Goal: Information Seeking & Learning: Learn about a topic

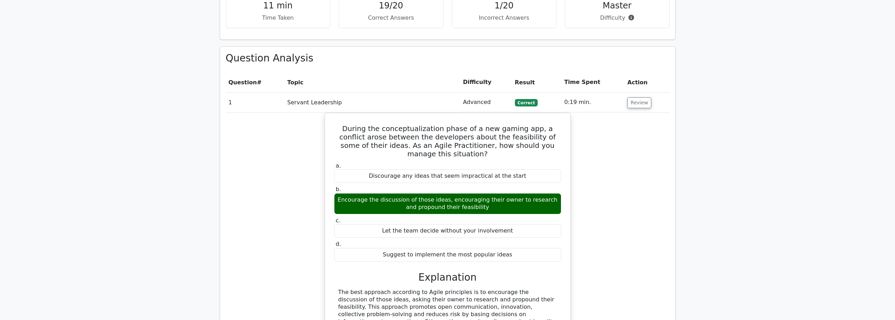
scroll to position [633, 0]
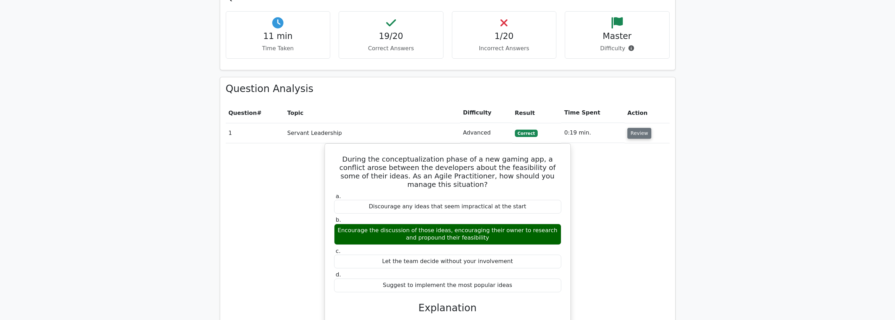
click at [640, 128] on button "Review" at bounding box center [639, 133] width 24 height 11
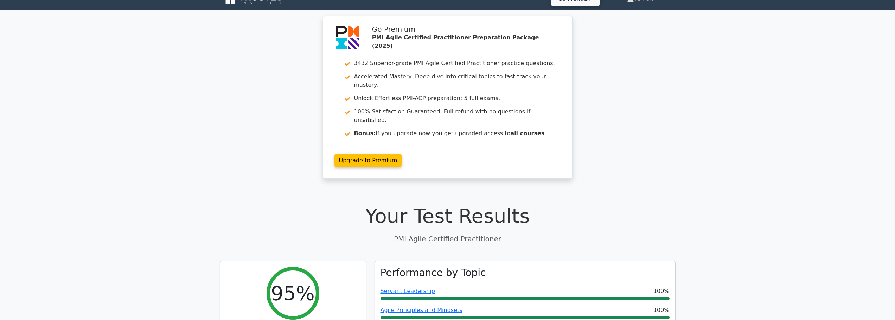
scroll to position [0, 0]
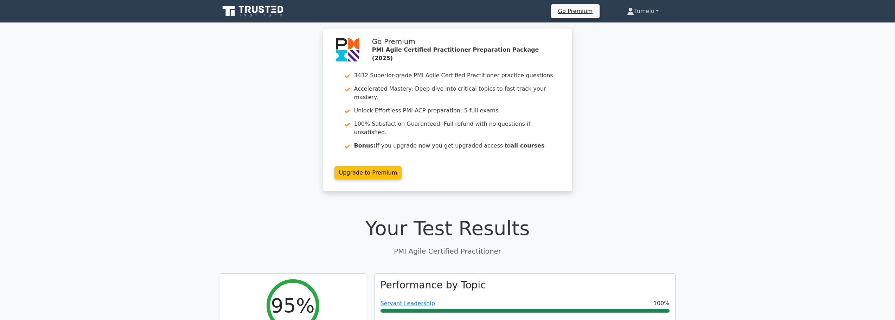
click at [656, 11] on link "Tumelo" at bounding box center [642, 11] width 65 height 14
click at [632, 40] on link "Settings" at bounding box center [639, 38] width 56 height 11
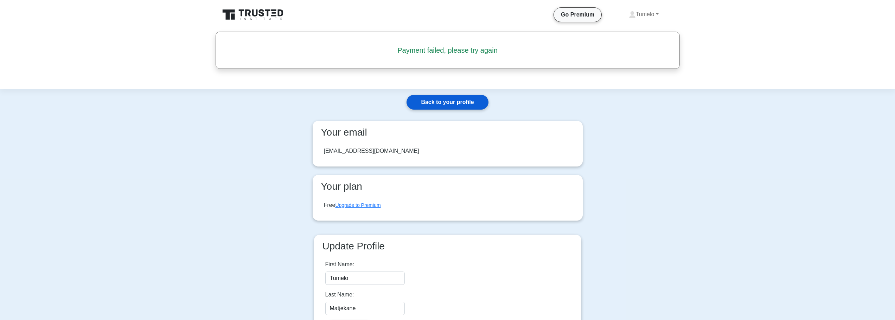
click at [440, 104] on link "Back to your profile" at bounding box center [448, 102] width 82 height 15
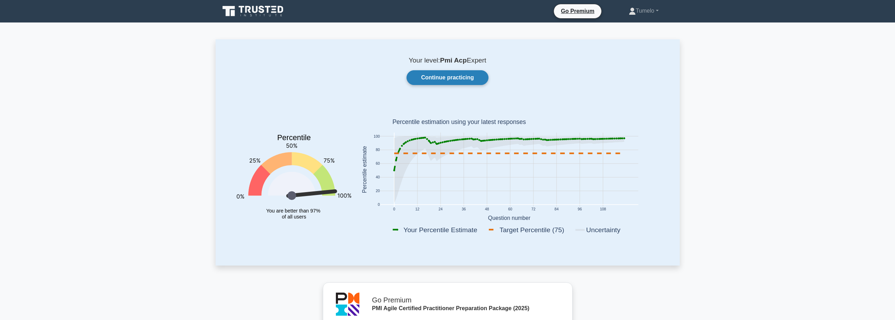
click at [440, 78] on link "Continue practicing" at bounding box center [448, 77] width 82 height 15
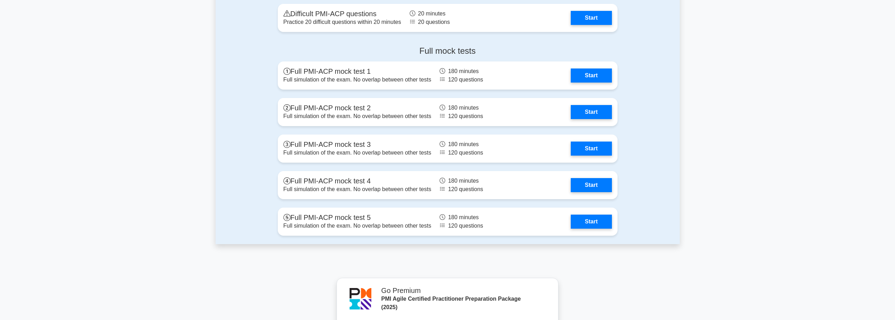
scroll to position [2181, 0]
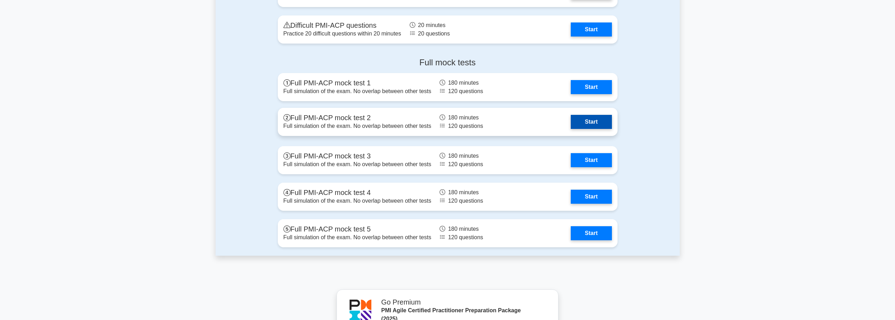
click at [595, 122] on link "Start" at bounding box center [591, 122] width 41 height 14
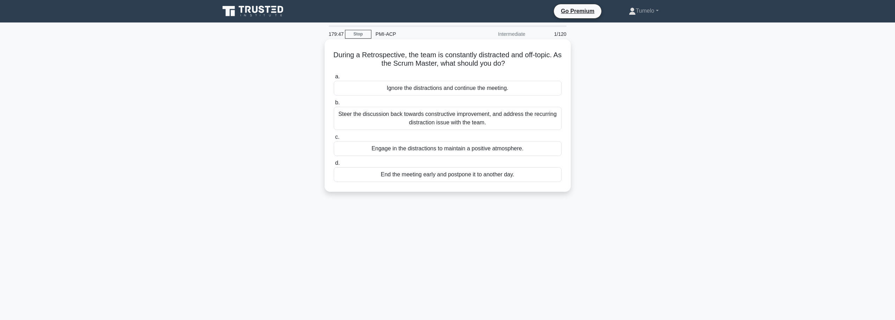
click at [500, 122] on div "Steer the discussion back towards constructive improvement, and address the rec…" at bounding box center [448, 118] width 228 height 23
click at [334, 105] on input "b. Steer the discussion back towards constructive improvement, and address the …" at bounding box center [334, 103] width 0 height 5
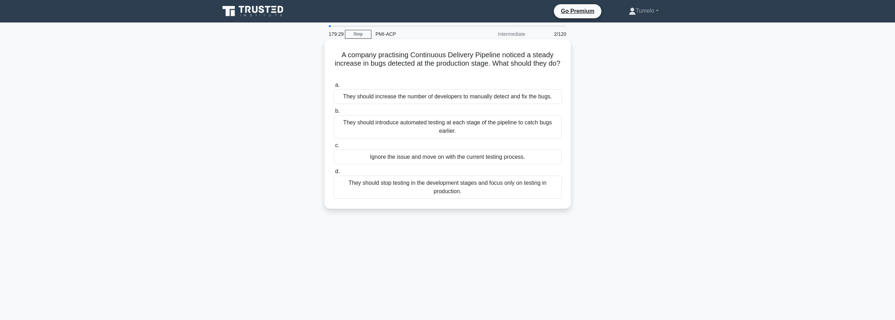
click at [471, 123] on div "They should introduce automated testing at each stage of the pipeline to catch …" at bounding box center [448, 126] width 228 height 23
click at [334, 114] on input "b. They should introduce automated testing at each stage of the pipeline to cat…" at bounding box center [334, 111] width 0 height 5
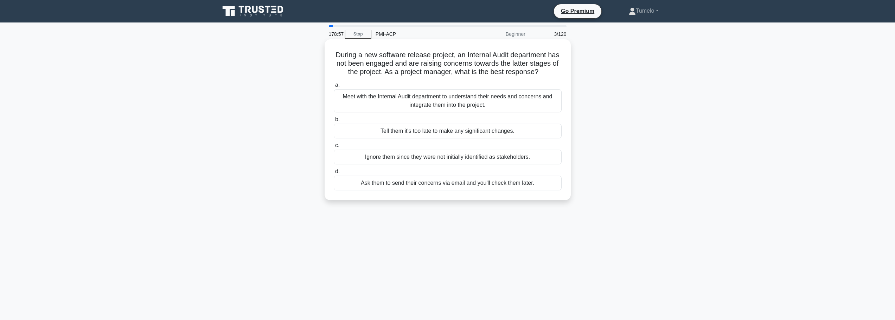
click at [484, 113] on div "Meet with the Internal Audit department to understand their needs and concerns …" at bounding box center [448, 100] width 228 height 23
click at [334, 88] on input "a. Meet with the Internal Audit department to understand their needs and concer…" at bounding box center [334, 85] width 0 height 5
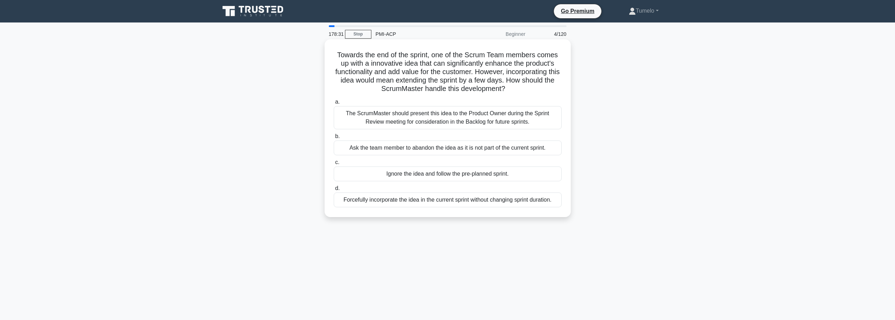
click at [504, 120] on div "The ScrumMaster should present this idea to the Product Owner during the Sprint…" at bounding box center [448, 117] width 228 height 23
click at [334, 104] on input "a. The ScrumMaster should present this idea to the Product Owner during the Spr…" at bounding box center [334, 102] width 0 height 5
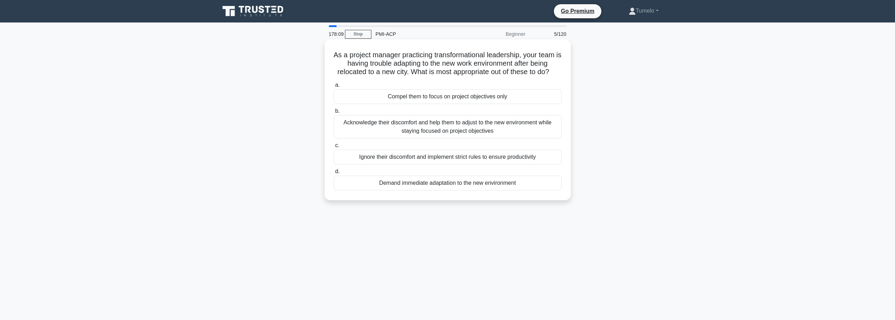
click at [448, 139] on div "Acknowledge their discomfort and help them to adjust to the new environment whi…" at bounding box center [448, 126] width 228 height 23
click at [334, 114] on input "b. Acknowledge their discomfort and help them to adjust to the new environment …" at bounding box center [334, 111] width 0 height 5
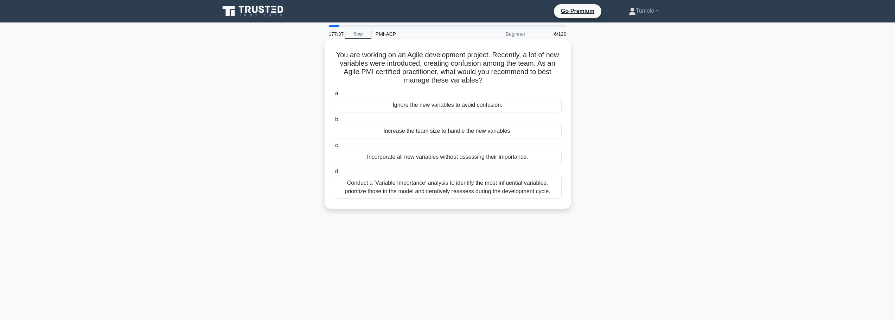
click at [506, 187] on div "Conduct a 'Variable Importance' analysis to identify the most influential varia…" at bounding box center [448, 187] width 228 height 23
click at [334, 174] on input "d. Conduct a 'Variable Importance' analysis to identify the most influential va…" at bounding box center [334, 172] width 0 height 5
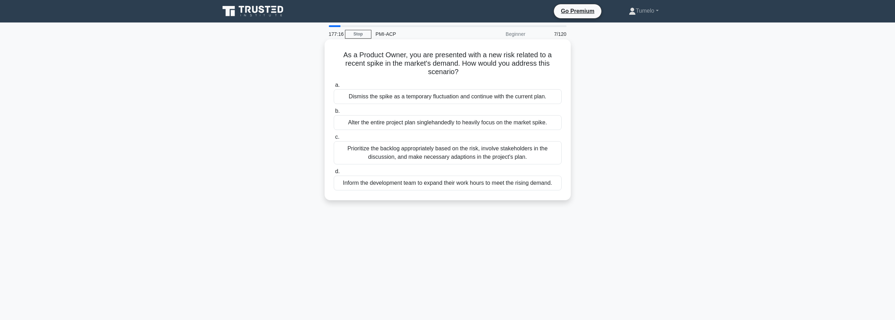
click at [453, 156] on div "Prioritize the backlog appropriately based on the risk, involve stakeholders in…" at bounding box center [448, 152] width 228 height 23
click at [334, 140] on input "c. Prioritize the backlog appropriately based on the risk, involve stakeholders…" at bounding box center [334, 137] width 0 height 5
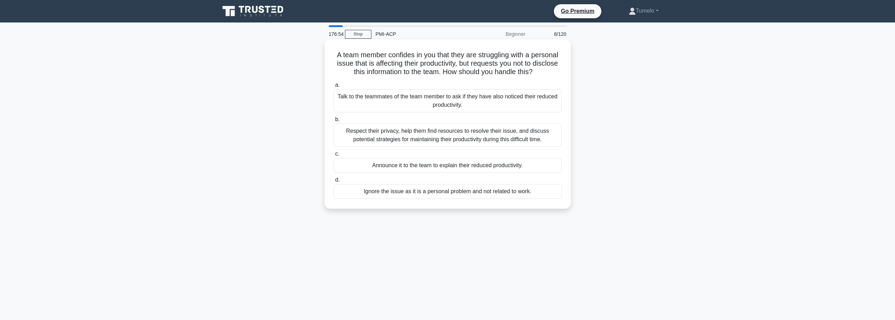
click at [457, 144] on div "Respect their privacy, help them find resources to resolve their issue, and dis…" at bounding box center [448, 135] width 228 height 23
click at [334, 122] on input "b. Respect their privacy, help them find resources to resolve their issue, and …" at bounding box center [334, 119] width 0 height 5
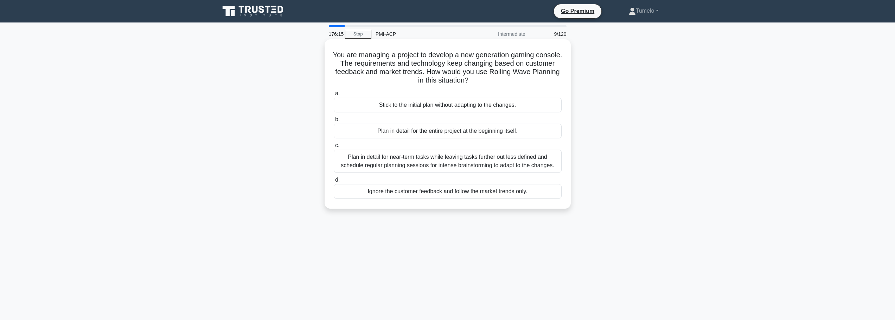
click at [489, 163] on div "Plan in detail for near-term tasks while leaving tasks further out less defined…" at bounding box center [448, 161] width 228 height 23
click at [334, 148] on input "c. Plan in detail for near-term tasks while leaving tasks further out less defi…" at bounding box center [334, 146] width 0 height 5
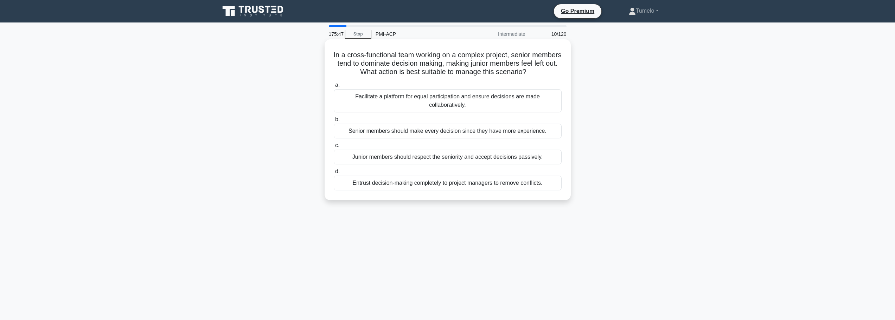
click at [438, 100] on div "Facilitate a platform for equal participation and ensure decisions are made col…" at bounding box center [448, 100] width 228 height 23
click at [334, 88] on input "a. Facilitate a platform for equal participation and ensure decisions are made …" at bounding box center [334, 85] width 0 height 5
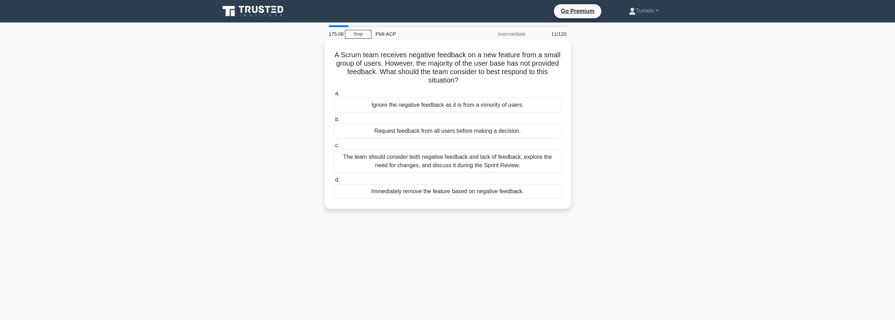
click at [488, 168] on div "The team should consider both negative feedback and lack of feedback, explore t…" at bounding box center [448, 161] width 228 height 23
click at [334, 148] on input "c. The team should consider both negative feedback and lack of feedback, explor…" at bounding box center [334, 146] width 0 height 5
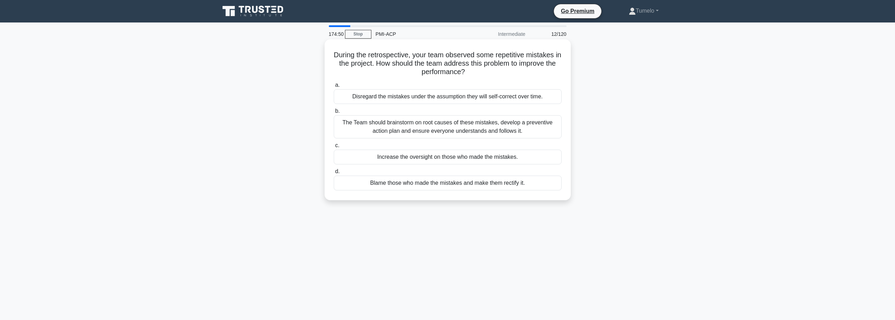
click at [492, 130] on div "The Team should brainstorm on root causes of these mistakes, develop a preventi…" at bounding box center [448, 126] width 228 height 23
click at [334, 114] on input "b. The Team should brainstorm on root causes of these mistakes, develop a preve…" at bounding box center [334, 111] width 0 height 5
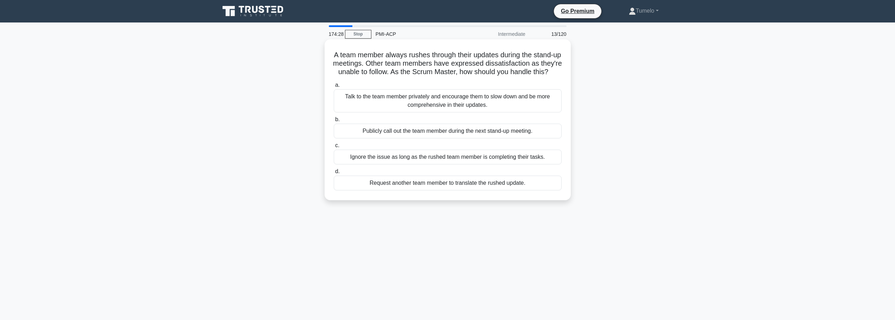
click at [422, 104] on div "Talk to the team member privately and encourage them to slow down and be more c…" at bounding box center [448, 100] width 228 height 23
click at [334, 88] on input "a. Talk to the team member privately and encourage them to slow down and be mor…" at bounding box center [334, 85] width 0 height 5
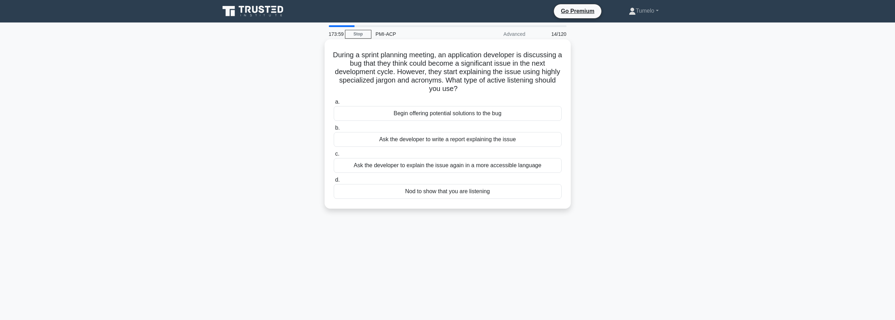
click at [498, 167] on div "Ask the developer to explain the issue again in a more accessible language" at bounding box center [448, 165] width 228 height 15
click at [334, 157] on input "c. Ask the developer to explain the issue again in a more accessible language" at bounding box center [334, 154] width 0 height 5
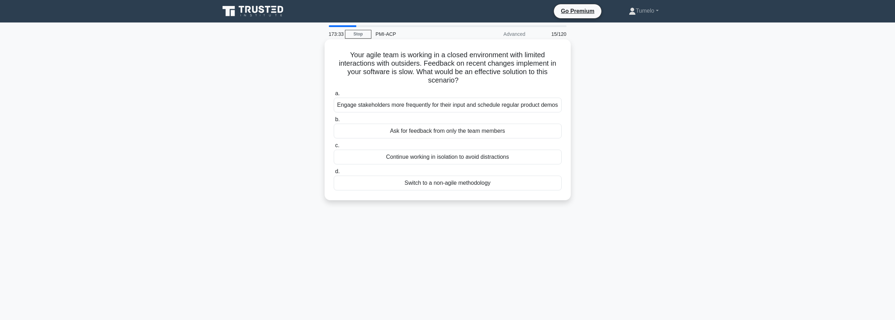
click at [482, 113] on div "Engage stakeholders more frequently for their input and schedule regular produc…" at bounding box center [448, 105] width 228 height 15
click at [334, 96] on input "a. Engage stakeholders more frequently for their input and schedule regular pro…" at bounding box center [334, 93] width 0 height 5
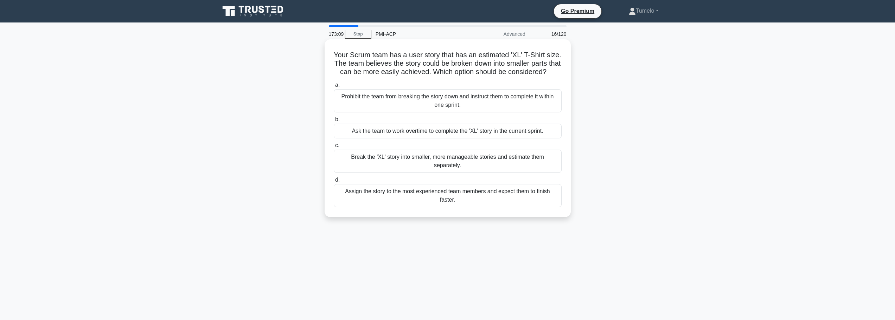
click at [535, 166] on div "Break the 'XL' story into smaller, more manageable stories and estimate them se…" at bounding box center [448, 161] width 228 height 23
click at [334, 148] on input "c. Break the 'XL' story into smaller, more manageable stories and estimate them…" at bounding box center [334, 146] width 0 height 5
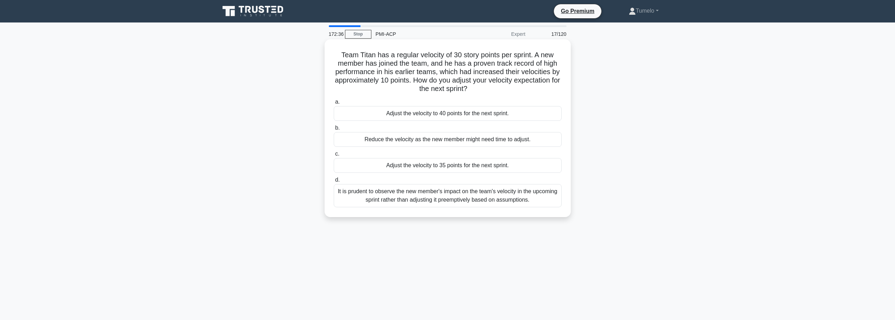
click at [455, 200] on div "It is prudent to observe the new member's impact on the team's velocity in the …" at bounding box center [448, 195] width 228 height 23
click at [334, 183] on input "d. It is prudent to observe the new member's impact on the team's velocity in t…" at bounding box center [334, 180] width 0 height 5
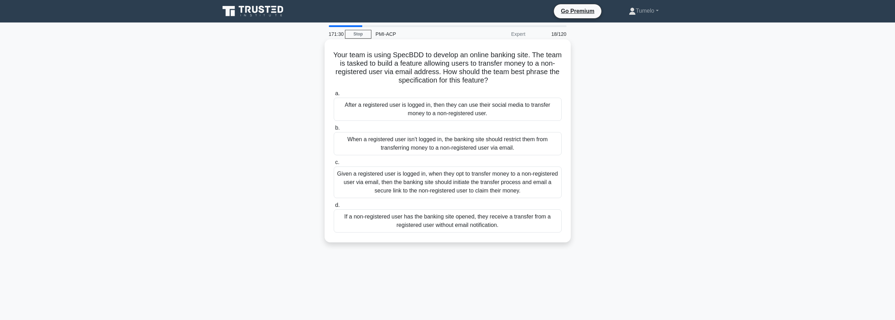
click at [460, 183] on div "Given a registered user is logged in, when they opt to transfer money to a non-…" at bounding box center [448, 183] width 228 height 32
click at [334, 165] on input "c. Given a registered user is logged in, when they opt to transfer money to a n…" at bounding box center [334, 162] width 0 height 5
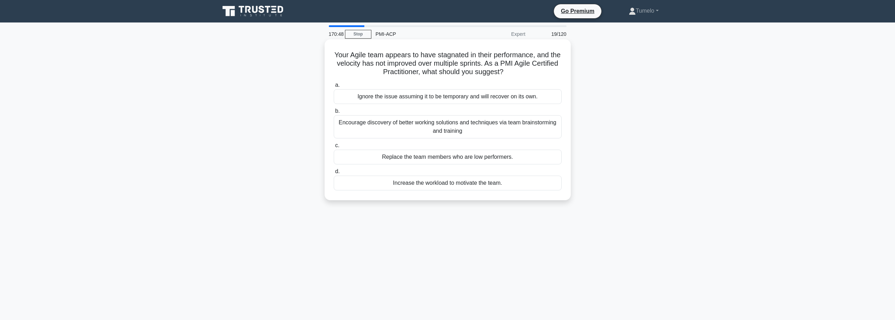
click at [483, 133] on div "Encourage discovery of better working solutions and techniques via team brainst…" at bounding box center [448, 126] width 228 height 23
click at [334, 114] on input "b. Encourage discovery of better working solutions and techniques via team brai…" at bounding box center [334, 111] width 0 height 5
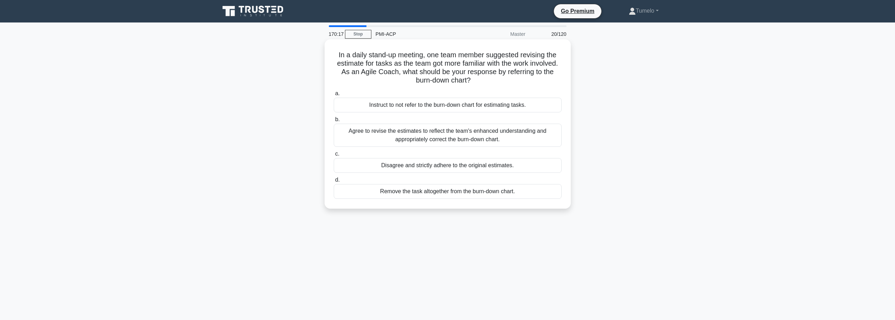
click at [489, 138] on div "Agree to revise the estimates to reflect the team's enhanced understanding and …" at bounding box center [448, 135] width 228 height 23
click at [334, 122] on input "b. Agree to revise the estimates to reflect the team's enhanced understanding a…" at bounding box center [334, 119] width 0 height 5
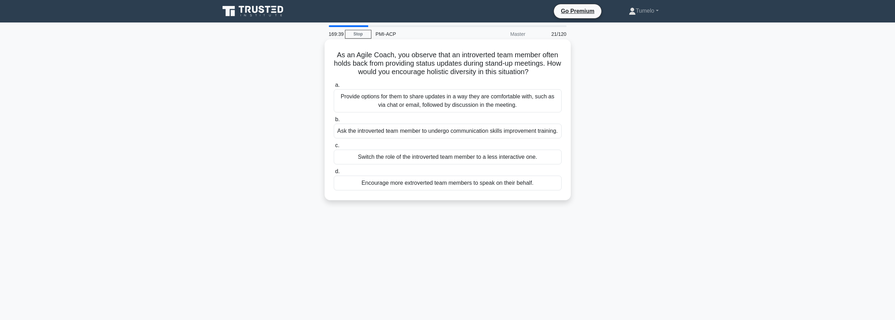
click at [531, 103] on div "Provide options for them to share updates in a way they are comfortable with, s…" at bounding box center [448, 100] width 228 height 23
click at [334, 88] on input "a. Provide options for them to share updates in a way they are comfortable with…" at bounding box center [334, 85] width 0 height 5
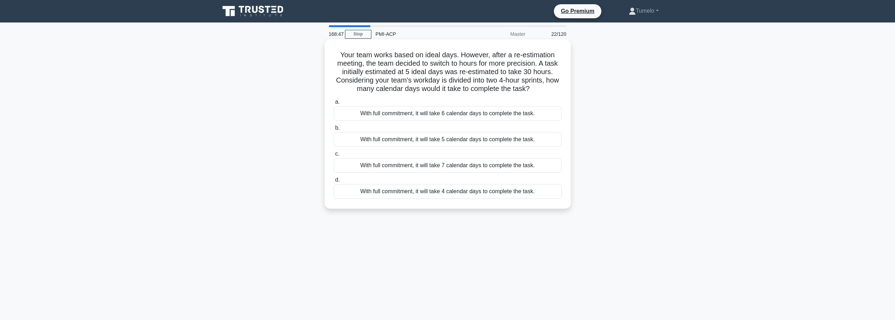
click at [500, 167] on div "With full commitment, it will take 7 calendar days to complete the task." at bounding box center [448, 165] width 228 height 15
click at [334, 157] on input "c. With full commitment, it will take 7 calendar days to complete the task." at bounding box center [334, 154] width 0 height 5
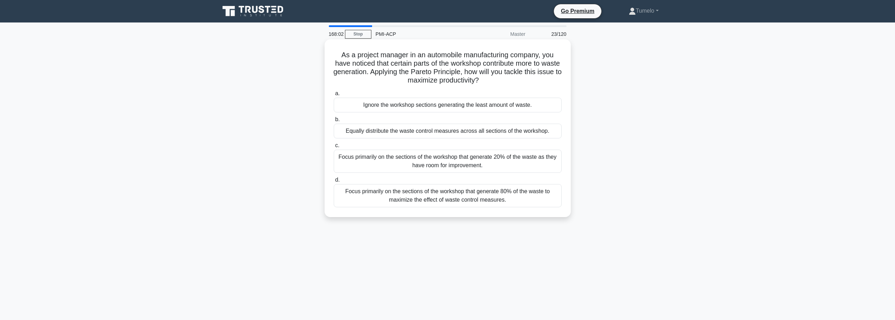
click at [435, 157] on div "Focus primarily on the sections of the workshop that generate 20% of the waste …" at bounding box center [448, 161] width 228 height 23
click at [334, 148] on input "c. Focus primarily on the sections of the workshop that generate 20% of the was…" at bounding box center [334, 146] width 0 height 5
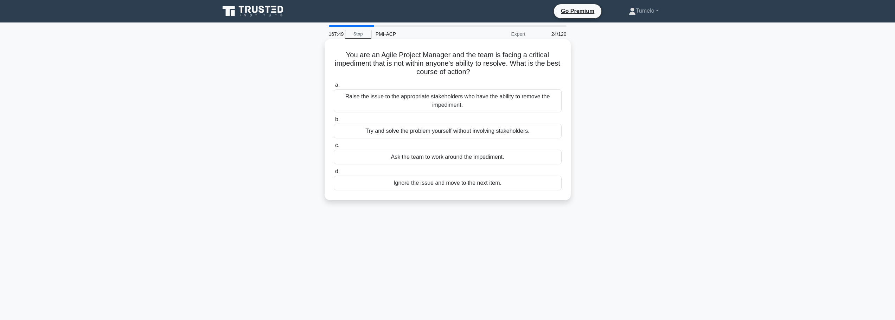
click at [483, 106] on div "Raise the issue to the appropriate stakeholders who have the ability to remove …" at bounding box center [448, 100] width 228 height 23
click at [334, 88] on input "a. Raise the issue to the appropriate stakeholders who have the ability to remo…" at bounding box center [334, 85] width 0 height 5
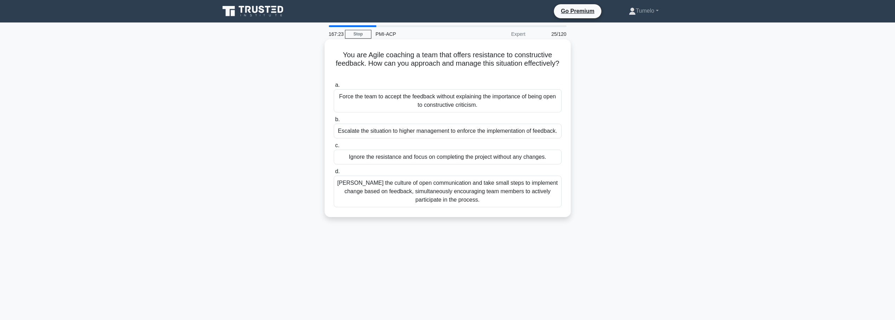
click at [399, 190] on div "Foster the culture of open communication and take small steps to implement chan…" at bounding box center [448, 192] width 228 height 32
click at [334, 174] on input "d. Foster the culture of open communication and take small steps to implement c…" at bounding box center [334, 172] width 0 height 5
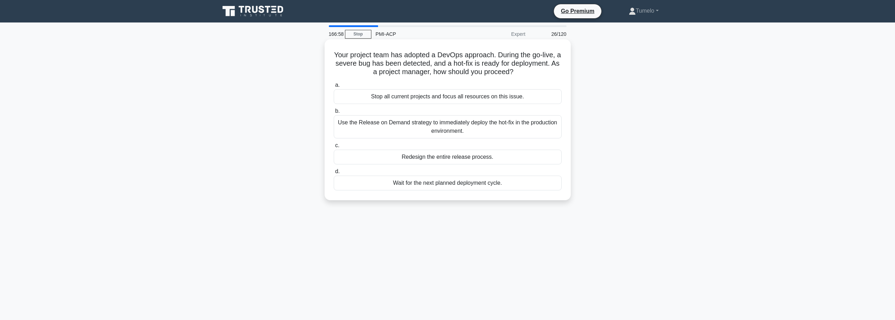
click at [454, 129] on div "Use the Release on Demand strategy to immediately deploy the hot-fix in the pro…" at bounding box center [448, 126] width 228 height 23
click at [334, 114] on input "b. Use the Release on Demand strategy to immediately deploy the hot-fix in the …" at bounding box center [334, 111] width 0 height 5
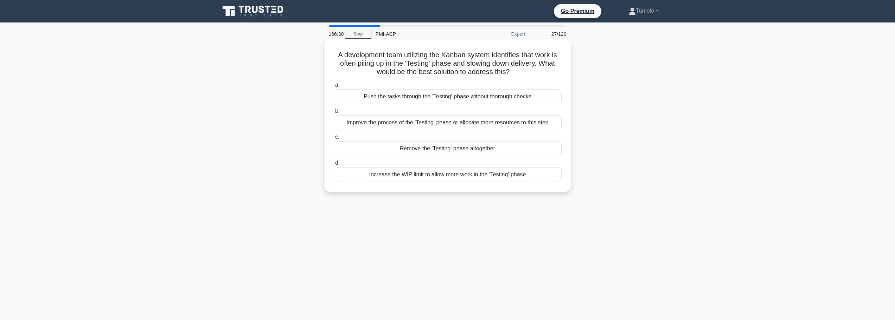
click at [499, 123] on div "Improve the process of the 'Testing' phase or allocate more resources to this s…" at bounding box center [448, 122] width 228 height 15
click at [334, 114] on input "b. Improve the process of the 'Testing' phase or allocate more resources to thi…" at bounding box center [334, 111] width 0 height 5
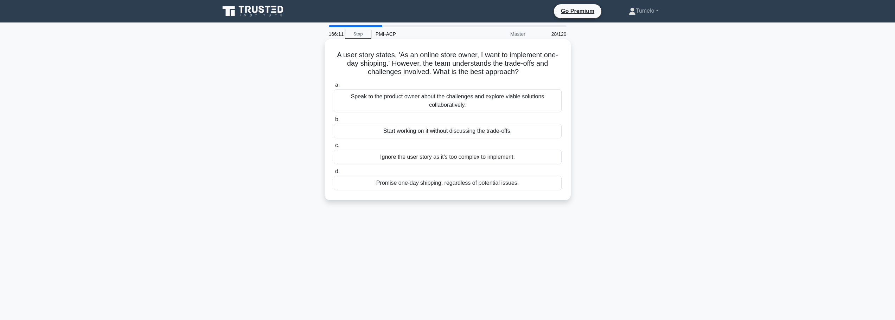
click at [472, 103] on div "Speak to the product owner about the challenges and explore viable solutions co…" at bounding box center [448, 100] width 228 height 23
click at [334, 88] on input "a. Speak to the product owner about the challenges and explore viable solutions…" at bounding box center [334, 85] width 0 height 5
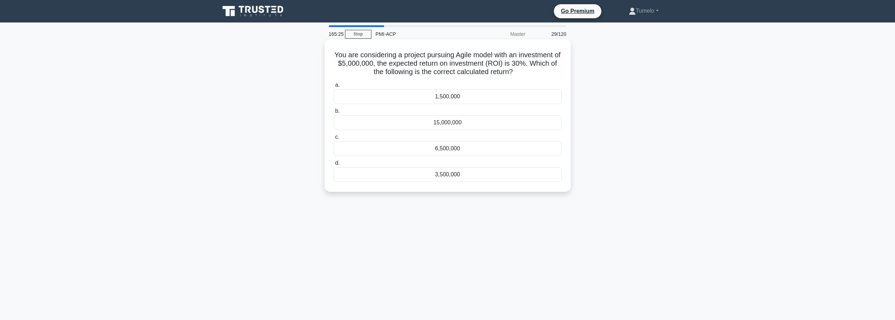
click at [463, 98] on div "1,500,000" at bounding box center [448, 96] width 228 height 15
click at [334, 88] on input "a. 1,500,000" at bounding box center [334, 85] width 0 height 5
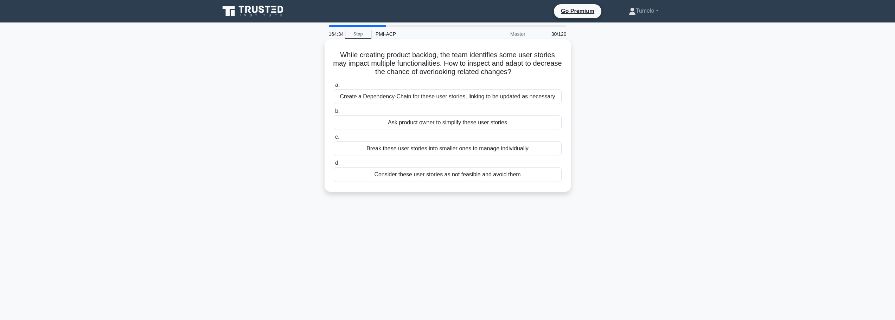
click at [466, 97] on div "Create a Dependency-Chain for these user stories, linking to be updated as nece…" at bounding box center [448, 96] width 228 height 15
click at [334, 88] on input "a. Create a Dependency-Chain for these user stories, linking to be updated as n…" at bounding box center [334, 85] width 0 height 5
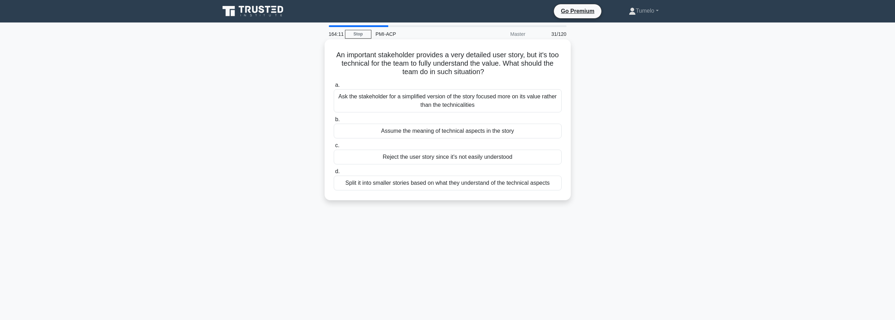
click at [472, 104] on div "Ask the stakeholder for a simplified version of the story focused more on its v…" at bounding box center [448, 100] width 228 height 23
click at [334, 88] on input "a. Ask the stakeholder for a simplified version of the story focused more on it…" at bounding box center [334, 85] width 0 height 5
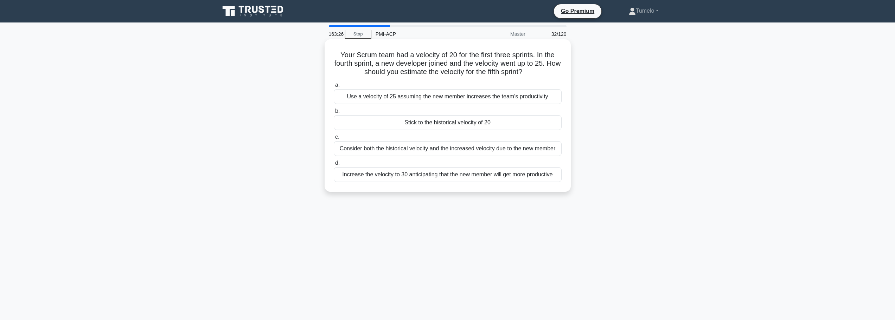
click at [441, 151] on div "Consider both the historical velocity and the increased velocity due to the new…" at bounding box center [448, 148] width 228 height 15
click at [334, 140] on input "c. Consider both the historical velocity and the increased velocity due to the …" at bounding box center [334, 137] width 0 height 5
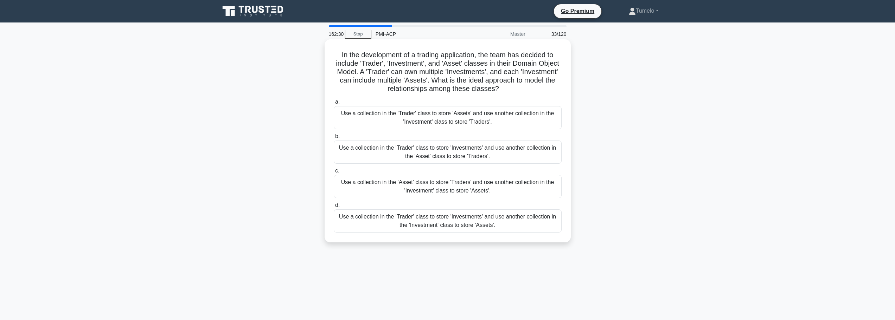
click at [474, 223] on div "Use a collection in the 'Trader' class to store 'Investments' and use another c…" at bounding box center [448, 221] width 228 height 23
click at [334, 208] on input "d. Use a collection in the 'Trader' class to store 'Investments' and use anothe…" at bounding box center [334, 205] width 0 height 5
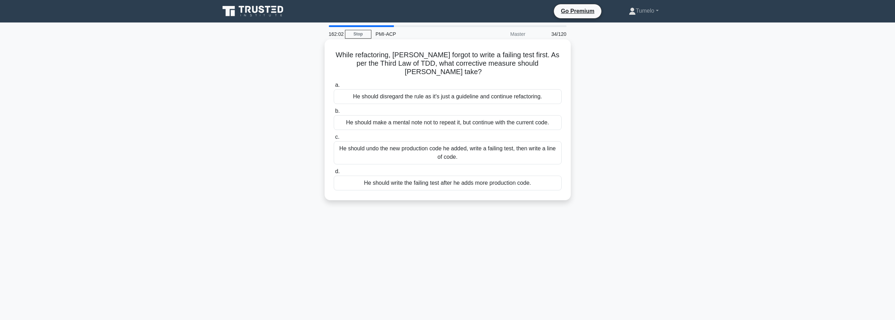
click at [458, 146] on div "He should undo the new production code he added, write a failing test, then wri…" at bounding box center [448, 152] width 228 height 23
click at [334, 140] on input "c. He should undo the new production code he added, write a failing test, then …" at bounding box center [334, 137] width 0 height 5
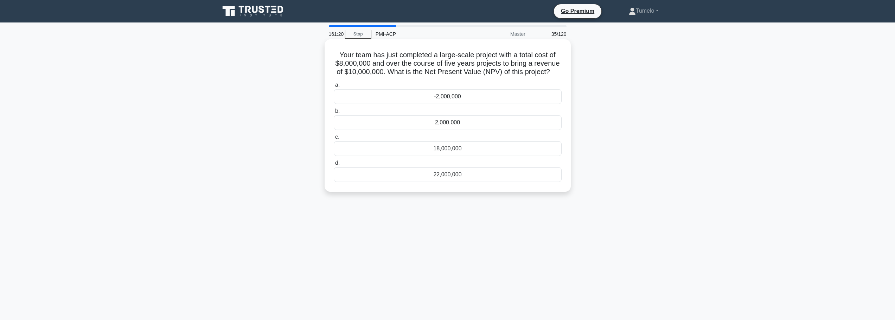
click at [478, 126] on div "2,000,000" at bounding box center [448, 122] width 228 height 15
click at [334, 114] on input "b. 2,000,000" at bounding box center [334, 111] width 0 height 5
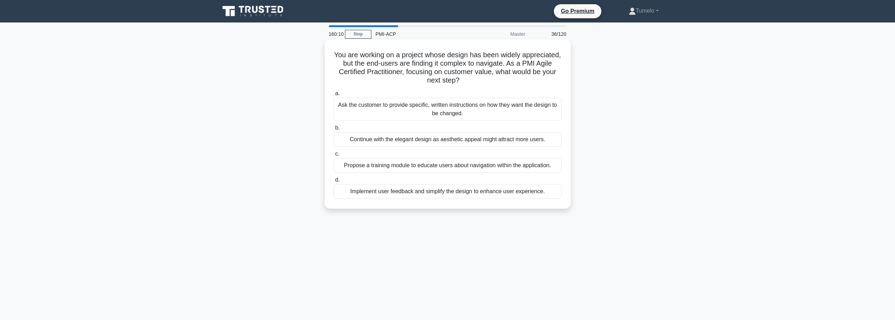
click at [446, 169] on div "Propose a training module to educate users about navigation within the applicat…" at bounding box center [448, 165] width 228 height 15
click at [334, 157] on input "c. Propose a training module to educate users about navigation within the appli…" at bounding box center [334, 154] width 0 height 5
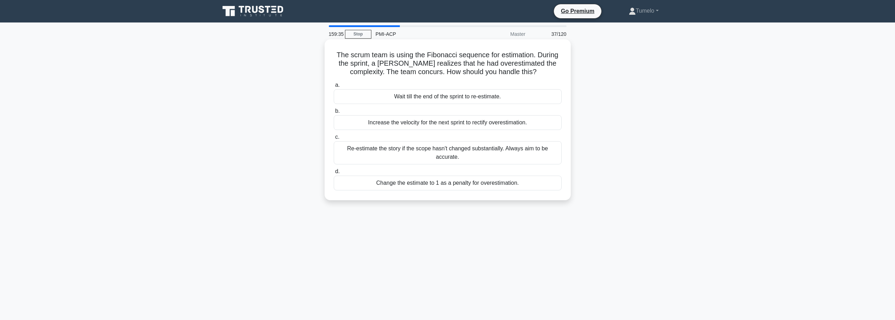
click at [445, 157] on div "Re-estimate the story if the scope hasn't changed substantially. Always aim to …" at bounding box center [448, 152] width 228 height 23
click at [334, 140] on input "c. Re-estimate the story if the scope hasn't changed substantially. Always aim …" at bounding box center [334, 137] width 0 height 5
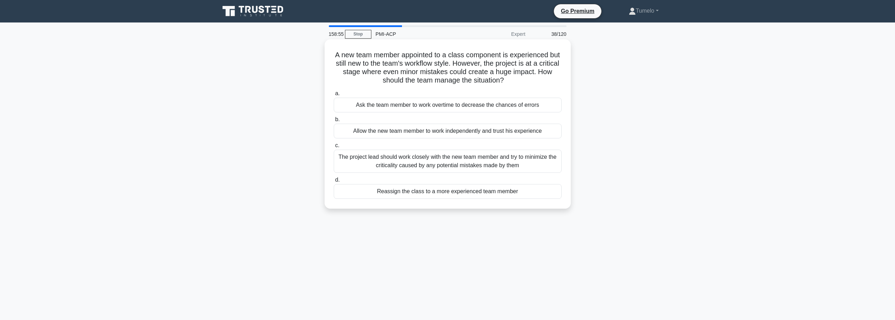
click at [445, 165] on div "The project lead should work closely with the new team member and try to minimi…" at bounding box center [448, 161] width 228 height 23
click at [334, 148] on input "c. The project lead should work closely with the new team member and try to min…" at bounding box center [334, 146] width 0 height 5
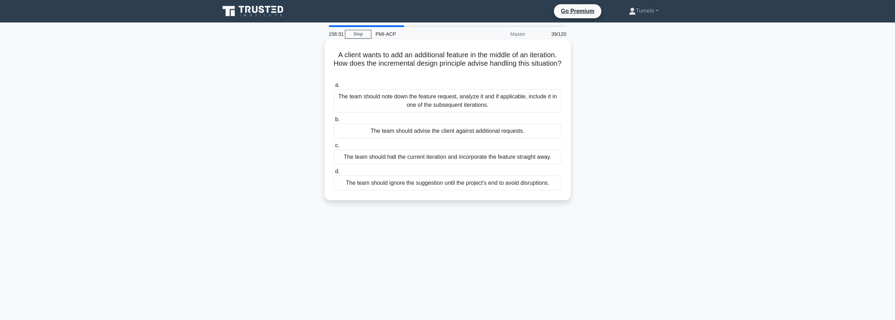
click at [455, 107] on div "The team should note down the feature request, analyze it and if applicable, in…" at bounding box center [448, 100] width 228 height 23
click at [334, 88] on input "a. The team should note down the feature request, analyze it and if applicable,…" at bounding box center [334, 85] width 0 height 5
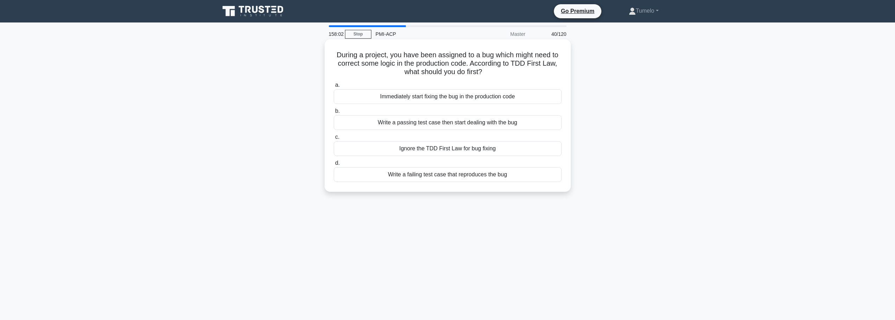
click at [444, 175] on div "Write a failing test case that reproduces the bug" at bounding box center [448, 174] width 228 height 15
click at [334, 166] on input "d. Write a failing test case that reproduces the bug" at bounding box center [334, 163] width 0 height 5
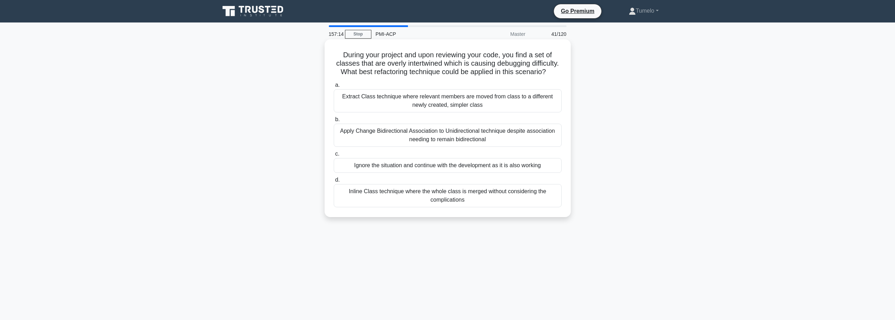
click at [442, 113] on div "Extract Class technique where relevant members are moved from class to a differ…" at bounding box center [448, 100] width 228 height 23
click at [334, 88] on input "a. Extract Class technique where relevant members are moved from class to a dif…" at bounding box center [334, 85] width 0 height 5
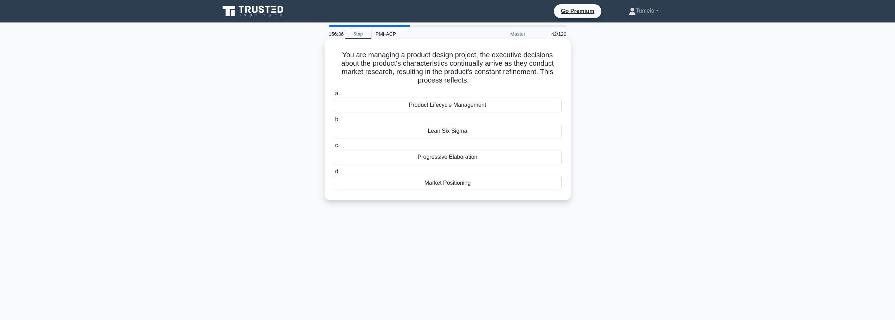
click at [461, 159] on div "Progressive Elaboration" at bounding box center [448, 157] width 228 height 15
click at [334, 148] on input "c. Progressive Elaboration" at bounding box center [334, 146] width 0 height 5
click at [439, 130] on div "$2,333,333" at bounding box center [448, 131] width 228 height 15
click at [334, 122] on input "b. $2,333,333" at bounding box center [334, 119] width 0 height 5
click at [459, 157] on div "Yes" at bounding box center [448, 157] width 228 height 15
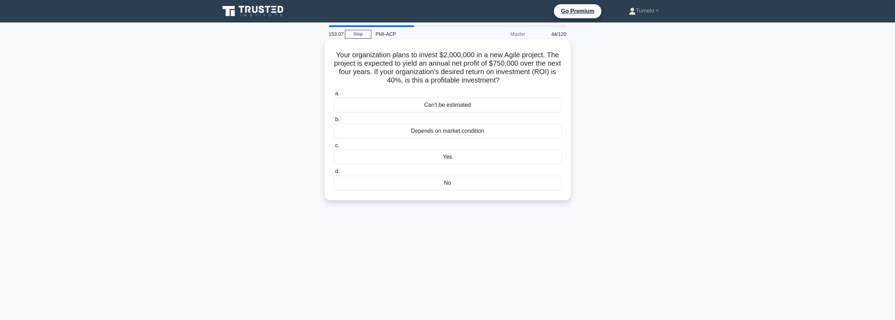
click at [334, 148] on input "c. Yes" at bounding box center [334, 146] width 0 height 5
click at [458, 187] on div "Brainstorming Session" at bounding box center [448, 183] width 228 height 15
click at [334, 174] on input "d. Brainstorming Session" at bounding box center [334, 172] width 0 height 5
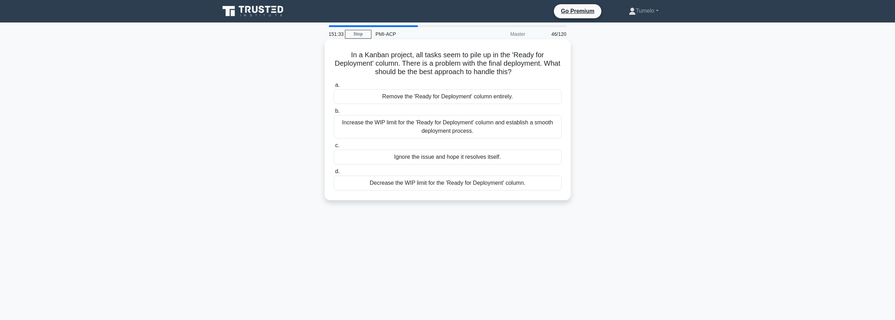
click at [438, 128] on div "Increase the WIP limit for the 'Ready for Deployment' column and establish a sm…" at bounding box center [448, 126] width 228 height 23
click at [334, 114] on input "b. Increase the WIP limit for the 'Ready for Deployment' column and establish a…" at bounding box center [334, 111] width 0 height 5
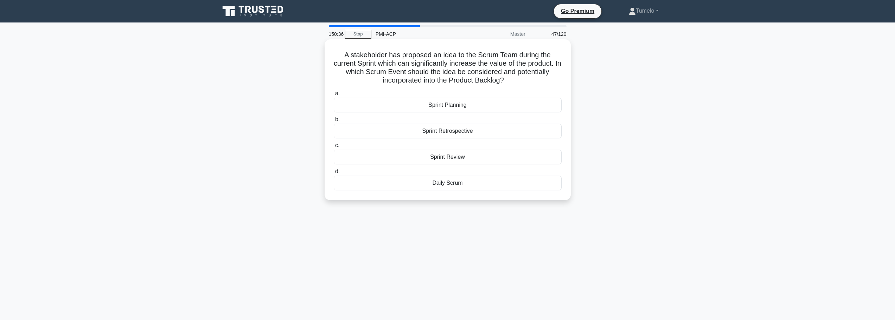
click at [455, 132] on div "Sprint Retrospective" at bounding box center [448, 131] width 228 height 15
click at [334, 122] on input "b. Sprint Retrospective" at bounding box center [334, 119] width 0 height 5
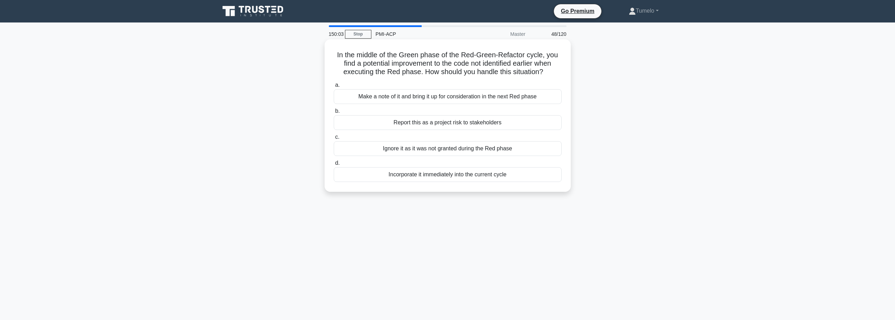
click at [475, 99] on div "Make a note of it and bring it up for consideration in the next Red phase" at bounding box center [448, 96] width 228 height 15
click at [334, 88] on input "a. Make a note of it and bring it up for consideration in the next Red phase" at bounding box center [334, 85] width 0 height 5
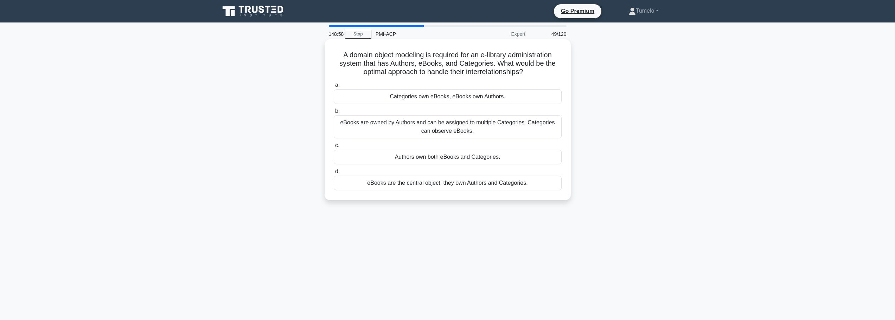
click at [441, 129] on div "eBooks are owned by Authors and can be assigned to multiple Categories. Categor…" at bounding box center [448, 126] width 228 height 23
click at [334, 114] on input "b. eBooks are owned by Authors and can be assigned to multiple Categories. Cate…" at bounding box center [334, 111] width 0 height 5
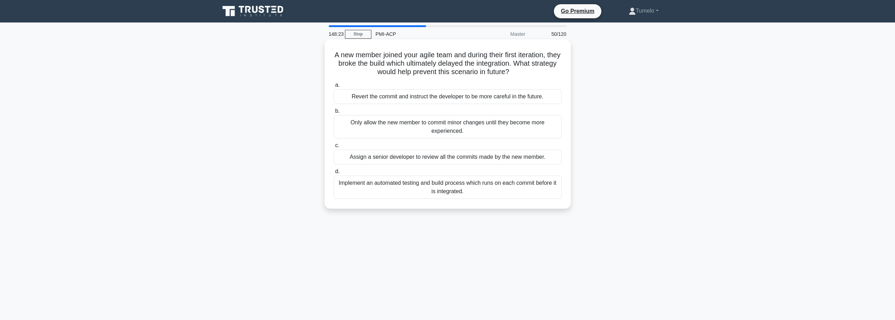
click at [386, 184] on div "Implement an automated testing and build process which runs on each commit befo…" at bounding box center [448, 187] width 228 height 23
click at [334, 174] on input "d. Implement an automated testing and build process which runs on each commit b…" at bounding box center [334, 172] width 0 height 5
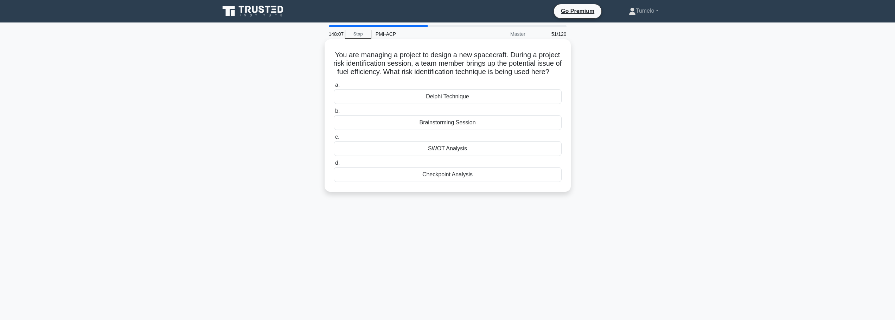
click at [451, 130] on div "Brainstorming Session" at bounding box center [448, 122] width 228 height 15
click at [334, 114] on input "b. Brainstorming Session" at bounding box center [334, 111] width 0 height 5
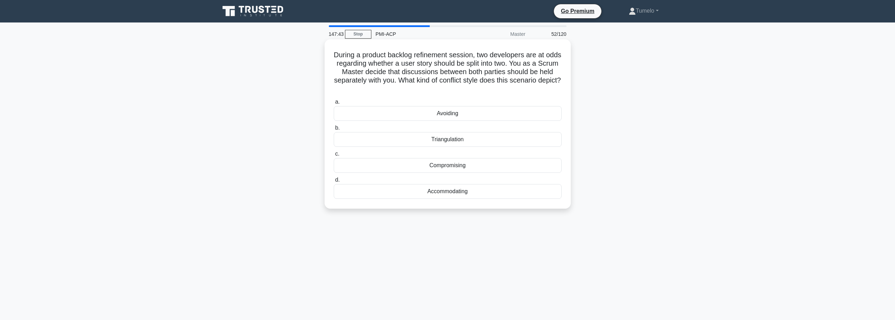
click at [464, 142] on div "Triangulation" at bounding box center [448, 139] width 228 height 15
click at [334, 130] on input "b. Triangulation" at bounding box center [334, 128] width 0 height 5
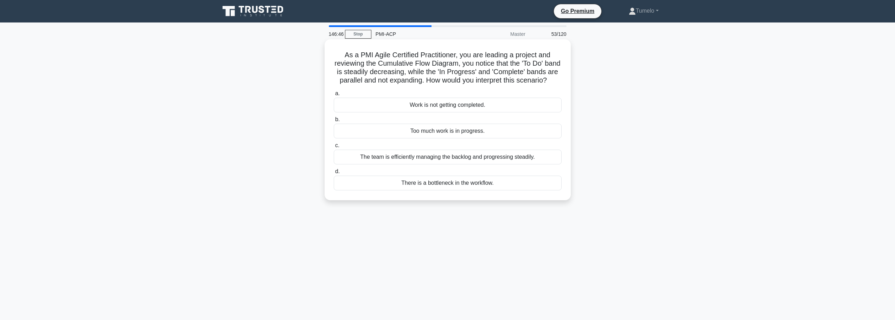
click at [496, 165] on div "The team is efficiently managing the backlog and progressing steadily." at bounding box center [448, 157] width 228 height 15
click at [334, 148] on input "c. The team is efficiently managing the backlog and progressing steadily." at bounding box center [334, 146] width 0 height 5
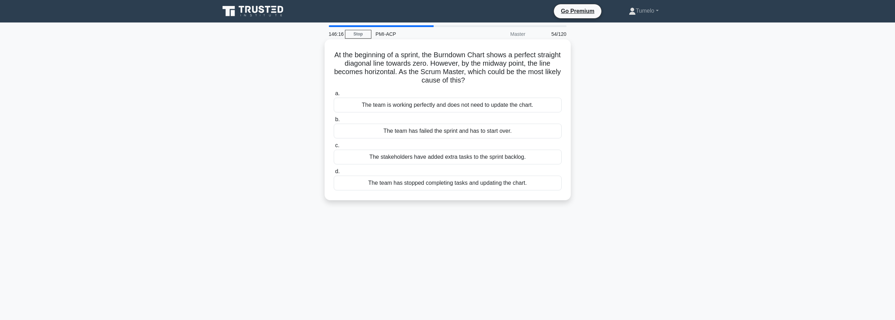
click at [464, 185] on div "The team has stopped completing tasks and updating the chart." at bounding box center [448, 183] width 228 height 15
click at [334, 174] on input "d. The team has stopped completing tasks and updating the chart." at bounding box center [334, 172] width 0 height 5
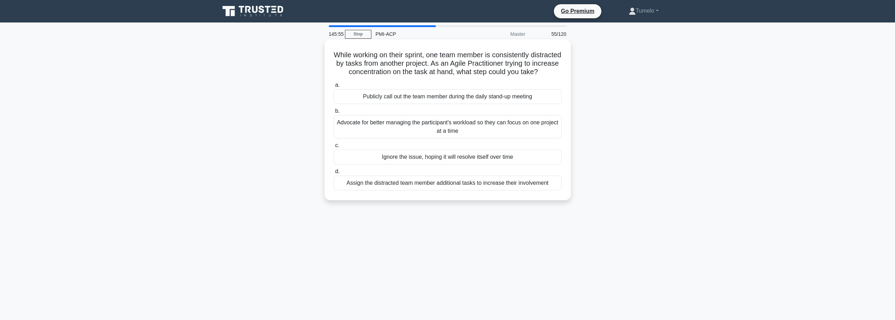
click at [454, 139] on div "Advocate for better managing the participant's workload so they can focus on on…" at bounding box center [448, 126] width 228 height 23
click at [334, 114] on input "b. Advocate for better managing the participant's workload so they can focus on…" at bounding box center [334, 111] width 0 height 5
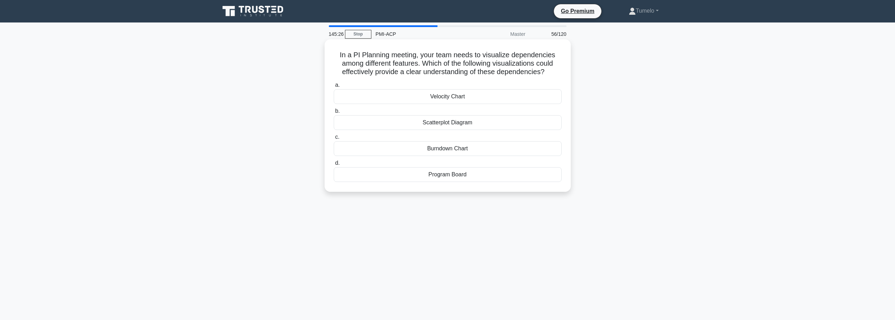
click at [457, 123] on div "Scatterplot Diagram" at bounding box center [448, 122] width 228 height 15
click at [334, 114] on input "b. Scatterplot Diagram" at bounding box center [334, 111] width 0 height 5
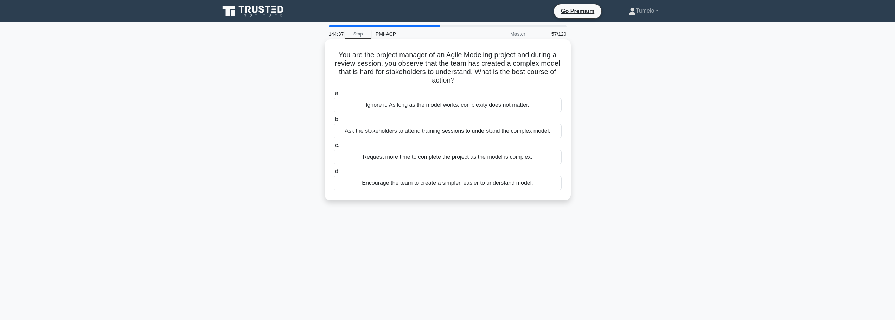
click at [495, 185] on div "Encourage the team to create a simpler, easier to understand model." at bounding box center [448, 183] width 228 height 15
click at [334, 174] on input "d. Encourage the team to create a simpler, easier to understand model." at bounding box center [334, 172] width 0 height 5
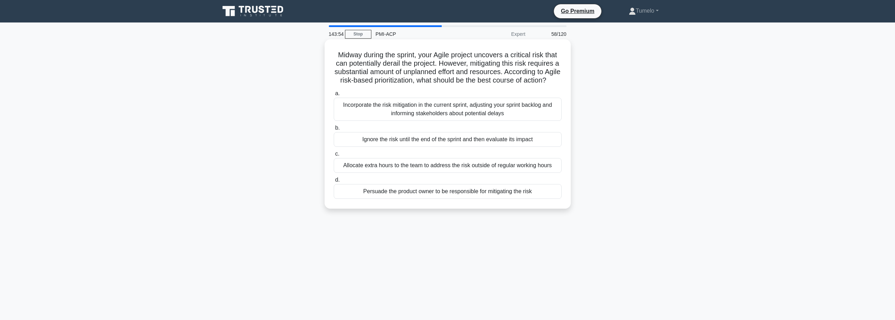
click at [469, 119] on div "Incorporate the risk mitigation in the current sprint, adjusting your sprint ba…" at bounding box center [448, 109] width 228 height 23
click at [334, 96] on input "a. Incorporate the risk mitigation in the current sprint, adjusting your sprint…" at bounding box center [334, 93] width 0 height 5
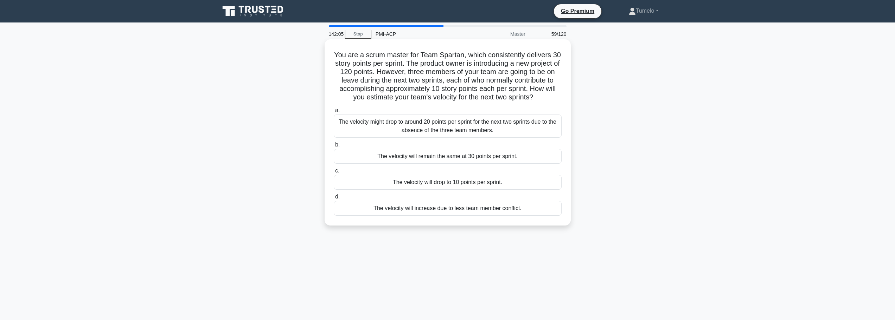
click at [453, 123] on div "The velocity might drop to around 20 points per sprint for the next two sprints…" at bounding box center [448, 126] width 228 height 23
click at [334, 113] on input "a. The velocity might drop to around 20 points per sprint for the next two spri…" at bounding box center [334, 110] width 0 height 5
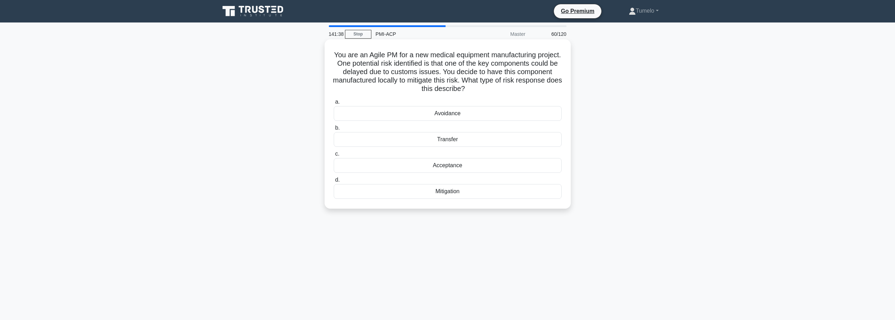
click at [454, 193] on div "Mitigation" at bounding box center [448, 191] width 228 height 15
click at [334, 183] on input "d. Mitigation" at bounding box center [334, 180] width 0 height 5
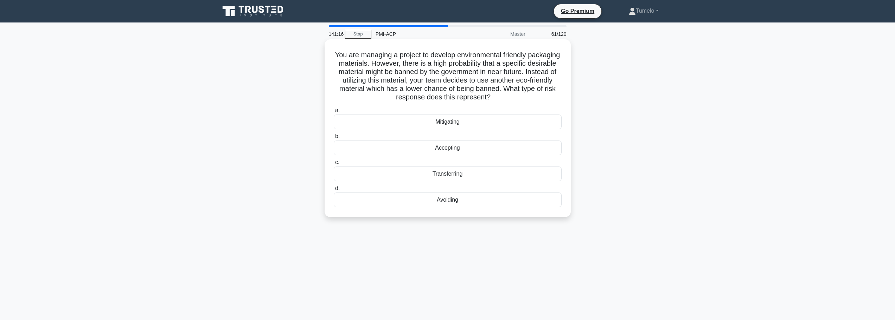
click at [457, 202] on div "Avoiding" at bounding box center [448, 200] width 228 height 15
click at [334, 191] on input "d. Avoiding" at bounding box center [334, 188] width 0 height 5
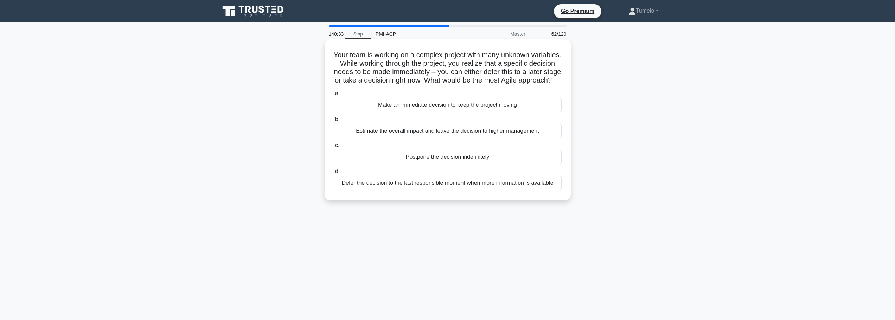
click at [415, 191] on div "Defer the decision to the last responsible moment when more information is avai…" at bounding box center [448, 183] width 228 height 15
click at [334, 174] on input "d. Defer the decision to the last responsible moment when more information is a…" at bounding box center [334, 172] width 0 height 5
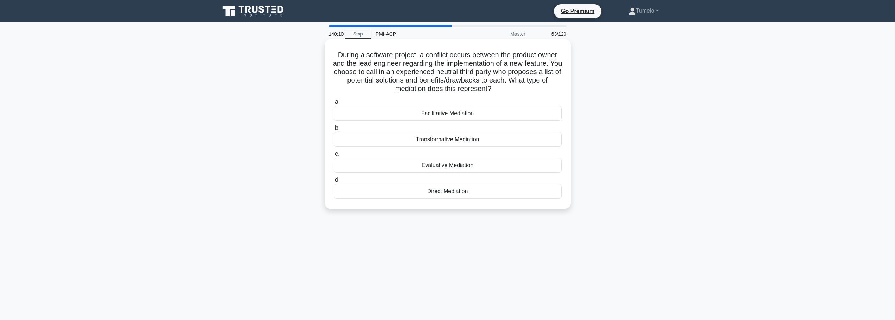
click at [448, 168] on div "Evaluative Mediation" at bounding box center [448, 165] width 228 height 15
click at [334, 157] on input "c. Evaluative Mediation" at bounding box center [334, 154] width 0 height 5
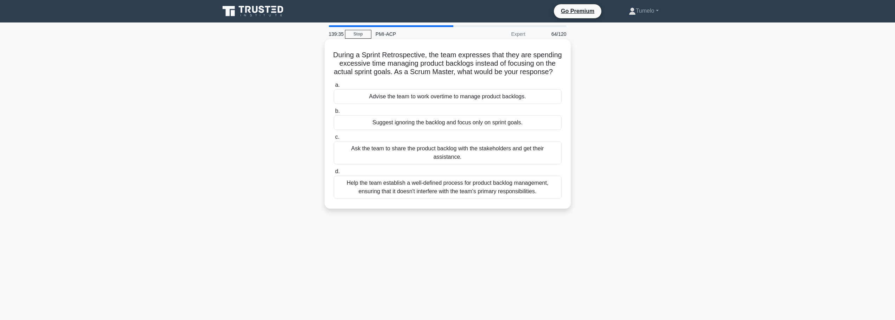
click at [429, 189] on div "Help the team establish a well-defined process for product backlog management, …" at bounding box center [448, 187] width 228 height 23
click at [334, 174] on input "d. Help the team establish a well-defined process for product backlog managemen…" at bounding box center [334, 172] width 0 height 5
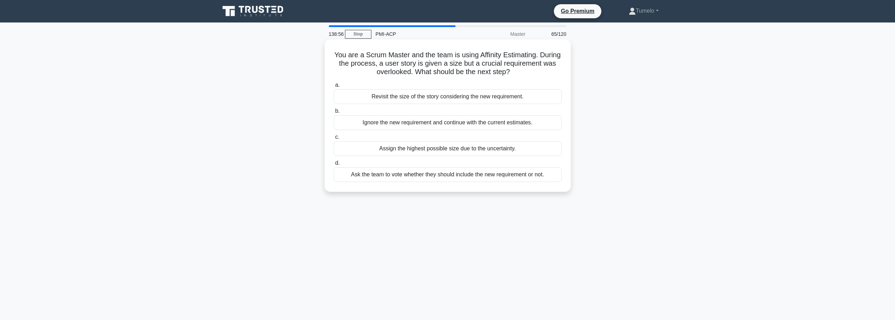
click at [421, 98] on div "Revisit the size of the story considering the new requirement." at bounding box center [448, 96] width 228 height 15
click at [334, 88] on input "a. Revisit the size of the story considering the new requirement." at bounding box center [334, 85] width 0 height 5
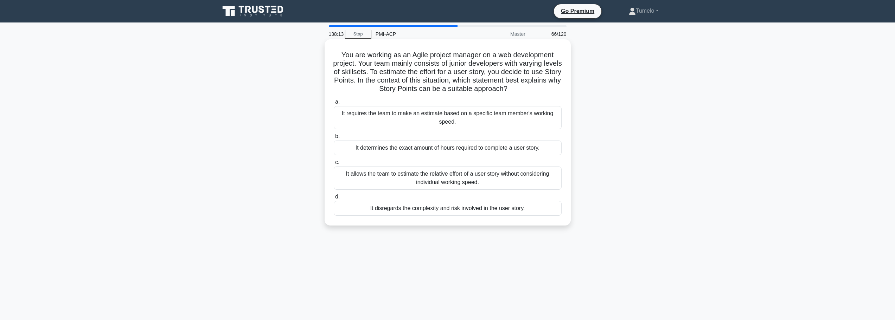
click at [475, 124] on div "It requires the team to make an estimate based on a specific team member's work…" at bounding box center [448, 117] width 228 height 23
click at [334, 104] on input "a. It requires the team to make an estimate based on a specific team member's w…" at bounding box center [334, 102] width 0 height 5
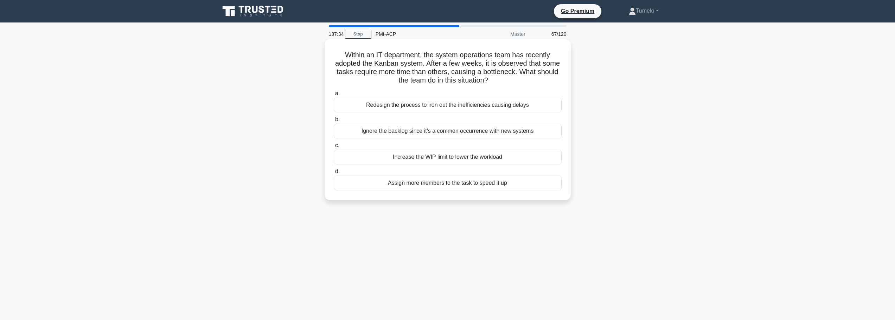
click at [458, 105] on div "Redesign the process to iron out the inefficiencies causing delays" at bounding box center [448, 105] width 228 height 15
click at [471, 108] on div "Redesign the process to iron out the inefficiencies causing delays" at bounding box center [448, 105] width 228 height 15
click at [334, 96] on input "a. Redesign the process to iron out the inefficiencies causing delays" at bounding box center [334, 93] width 0 height 5
click at [466, 131] on div "Perform a feasibility analysis and discuss with the team before making a decisi…" at bounding box center [448, 131] width 228 height 15
click at [334, 122] on input "b. Perform a feasibility analysis and discuss with the team before making a dec…" at bounding box center [334, 119] width 0 height 5
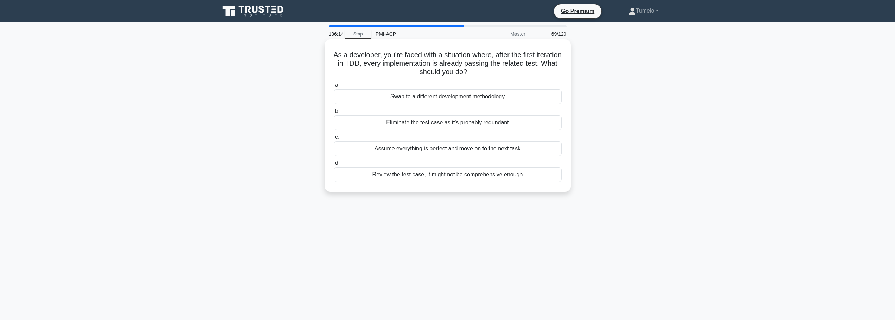
click at [454, 178] on div "Review the test case, it might not be comprehensive enough" at bounding box center [448, 174] width 228 height 15
click at [334, 166] on input "d. Review the test case, it might not be comprehensive enough" at bounding box center [334, 163] width 0 height 5
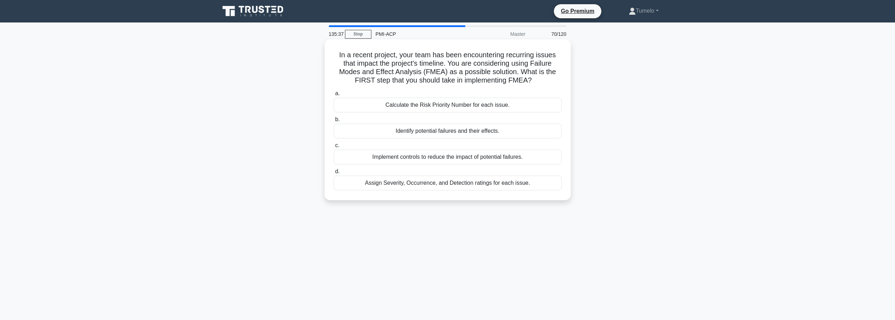
click at [403, 187] on div "Assign Severity, Occurrence, and Detection ratings for each issue." at bounding box center [448, 183] width 228 height 15
click at [334, 174] on input "d. Assign Severity, Occurrence, and Detection ratings for each issue." at bounding box center [334, 172] width 0 height 5
click at [453, 186] on div "The new feature will increase user engagement." at bounding box center [448, 183] width 228 height 15
click at [334, 174] on input "d. The new feature will increase user engagement." at bounding box center [334, 172] width 0 height 5
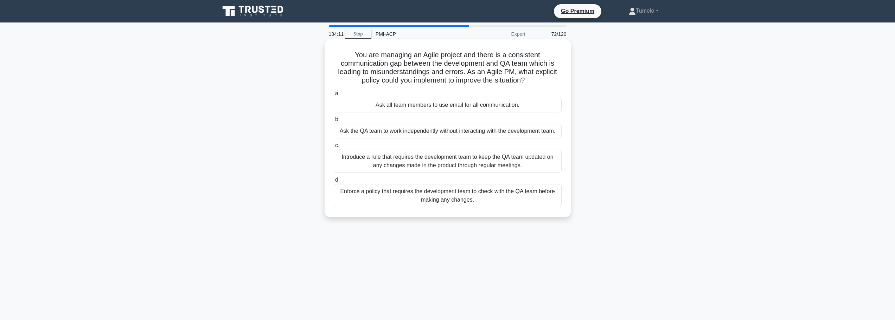
click at [467, 159] on div "Introduce a rule that requires the development team to keep the QA team updated…" at bounding box center [448, 161] width 228 height 23
click at [334, 148] on input "c. Introduce a rule that requires the development team to keep the QA team upda…" at bounding box center [334, 146] width 0 height 5
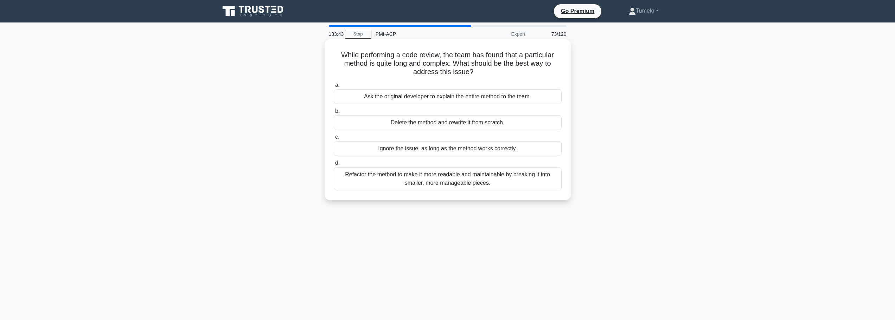
click at [518, 183] on div "Refactor the method to make it more readable and maintainable by breaking it in…" at bounding box center [448, 178] width 228 height 23
click at [334, 166] on input "d. Refactor the method to make it more readable and maintainable by breaking it…" at bounding box center [334, 163] width 0 height 5
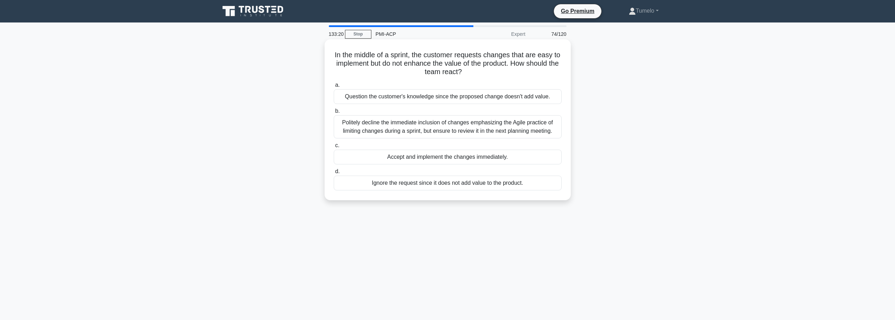
click at [441, 130] on div "Politely decline the immediate inclusion of changes emphasizing the Agile pract…" at bounding box center [448, 126] width 228 height 23
click at [334, 114] on input "b. Politely decline the immediate inclusion of changes emphasizing the Agile pr…" at bounding box center [334, 111] width 0 height 5
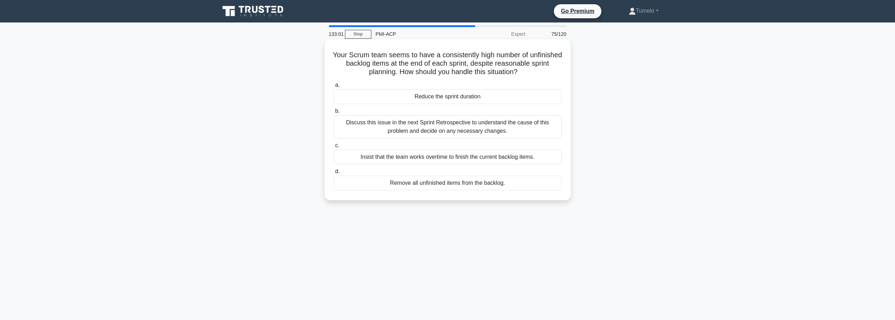
click at [474, 128] on div "Discuss this issue in the next Sprint Retrospective to understand the cause of …" at bounding box center [448, 126] width 228 height 23
click at [334, 114] on input "b. Discuss this issue in the next Sprint Retrospective to understand the cause …" at bounding box center [334, 111] width 0 height 5
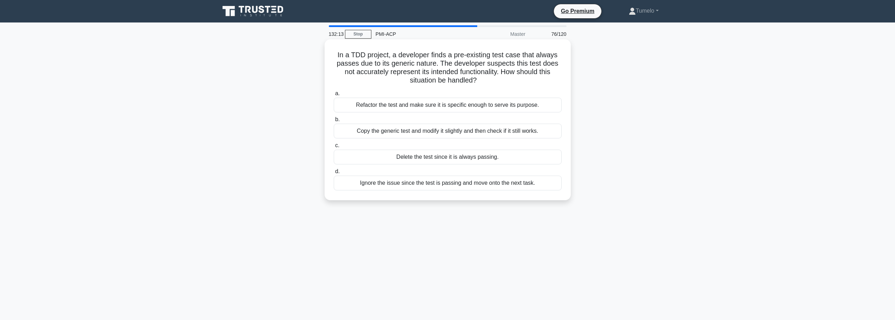
click at [438, 107] on div "Refactor the test and make sure it is specific enough to serve its purpose." at bounding box center [448, 105] width 228 height 15
click at [334, 96] on input "a. Refactor the test and make sure it is specific enough to serve its purpose." at bounding box center [334, 93] width 0 height 5
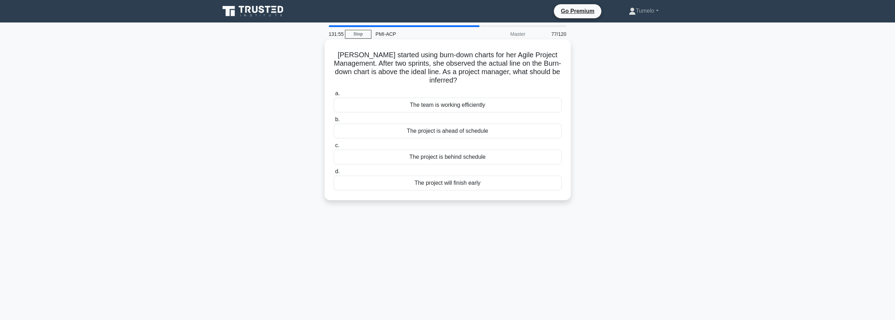
click at [434, 159] on div "The project is behind schedule" at bounding box center [448, 157] width 228 height 15
click at [334, 148] on input "c. The project is behind schedule" at bounding box center [334, 146] width 0 height 5
click at [464, 160] on div "Conclusion Validity Threat" at bounding box center [448, 157] width 228 height 15
click at [334, 148] on input "c. Conclusion Validity Threat" at bounding box center [334, 146] width 0 height 5
click at [414, 160] on div "Attempt to influence the arbitrator by discrediting the supplier" at bounding box center [448, 157] width 228 height 15
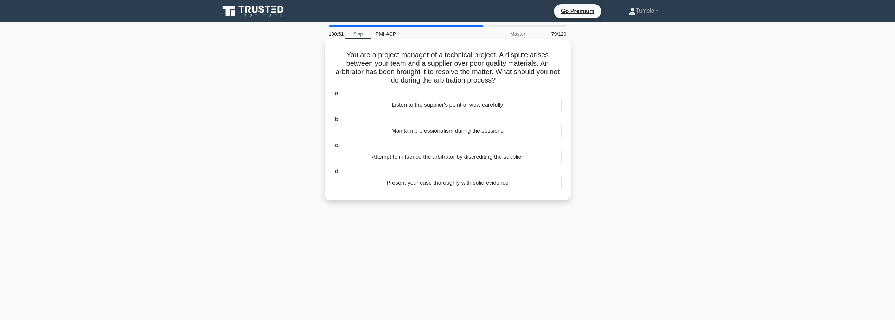
click at [334, 148] on input "c. Attempt to influence the arbitrator by discrediting the supplier" at bounding box center [334, 146] width 0 height 5
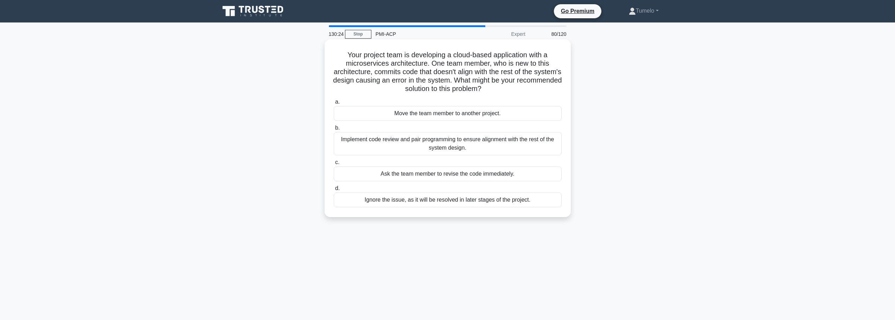
click at [421, 142] on div "Implement code review and pair programming to ensure alignment with the rest of…" at bounding box center [448, 143] width 228 height 23
click at [334, 130] on input "b. Implement code review and pair programming to ensure alignment with the rest…" at bounding box center [334, 128] width 0 height 5
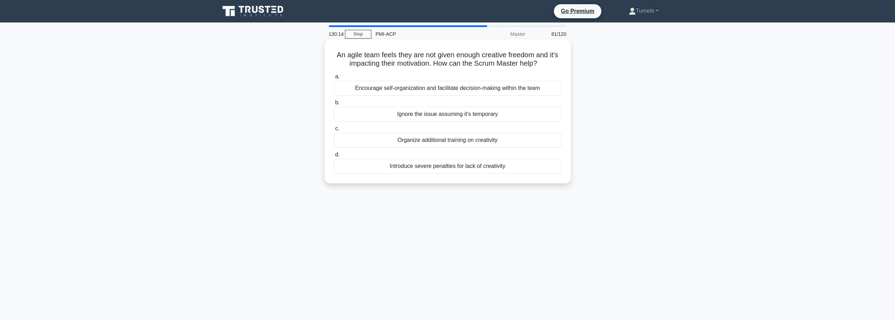
click at [455, 91] on div "Encourage self-organization and facilitate decision-making within the team" at bounding box center [448, 88] width 228 height 15
click at [334, 79] on input "a. Encourage self-organization and facilitate decision-making within the team" at bounding box center [334, 77] width 0 height 5
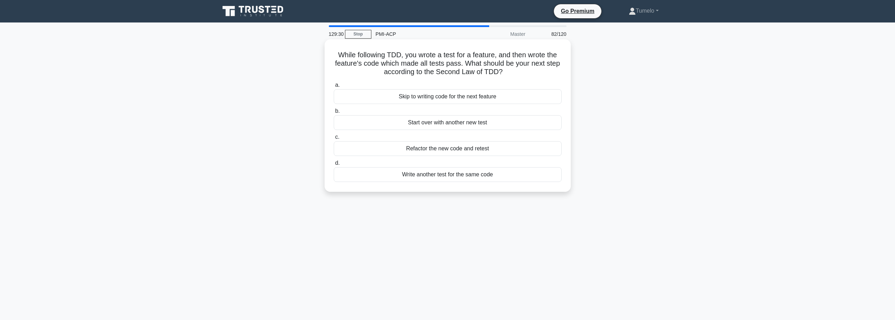
click at [467, 149] on div "Refactor the new code and retest" at bounding box center [448, 148] width 228 height 15
click at [334, 140] on input "c. Refactor the new code and retest" at bounding box center [334, 137] width 0 height 5
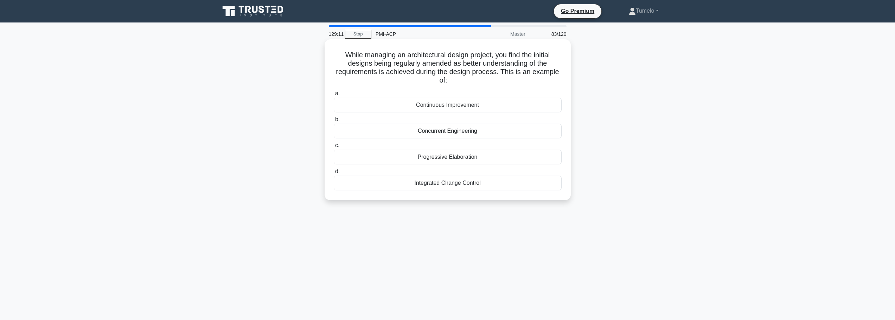
click at [451, 157] on div "Progressive Elaboration" at bounding box center [448, 157] width 228 height 15
click at [334, 148] on input "c. Progressive Elaboration" at bounding box center [334, 146] width 0 height 5
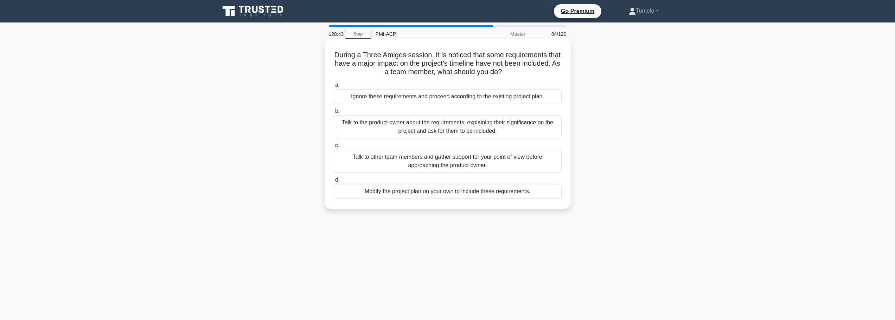
click at [451, 130] on div "Talk to the product owner about the requirements, explaining their significance…" at bounding box center [448, 126] width 228 height 23
click at [334, 114] on input "b. Talk to the product owner about the requirements, explaining their significa…" at bounding box center [334, 111] width 0 height 5
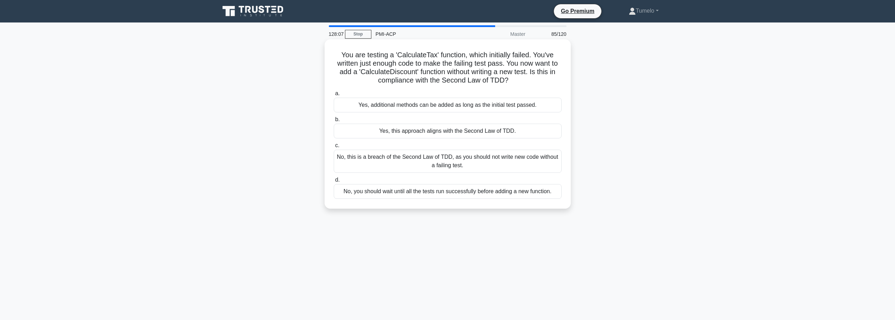
click at [412, 166] on div "No, this is a breach of the Second Law of TDD, as you should not write new code…" at bounding box center [448, 161] width 228 height 23
click at [334, 148] on input "c. No, this is a breach of the Second Law of TDD, as you should not write new c…" at bounding box center [334, 146] width 0 height 5
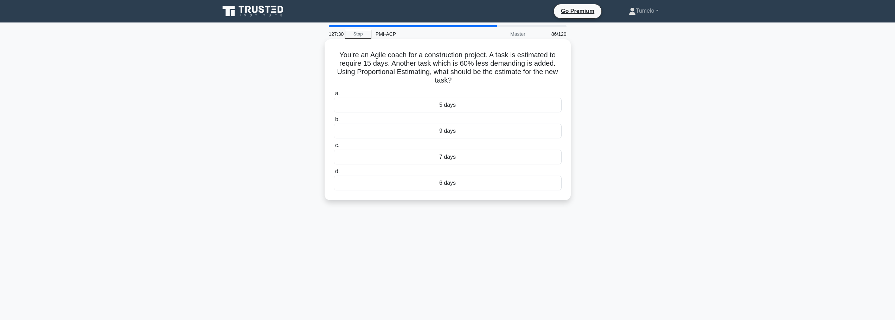
click at [454, 135] on div "9 days" at bounding box center [448, 131] width 228 height 15
click at [334, 122] on input "b. 9 days" at bounding box center [334, 119] width 0 height 5
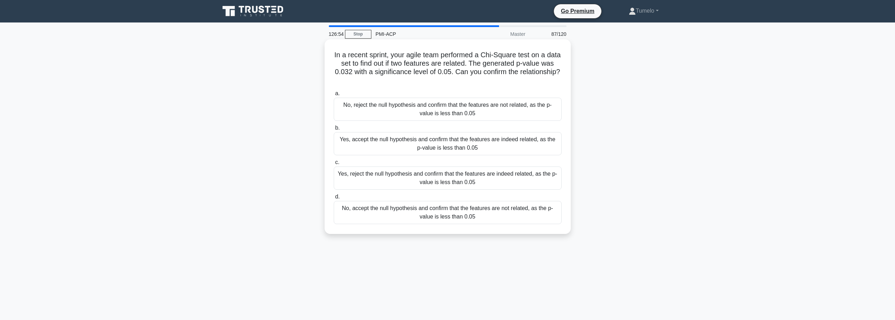
click at [422, 145] on div "Yes, accept the null hypothesis and confirm that the features are indeed relate…" at bounding box center [448, 143] width 228 height 23
click at [334, 130] on input "b. Yes, accept the null hypothesis and confirm that the features are indeed rel…" at bounding box center [334, 128] width 0 height 5
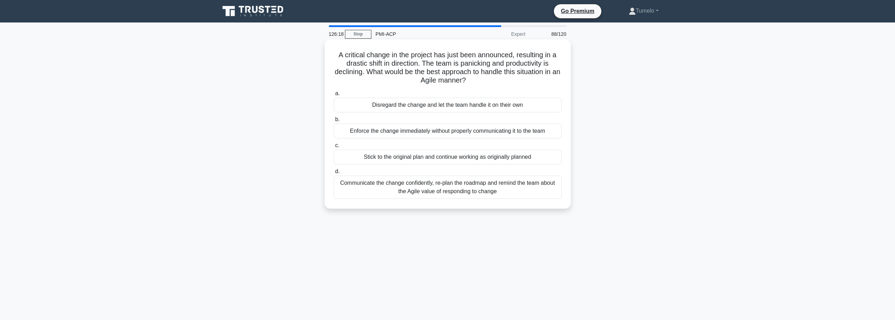
click at [405, 186] on div "Communicate the change confidently, re-plan the roadmap and remind the team abo…" at bounding box center [448, 187] width 228 height 23
click at [334, 174] on input "d. Communicate the change confidently, re-plan the roadmap and remind the team …" at bounding box center [334, 172] width 0 height 5
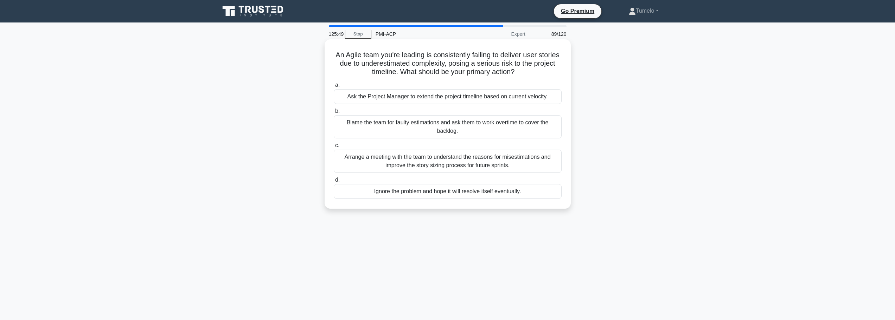
click at [513, 164] on div "Arrange a meeting with the team to understand the reasons for misestimations an…" at bounding box center [448, 161] width 228 height 23
click at [334, 148] on input "c. Arrange a meeting with the team to understand the reasons for misestimations…" at bounding box center [334, 146] width 0 height 5
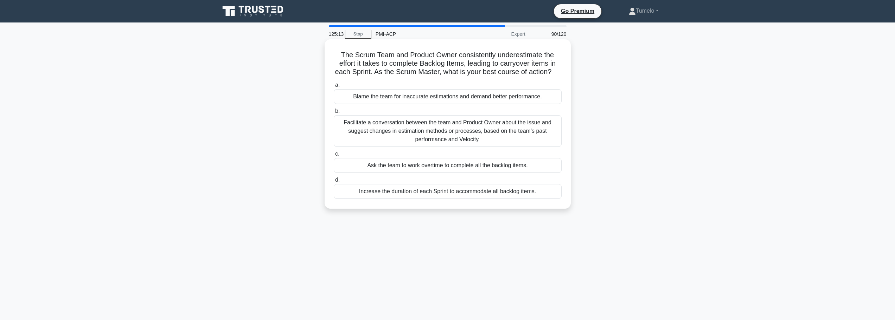
click at [375, 139] on div "Facilitate a conversation between the team and Product Owner about the issue an…" at bounding box center [448, 131] width 228 height 32
click at [334, 114] on input "b. Facilitate a conversation between the team and Product Owner about the issue…" at bounding box center [334, 111] width 0 height 5
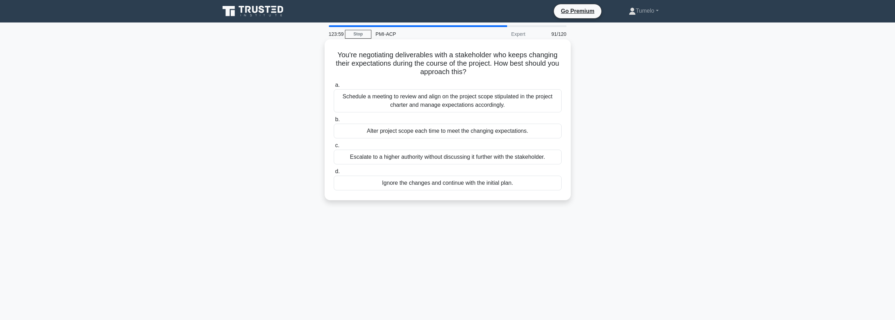
click at [429, 106] on div "Schedule a meeting to review and align on the project scope stipulated in the p…" at bounding box center [448, 100] width 228 height 23
click at [334, 88] on input "a. Schedule a meeting to review and align on the project scope stipulated in th…" at bounding box center [334, 85] width 0 height 5
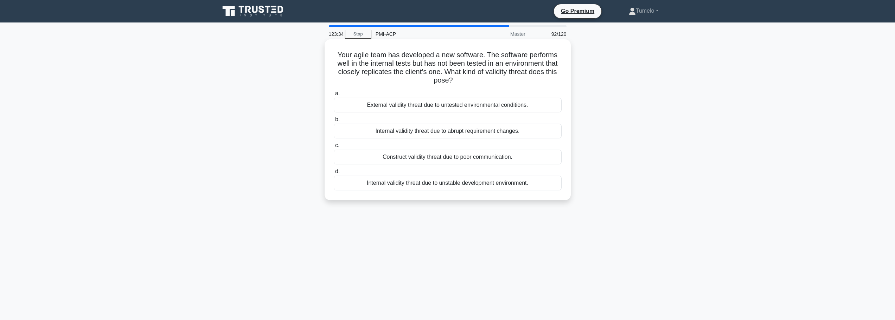
click at [435, 104] on div "External validity threat due to untested environmental conditions." at bounding box center [448, 105] width 228 height 15
click at [334, 96] on input "a. External validity threat due to untested environmental conditions." at bounding box center [334, 93] width 0 height 5
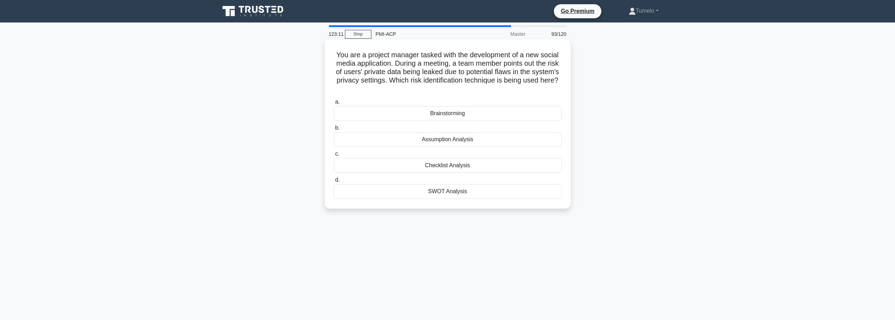
click at [449, 115] on div "Brainstorming" at bounding box center [448, 113] width 228 height 15
click at [334, 104] on input "a. Brainstorming" at bounding box center [334, 102] width 0 height 5
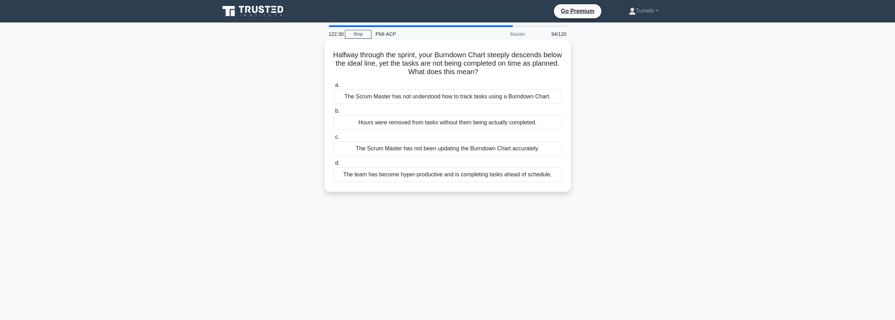
click at [497, 151] on div "The Scrum Master has not been updating the Burndown Chart accurately." at bounding box center [448, 148] width 228 height 15
click at [334, 140] on input "c. The Scrum Master has not been updating the Burndown Chart accurately." at bounding box center [334, 137] width 0 height 5
click at [433, 125] on div "Implement a stricter WIP limit and ensure team adherence to it" at bounding box center [448, 122] width 228 height 15
click at [334, 114] on input "b. Implement a stricter WIP limit and ensure team adherence to it" at bounding box center [334, 111] width 0 height 5
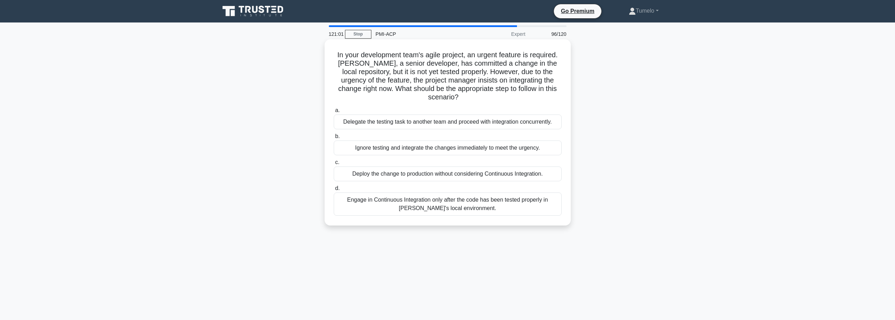
click at [404, 205] on div "Engage in Continuous Integration only after the code has been tested properly i…" at bounding box center [448, 204] width 228 height 23
click at [334, 191] on input "d. Engage in Continuous Integration only after the code has been tested properl…" at bounding box center [334, 188] width 0 height 5
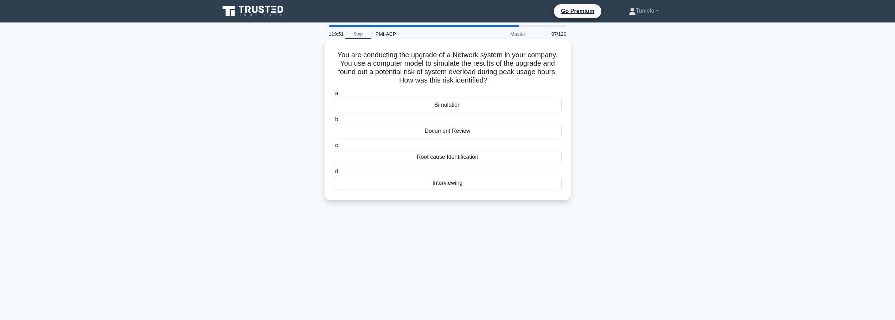
click at [446, 104] on div "Simulation" at bounding box center [448, 105] width 228 height 15
click at [334, 96] on input "a. Simulation" at bounding box center [334, 93] width 0 height 5
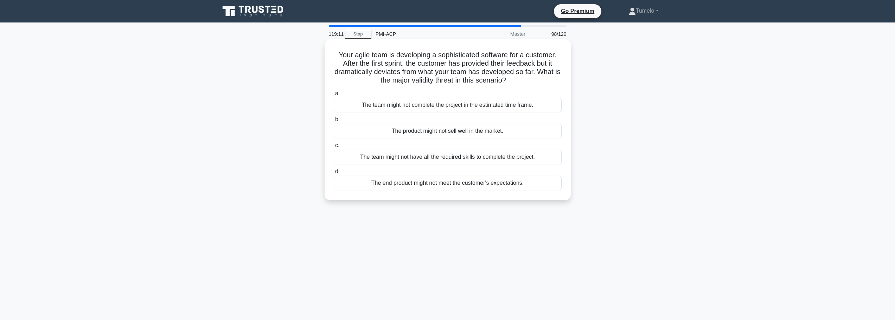
click at [456, 185] on div "The end product might not meet the customer's expectations." at bounding box center [448, 183] width 228 height 15
click at [334, 174] on input "d. The end product might not meet the customer's expectations." at bounding box center [334, 172] width 0 height 5
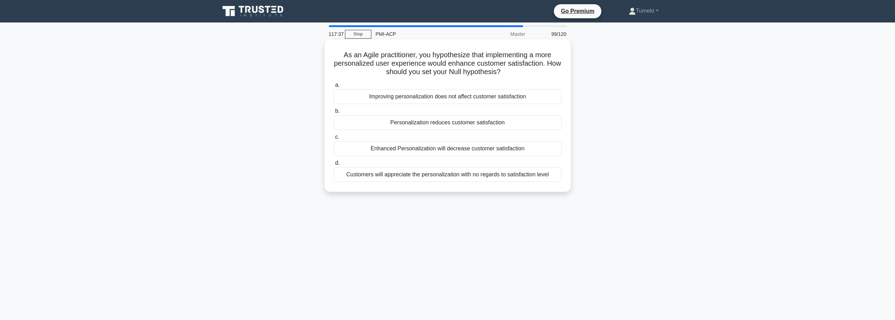
click at [409, 149] on div "Enhanced Personalization will decrease customer satisfaction" at bounding box center [448, 148] width 228 height 15
click at [334, 140] on input "c. Enhanced Personalization will decrease customer satisfaction" at bounding box center [334, 137] width 0 height 5
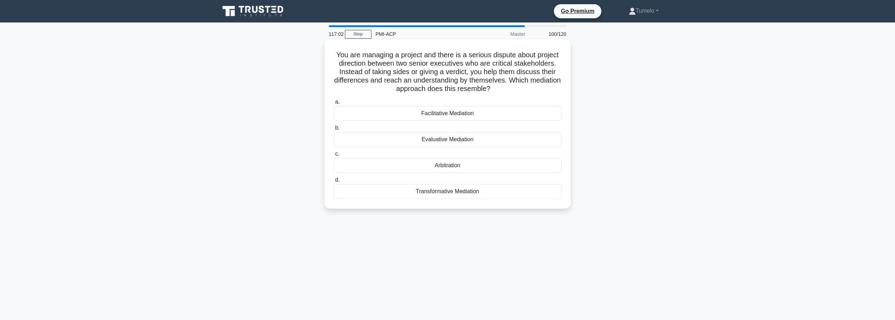
click at [455, 115] on div "Facilitative Mediation" at bounding box center [448, 113] width 228 height 15
click at [334, 104] on input "a. Facilitative Mediation" at bounding box center [334, 102] width 0 height 5
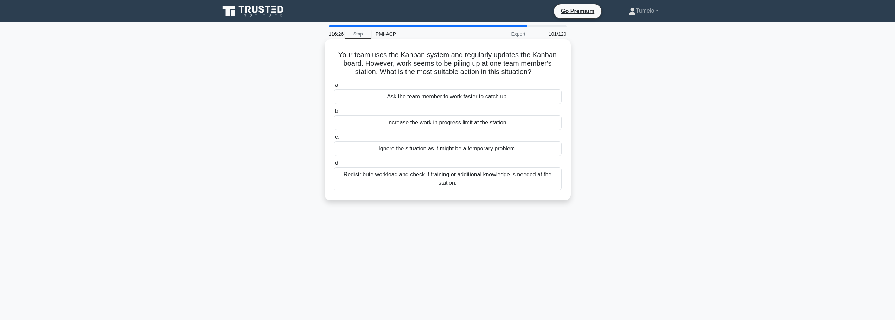
click at [489, 184] on div "Redistribute workload and check if training or additional knowledge is needed a…" at bounding box center [448, 178] width 228 height 23
click at [334, 166] on input "d. Redistribute workload and check if training or additional knowledge is neede…" at bounding box center [334, 163] width 0 height 5
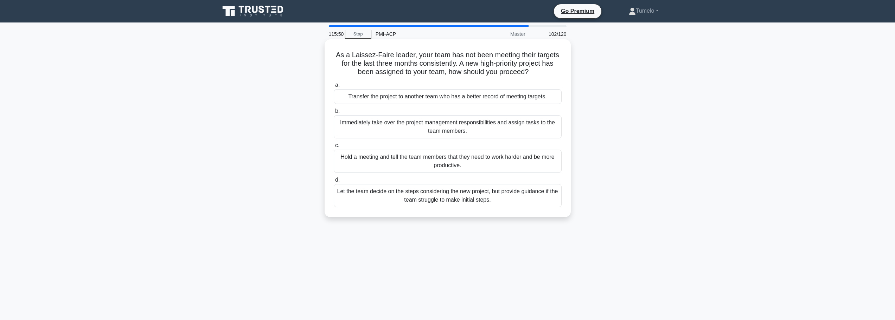
click at [482, 199] on div "Let the team decide on the steps considering the new project, but provide guida…" at bounding box center [448, 195] width 228 height 23
click at [334, 183] on input "d. Let the team decide on the steps considering the new project, but provide gu…" at bounding box center [334, 180] width 0 height 5
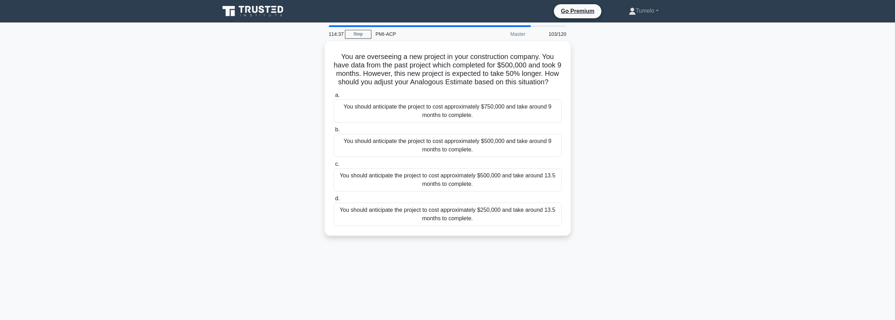
click at [426, 279] on div "114:37 Stop PMI-ACP Master 103/120 You are overseeing a new project in your con…" at bounding box center [448, 201] width 464 height 352
click at [451, 190] on div "You should anticipate the project to cost approximately $500,000 and take aroun…" at bounding box center [448, 178] width 228 height 23
click at [334, 165] on input "c. You should anticipate the project to cost approximately $500,000 and take ar…" at bounding box center [334, 162] width 0 height 5
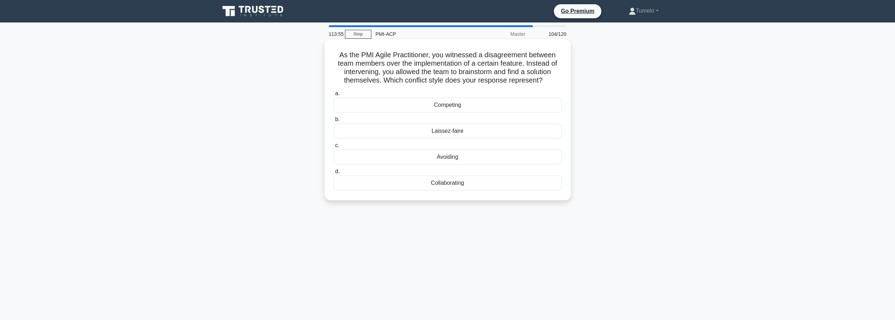
click at [463, 133] on div "Laissez-faire" at bounding box center [448, 131] width 228 height 15
click at [334, 122] on input "b. Laissez-faire" at bounding box center [334, 119] width 0 height 5
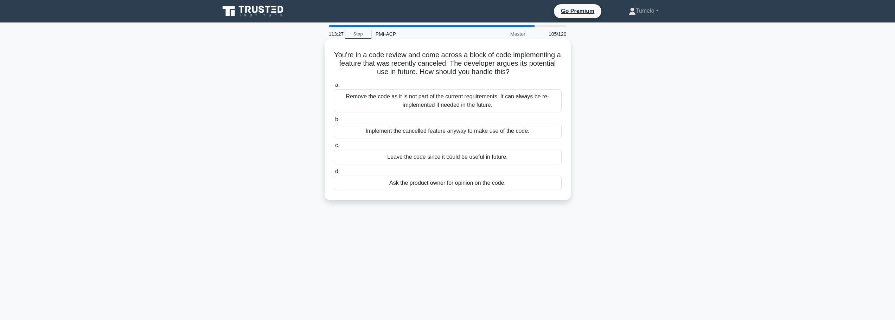
click at [459, 101] on div "Remove the code as it is not part of the current requirements. It can always be…" at bounding box center [448, 100] width 228 height 23
click at [334, 88] on input "a. Remove the code as it is not part of the current requirements. It can always…" at bounding box center [334, 85] width 0 height 5
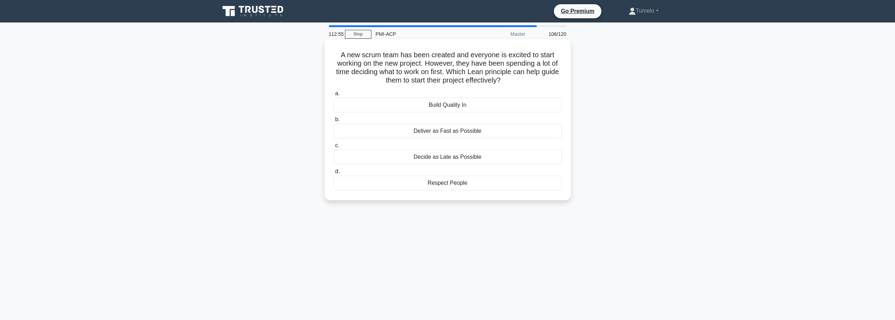
click at [451, 132] on div "Deliver as Fast as Possible" at bounding box center [448, 131] width 228 height 15
click at [334, 122] on input "b. Deliver as Fast as Possible" at bounding box center [334, 119] width 0 height 5
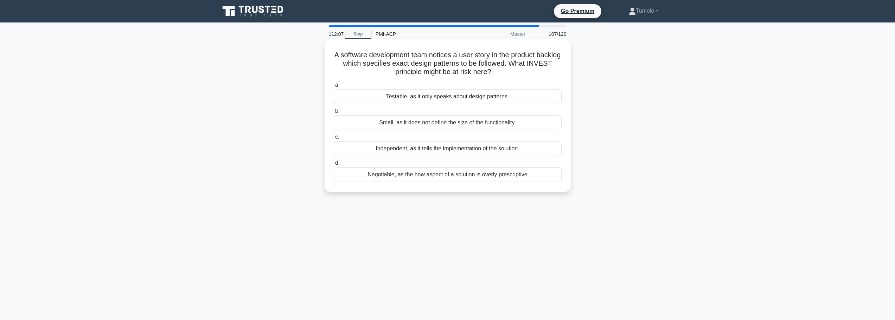
click at [436, 178] on div "Negotiable, as the how aspect of a solution is overly prescriptive" at bounding box center [448, 174] width 228 height 15
click at [334, 166] on input "d. Negotiable, as the how aspect of a solution is overly prescriptive" at bounding box center [334, 163] width 0 height 5
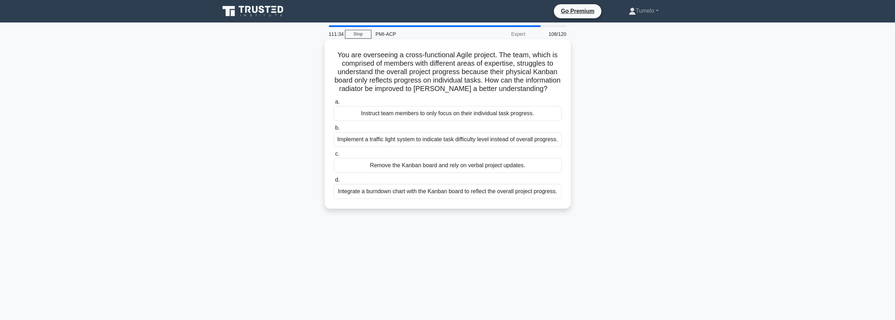
click at [485, 199] on div "Integrate a burndown chart with the Kanban board to reflect the overall project…" at bounding box center [448, 191] width 228 height 15
click at [334, 183] on input "d. Integrate a burndown chart with the Kanban board to reflect the overall proj…" at bounding box center [334, 180] width 0 height 5
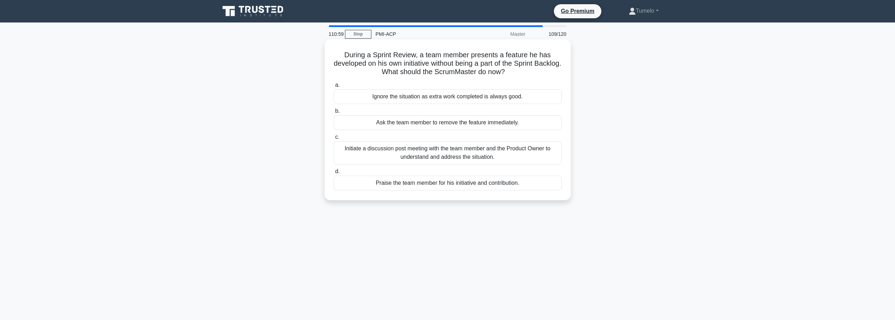
click at [447, 152] on div "Initiate a discussion post meeting with the team member and the Product Owner t…" at bounding box center [448, 152] width 228 height 23
click at [334, 140] on input "c. Initiate a discussion post meeting with the team member and the Product Owne…" at bounding box center [334, 137] width 0 height 5
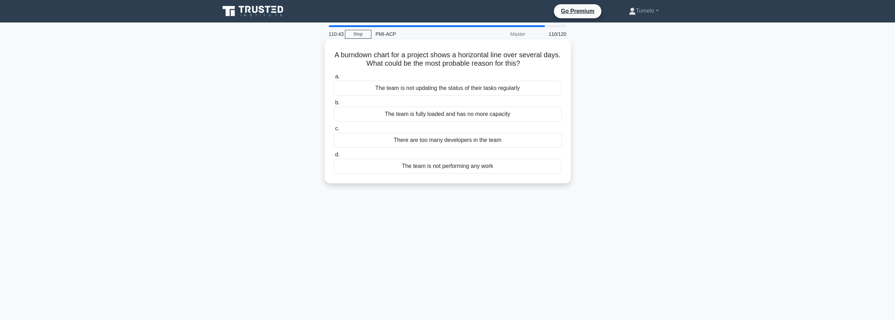
click at [503, 90] on div "The team is not updating the status of their tasks regularly" at bounding box center [448, 88] width 228 height 15
click at [334, 79] on input "a. The team is not updating the status of their tasks regularly" at bounding box center [334, 77] width 0 height 5
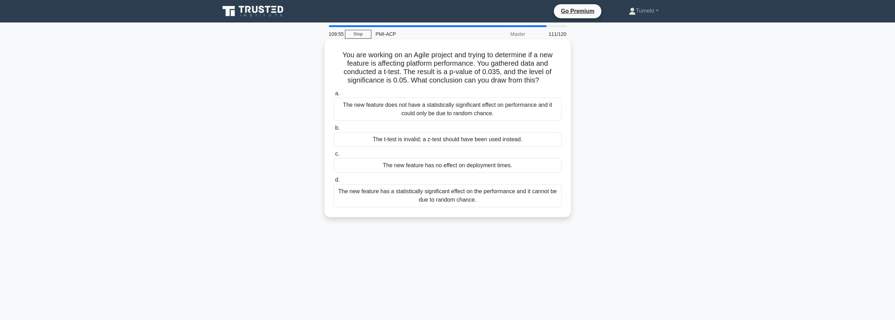
click at [485, 198] on div "The new feature has a statistically significant effect on the performance and i…" at bounding box center [448, 195] width 228 height 23
click at [334, 183] on input "d. The new feature has a statistically significant effect on the performance an…" at bounding box center [334, 180] width 0 height 5
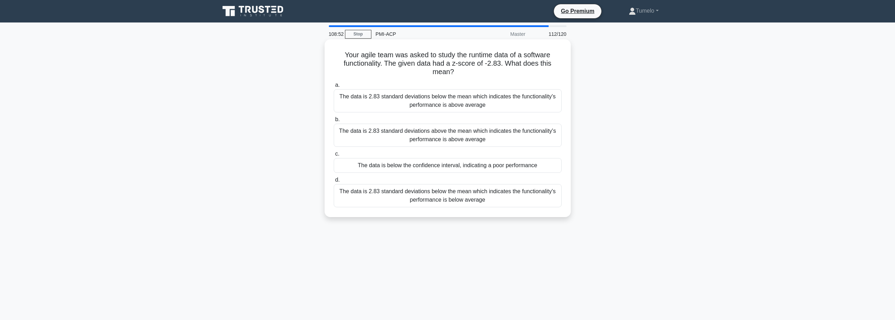
click at [479, 199] on div "The data is 2.83 standard deviations below the mean which indicates the functio…" at bounding box center [448, 195] width 228 height 23
click at [334, 183] on input "d. The data is 2.83 standard deviations below the mean which indicates the func…" at bounding box center [334, 180] width 0 height 5
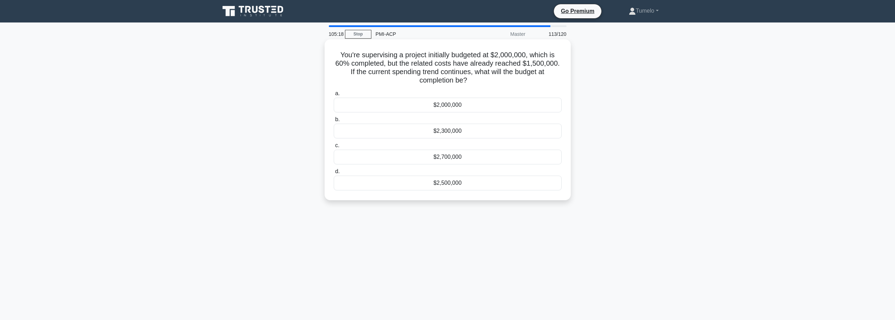
click at [460, 184] on div "$2,500,000" at bounding box center [448, 183] width 228 height 15
click at [334, 174] on input "d. $2,500,000" at bounding box center [334, 172] width 0 height 5
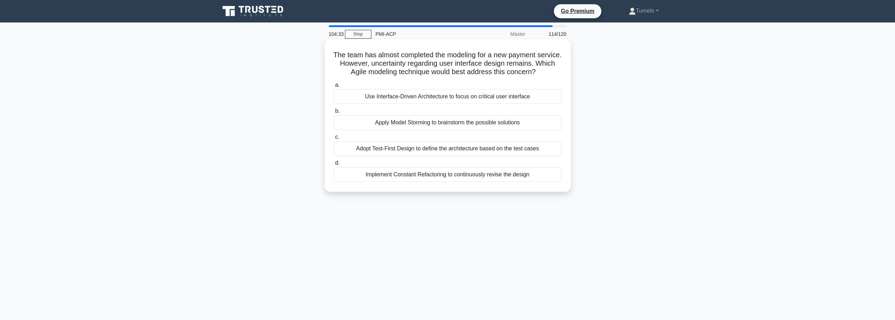
click at [417, 98] on div "Use Interface-Driven Architecture to focus on critical user interface" at bounding box center [448, 96] width 228 height 15
click at [334, 88] on input "a. Use Interface-Driven Architecture to focus on critical user interface" at bounding box center [334, 85] width 0 height 5
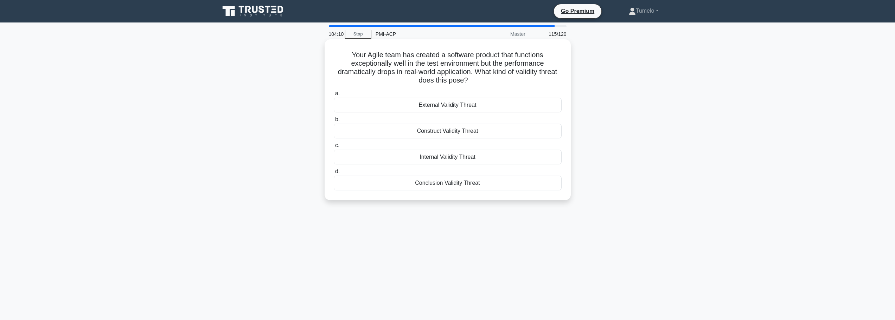
click at [454, 106] on div "External Validity Threat" at bounding box center [448, 105] width 228 height 15
click at [334, 96] on input "a. External Validity Threat" at bounding box center [334, 93] width 0 height 5
click at [461, 157] on div "Emergent Design" at bounding box center [448, 157] width 228 height 15
click at [334, 148] on input "c. Emergent Design" at bounding box center [334, 146] width 0 height 5
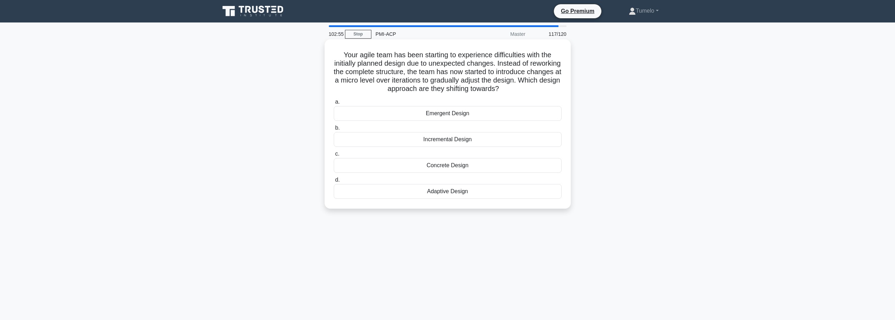
click at [460, 141] on div "Incremental Design" at bounding box center [448, 139] width 228 height 15
click at [334, 130] on input "b. Incremental Design" at bounding box center [334, 128] width 0 height 5
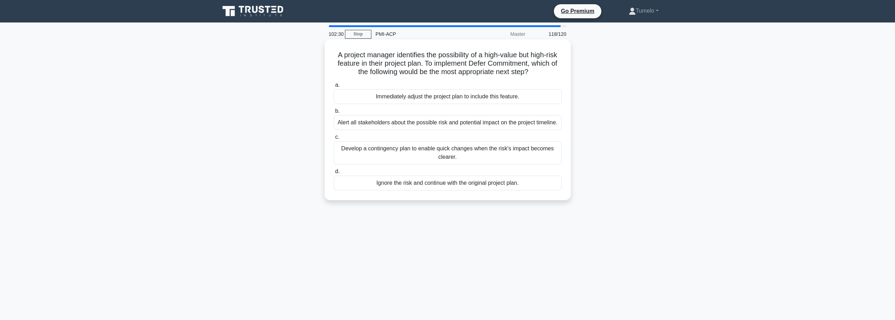
click at [487, 165] on div "Develop a contingency plan to enable quick changes when the risk's impact becom…" at bounding box center [448, 152] width 228 height 23
click at [334, 140] on input "c. Develop a contingency plan to enable quick changes when the risk's impact be…" at bounding box center [334, 137] width 0 height 5
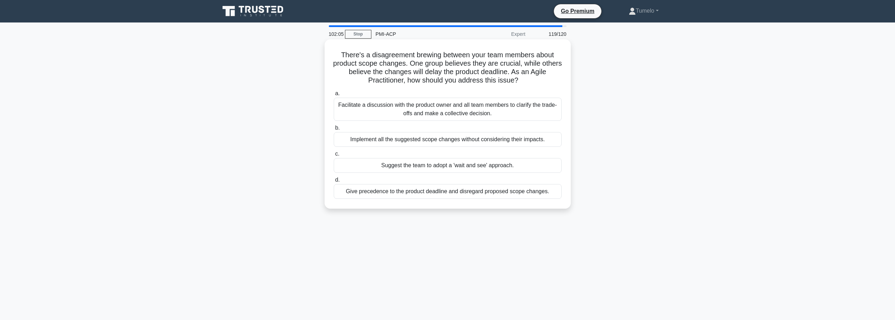
click at [436, 115] on div "Facilitate a discussion with the product owner and all team members to clarify …" at bounding box center [448, 109] width 228 height 23
click at [334, 96] on input "a. Facilitate a discussion with the product owner and all team members to clari…" at bounding box center [334, 93] width 0 height 5
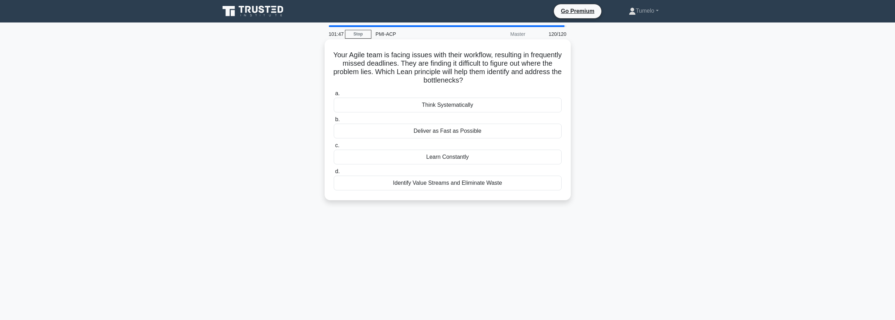
click at [461, 184] on div "Identify Value Streams and Eliminate Waste" at bounding box center [448, 183] width 228 height 15
click at [334, 174] on input "d. Identify Value Streams and Eliminate Waste" at bounding box center [334, 172] width 0 height 5
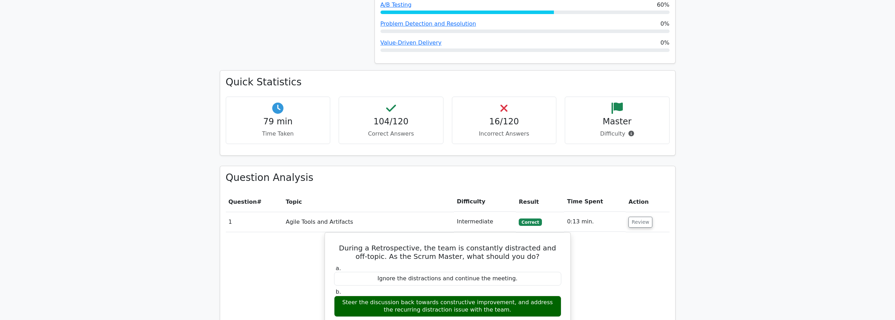
scroll to position [879, 0]
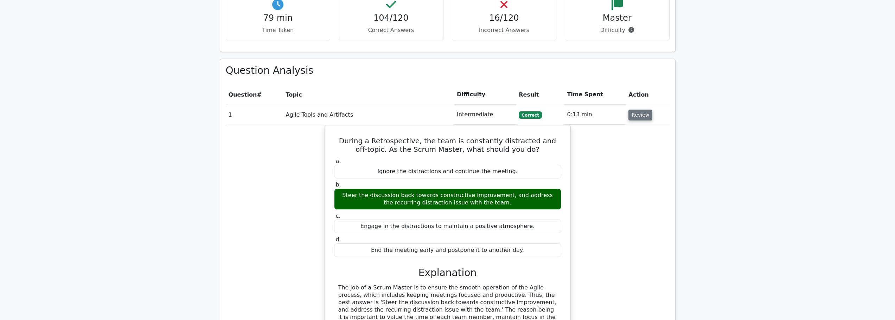
click at [640, 110] on button "Review" at bounding box center [641, 115] width 24 height 11
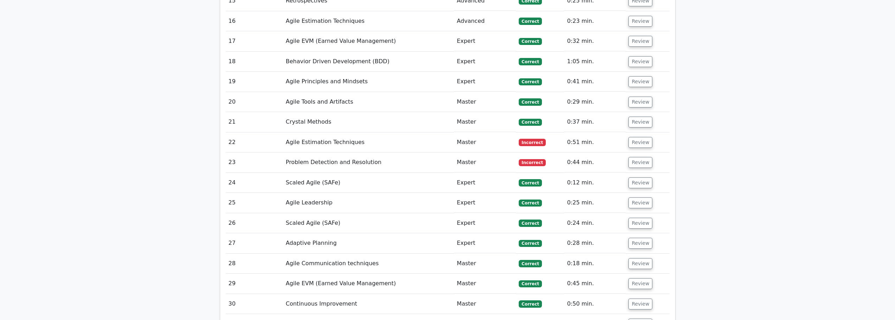
scroll to position [1266, 0]
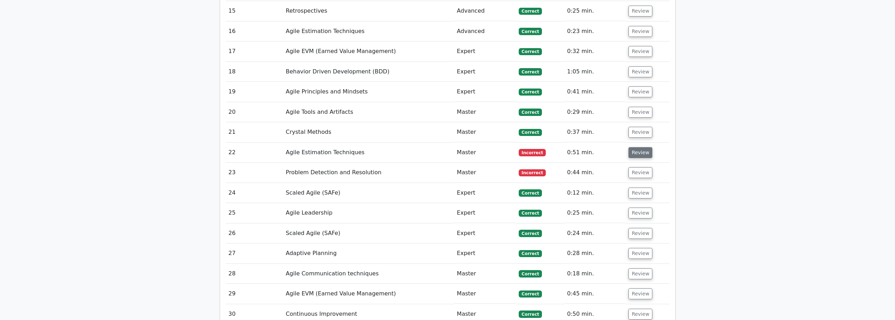
click at [642, 147] on button "Review" at bounding box center [641, 152] width 24 height 11
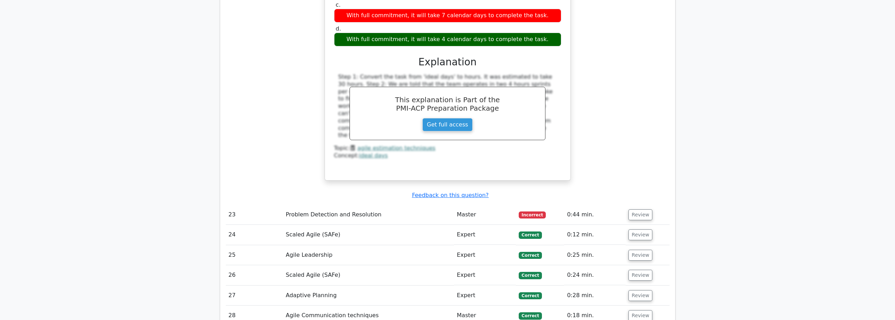
scroll to position [1618, 0]
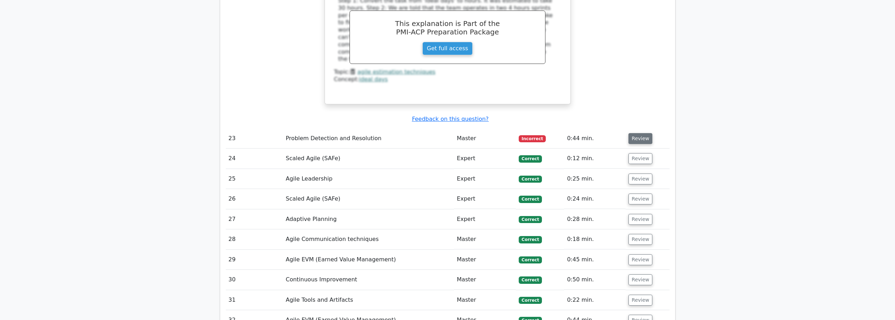
click at [641, 133] on button "Review" at bounding box center [641, 138] width 24 height 11
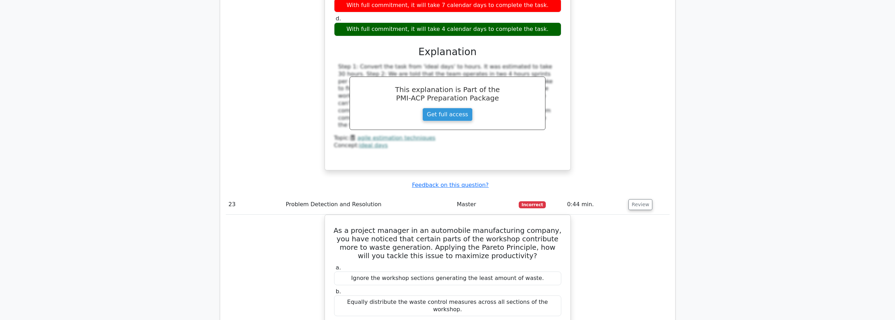
scroll to position [1548, 0]
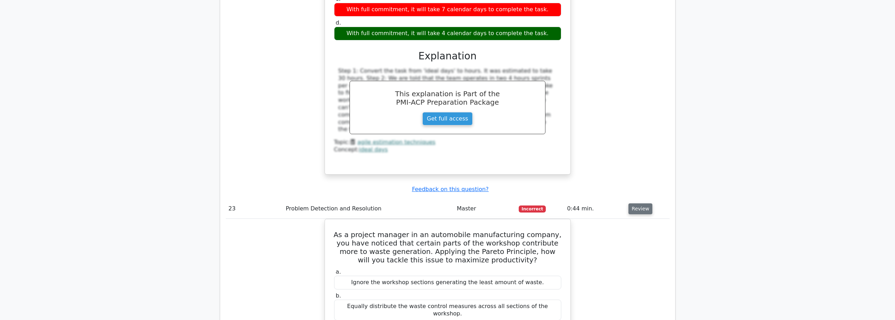
click at [640, 204] on button "Review" at bounding box center [641, 209] width 24 height 11
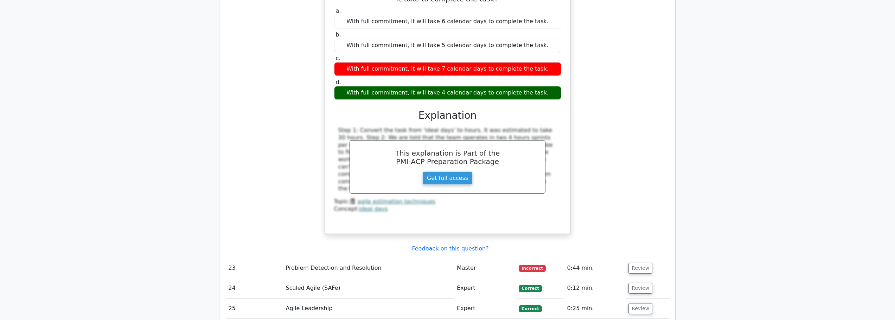
scroll to position [1337, 0]
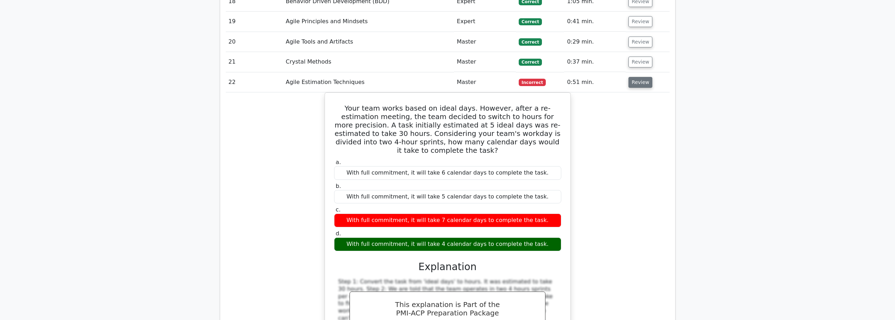
click at [643, 77] on button "Review" at bounding box center [641, 82] width 24 height 11
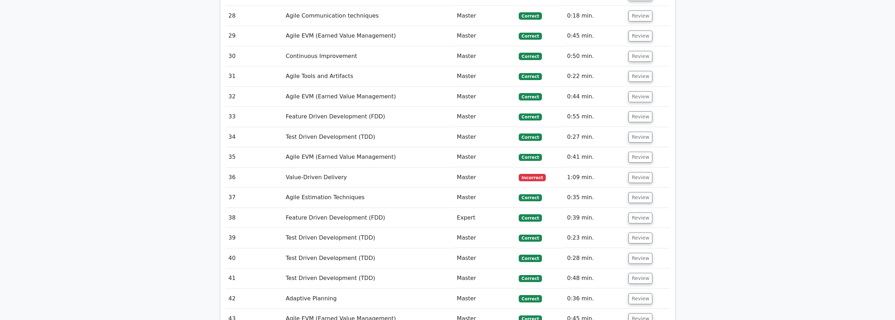
scroll to position [1548, 0]
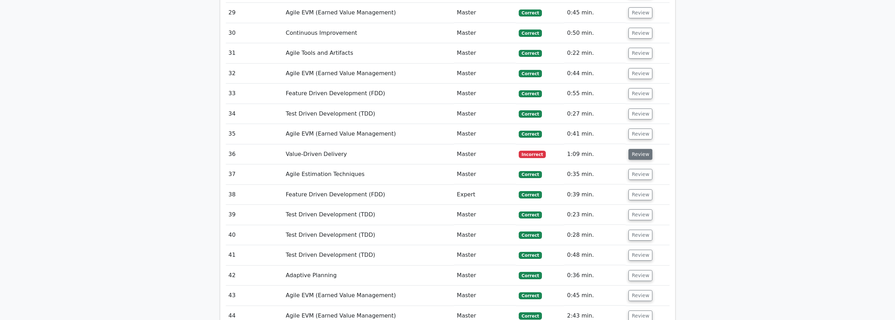
click at [642, 149] on button "Review" at bounding box center [641, 154] width 24 height 11
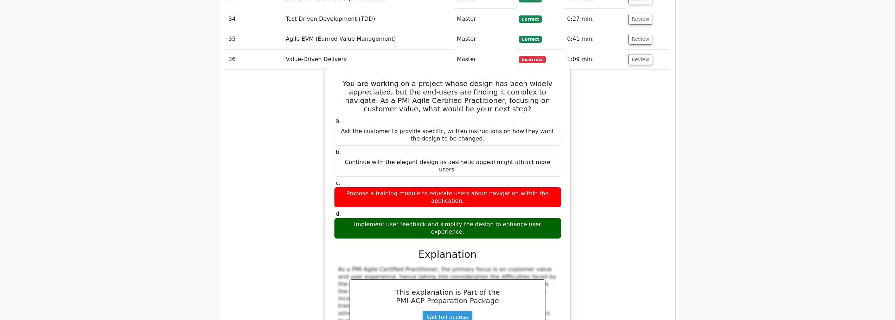
scroll to position [1653, 0]
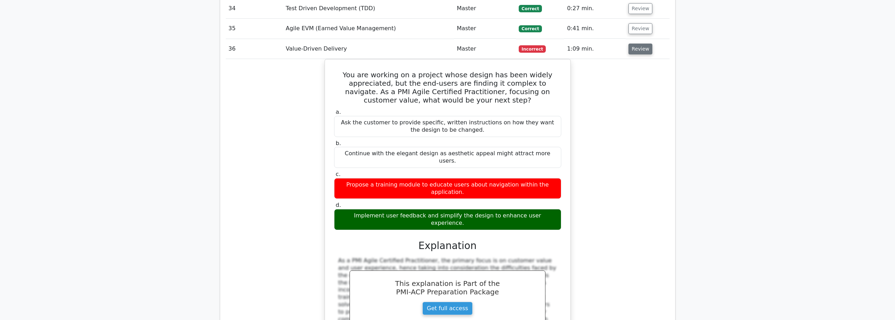
click at [642, 44] on button "Review" at bounding box center [641, 49] width 24 height 11
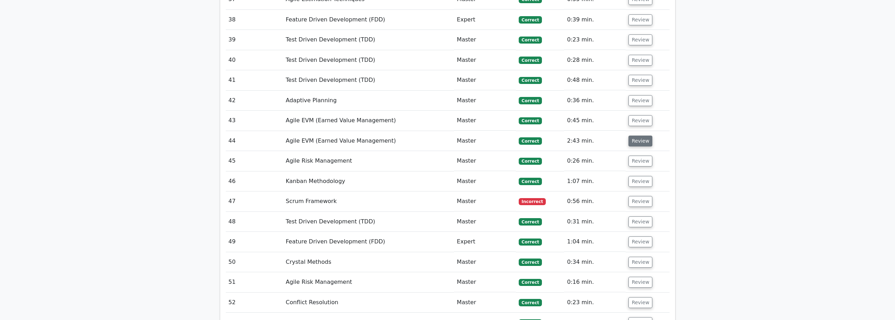
scroll to position [1723, 0]
click at [640, 196] on button "Review" at bounding box center [641, 201] width 24 height 11
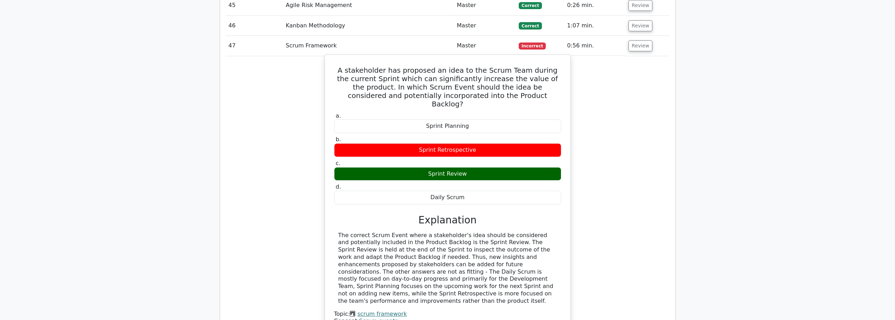
scroll to position [1864, 0]
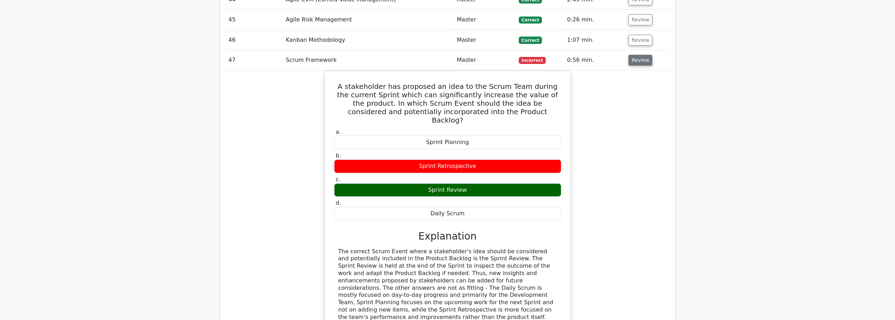
click at [640, 55] on button "Review" at bounding box center [641, 60] width 24 height 11
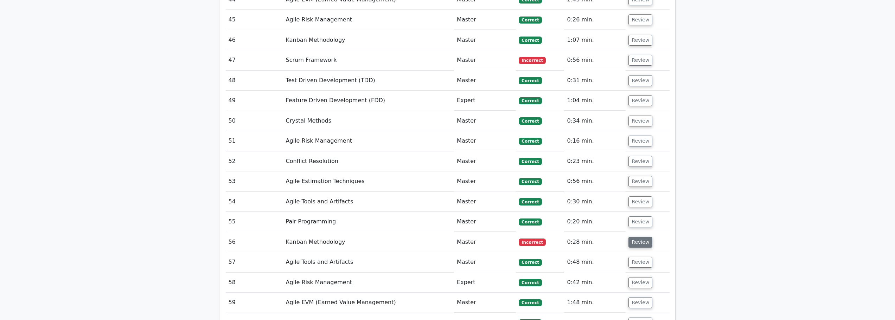
click at [644, 237] on button "Review" at bounding box center [641, 242] width 24 height 11
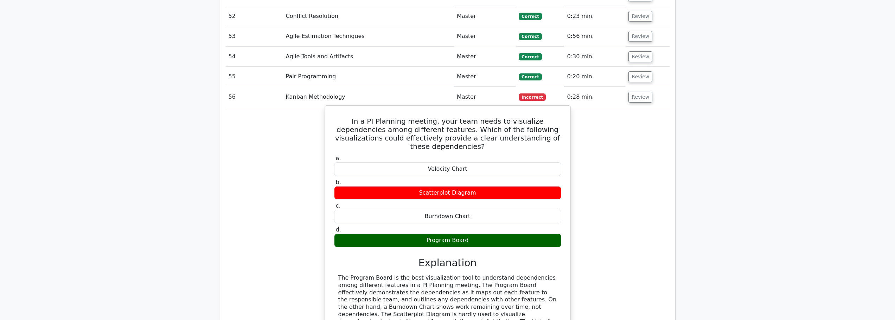
scroll to position [2005, 0]
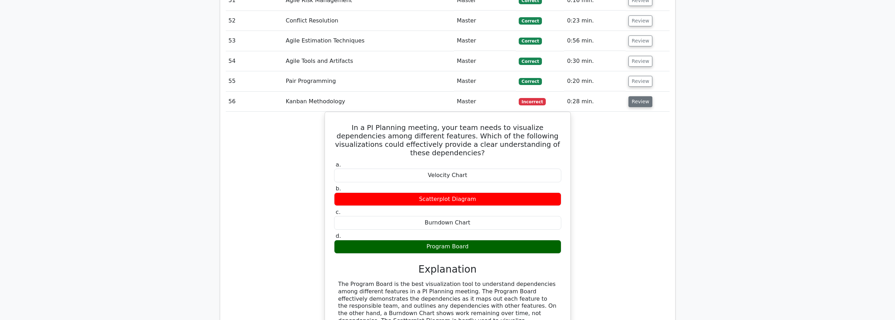
click at [639, 96] on button "Review" at bounding box center [641, 101] width 24 height 11
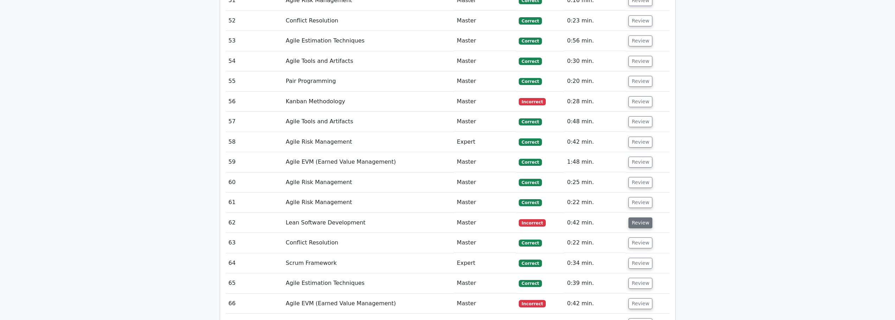
click at [637, 218] on button "Review" at bounding box center [641, 223] width 24 height 11
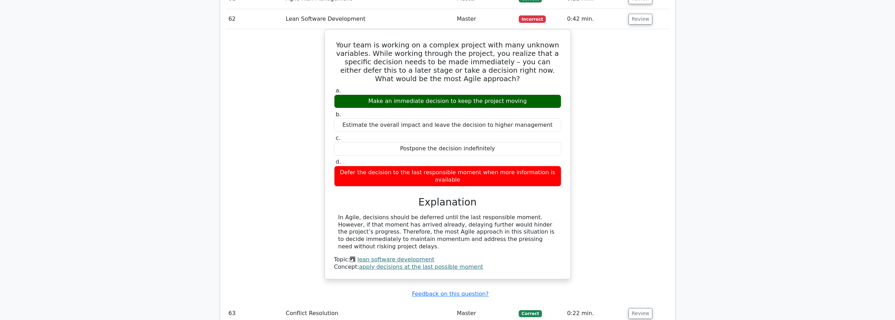
scroll to position [2110, 0]
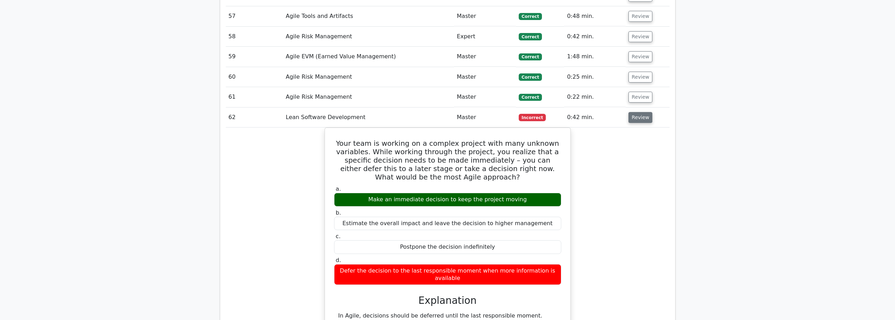
click at [638, 112] on button "Review" at bounding box center [641, 117] width 24 height 11
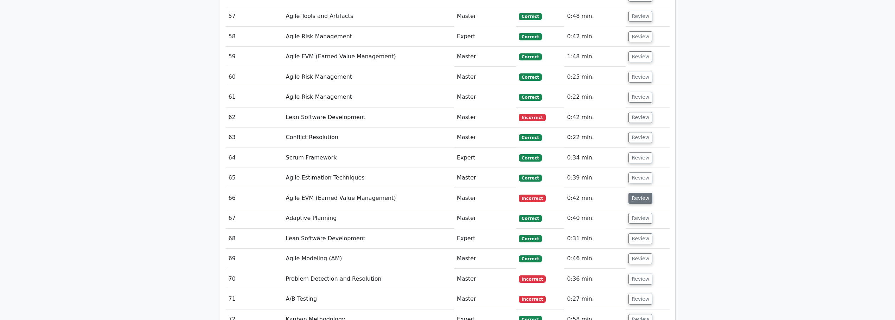
click at [638, 193] on button "Review" at bounding box center [641, 198] width 24 height 11
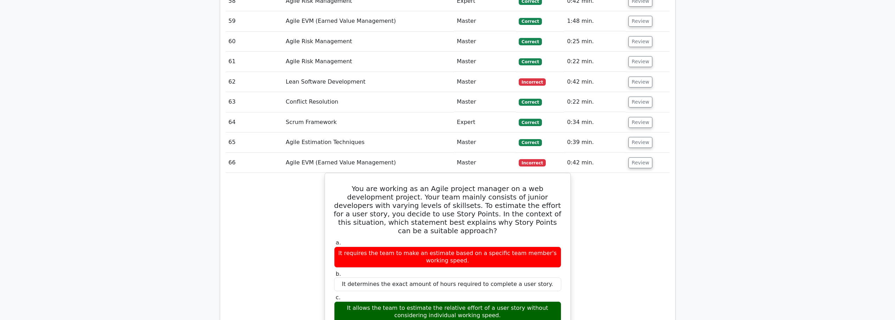
scroll to position [2145, 0]
click at [638, 158] on button "Review" at bounding box center [641, 163] width 24 height 11
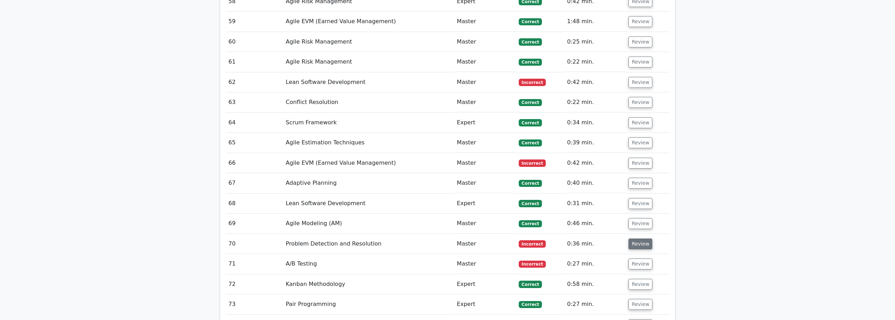
click at [642, 239] on button "Review" at bounding box center [641, 244] width 24 height 11
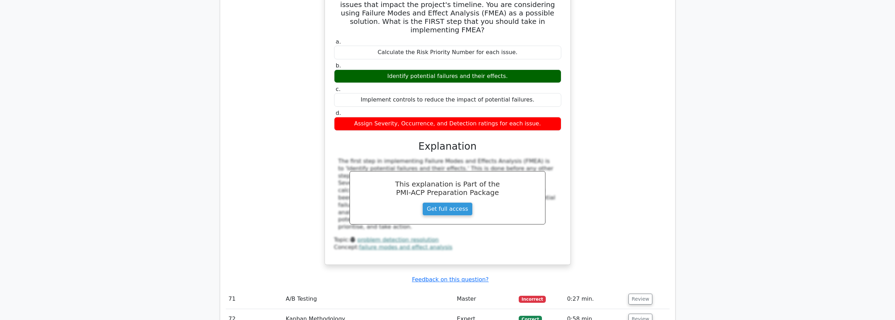
scroll to position [2462, 0]
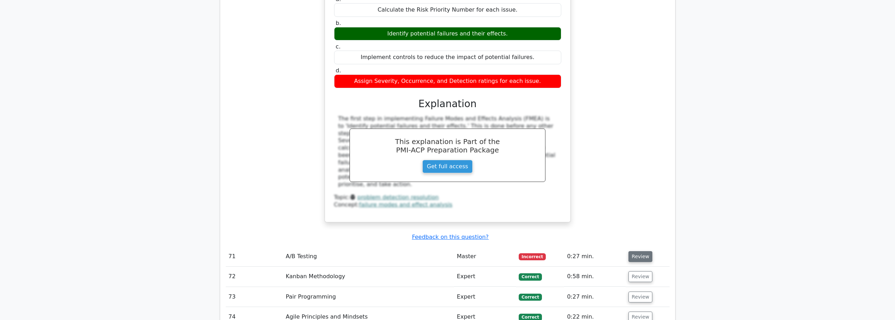
click at [639, 251] on button "Review" at bounding box center [641, 256] width 24 height 11
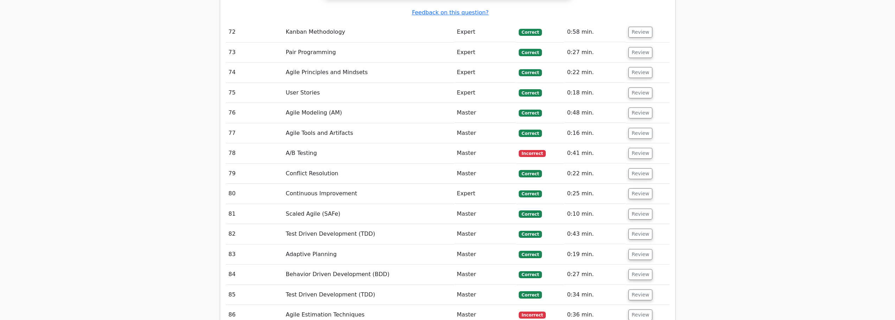
scroll to position [3025, 0]
click at [644, 148] on button "Review" at bounding box center [641, 153] width 24 height 11
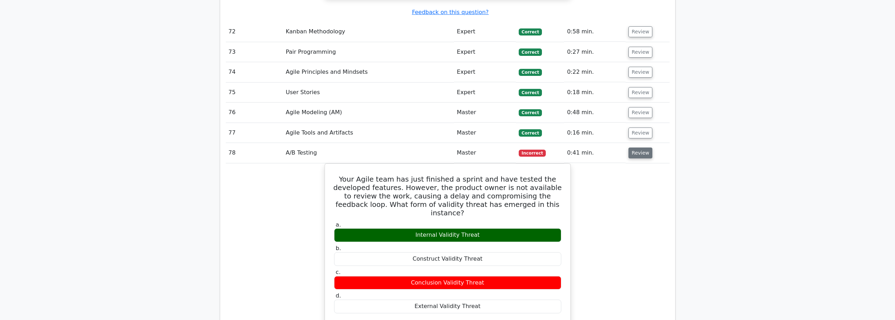
click at [641, 148] on button "Review" at bounding box center [641, 153] width 24 height 11
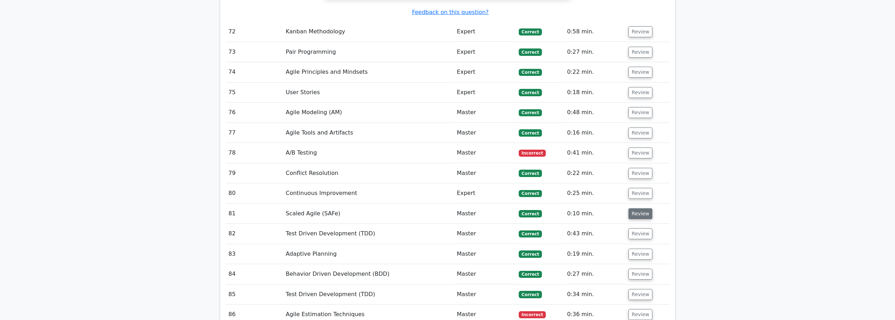
scroll to position [3095, 0]
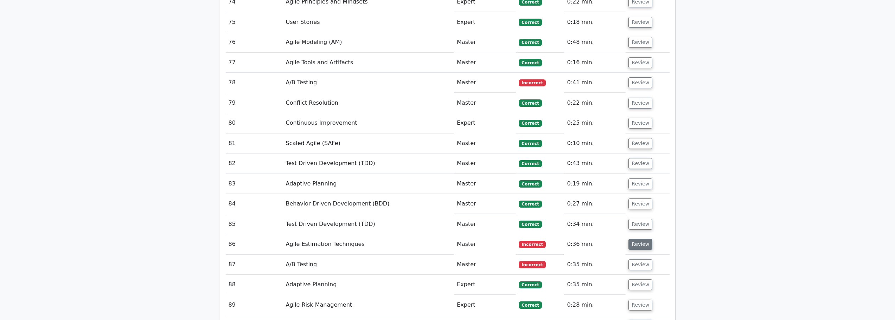
click at [640, 239] on button "Review" at bounding box center [641, 244] width 24 height 11
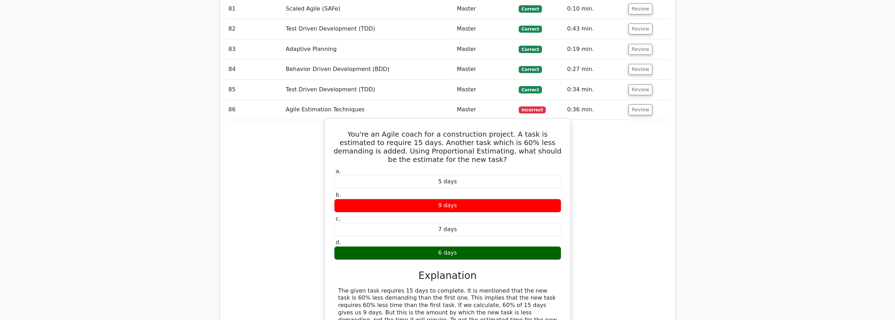
scroll to position [3236, 0]
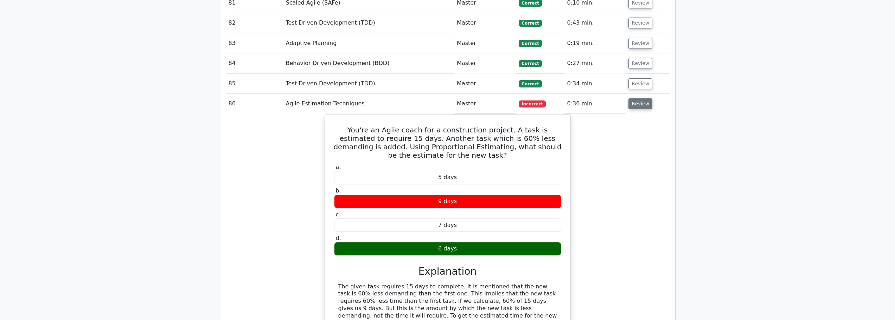
click at [640, 98] on button "Review" at bounding box center [641, 103] width 24 height 11
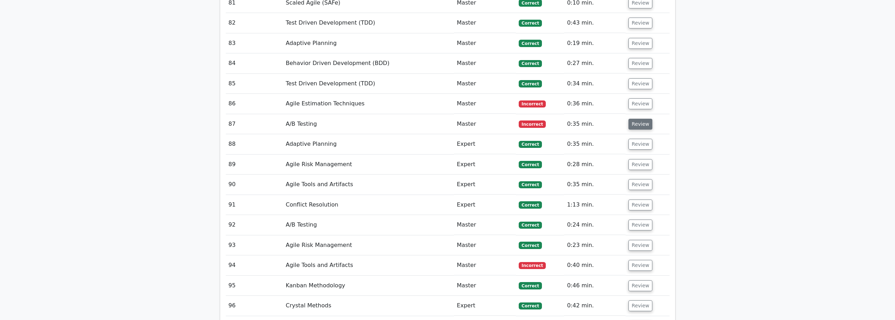
click at [635, 119] on button "Review" at bounding box center [641, 124] width 24 height 11
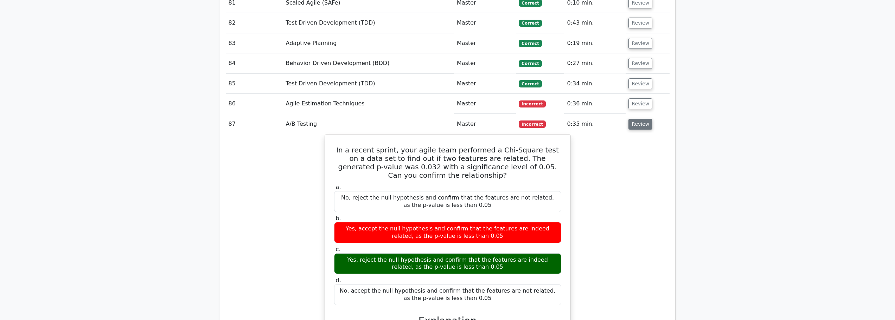
click at [642, 119] on button "Review" at bounding box center [641, 124] width 24 height 11
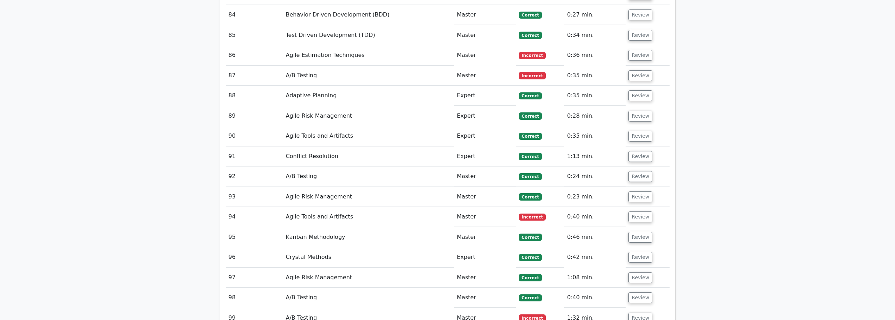
scroll to position [3306, 0]
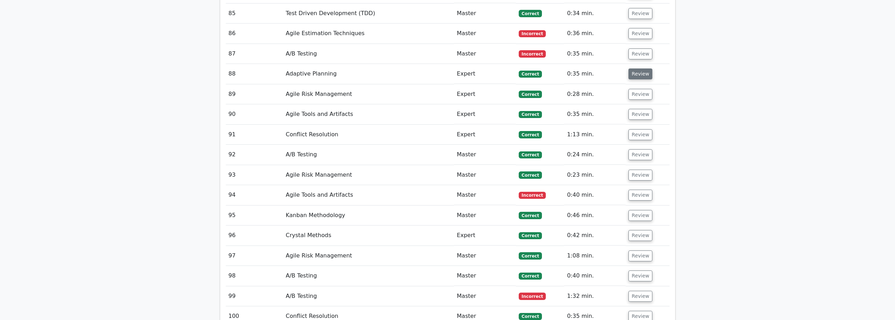
click at [631, 69] on button "Review" at bounding box center [641, 74] width 24 height 11
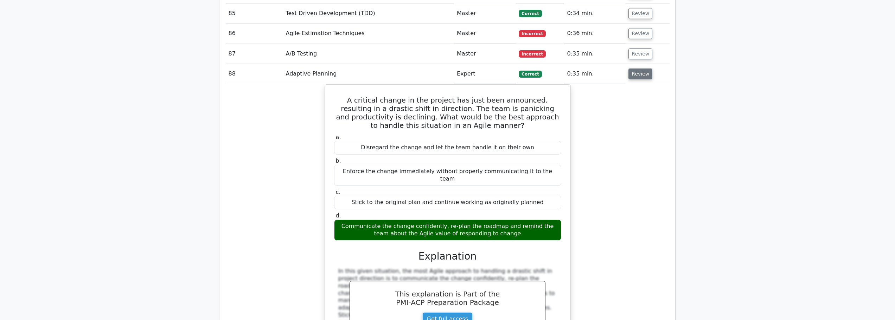
click at [633, 69] on button "Review" at bounding box center [641, 74] width 24 height 11
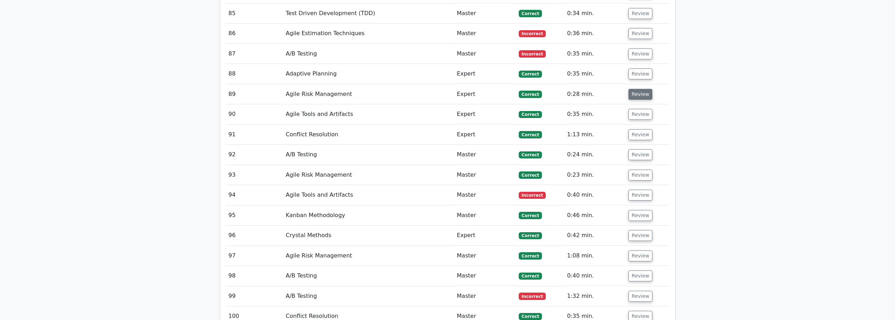
click at [633, 89] on button "Review" at bounding box center [641, 94] width 24 height 11
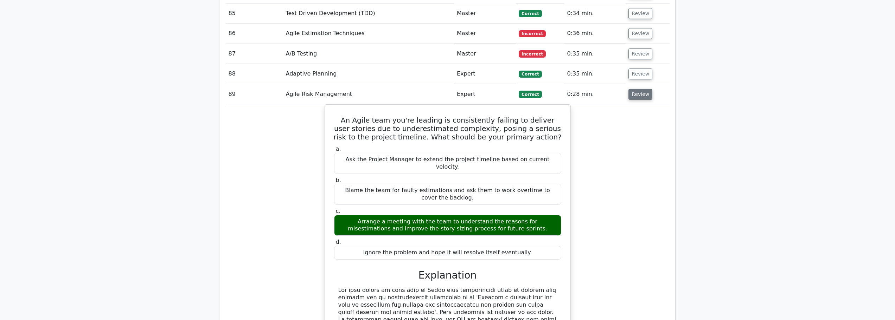
click at [633, 89] on button "Review" at bounding box center [641, 94] width 24 height 11
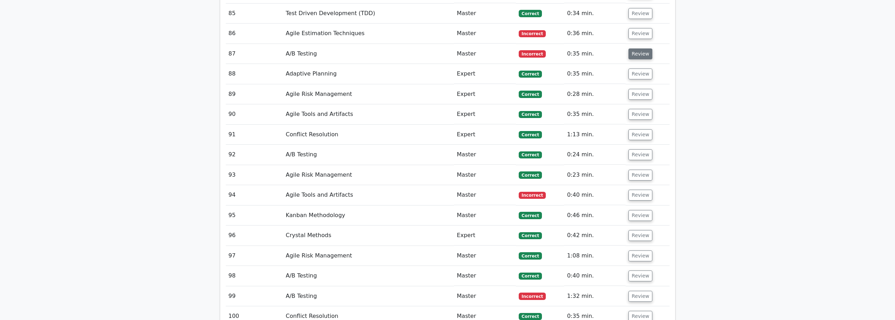
click at [638, 49] on button "Review" at bounding box center [641, 54] width 24 height 11
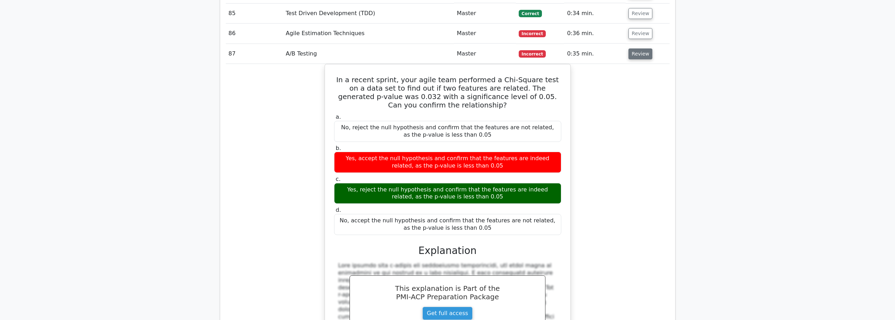
click at [638, 49] on button "Review" at bounding box center [641, 54] width 24 height 11
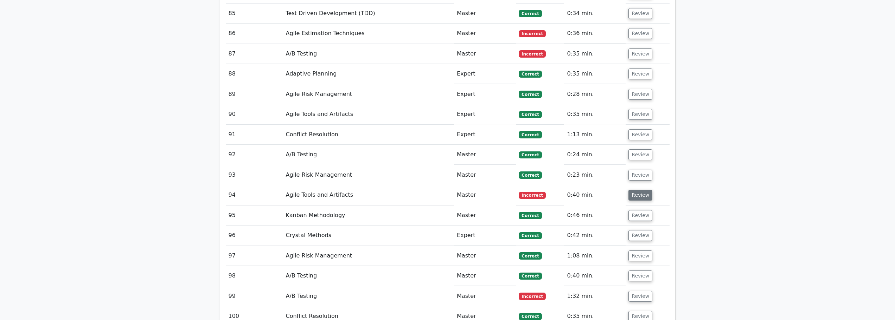
click at [640, 190] on button "Review" at bounding box center [641, 195] width 24 height 11
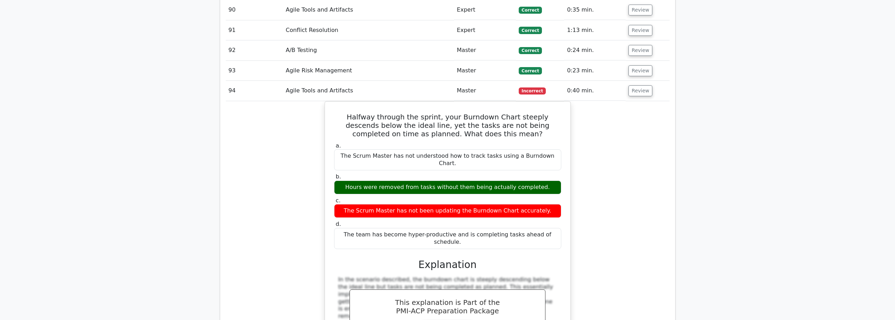
scroll to position [3412, 0]
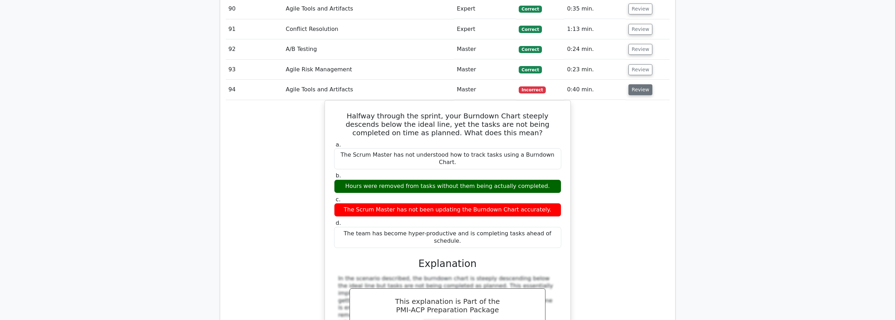
click at [644, 84] on button "Review" at bounding box center [641, 89] width 24 height 11
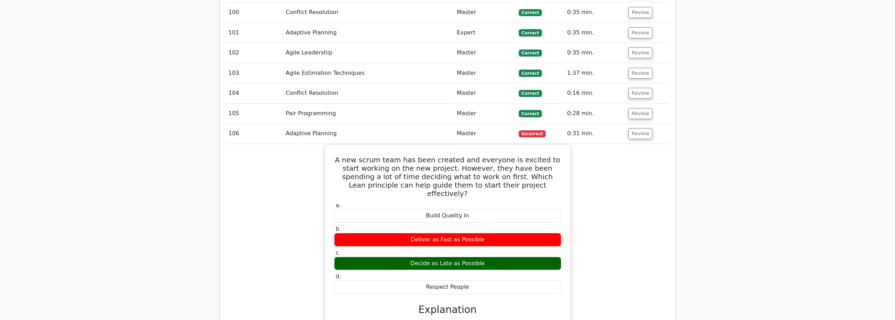
scroll to position [3623, 0]
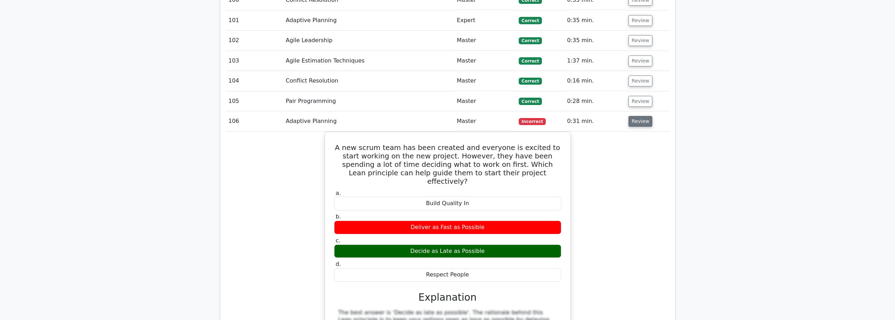
click at [637, 116] on button "Review" at bounding box center [641, 121] width 24 height 11
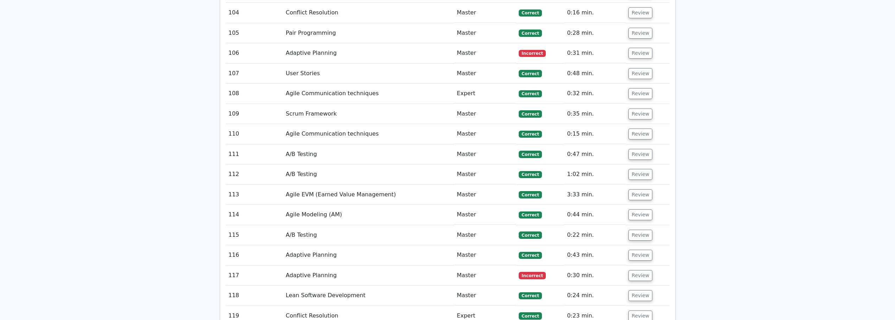
scroll to position [3763, 0]
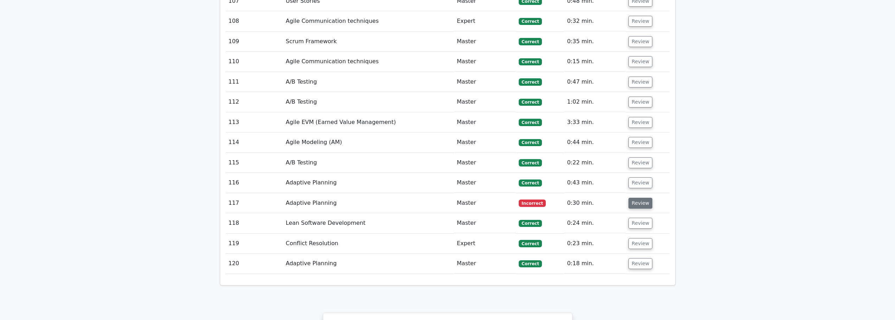
click at [644, 198] on button "Review" at bounding box center [641, 203] width 24 height 11
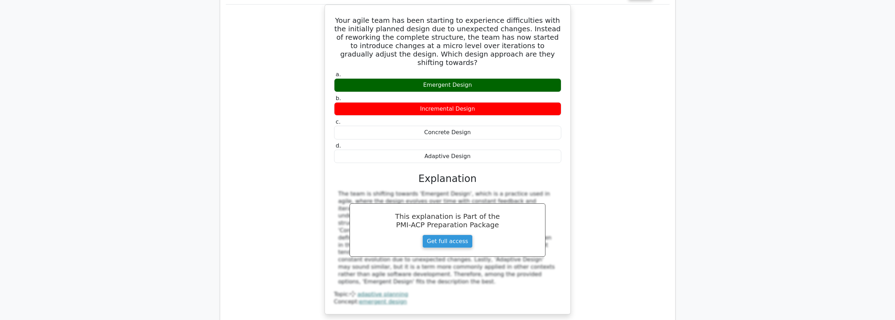
scroll to position [3869, 0]
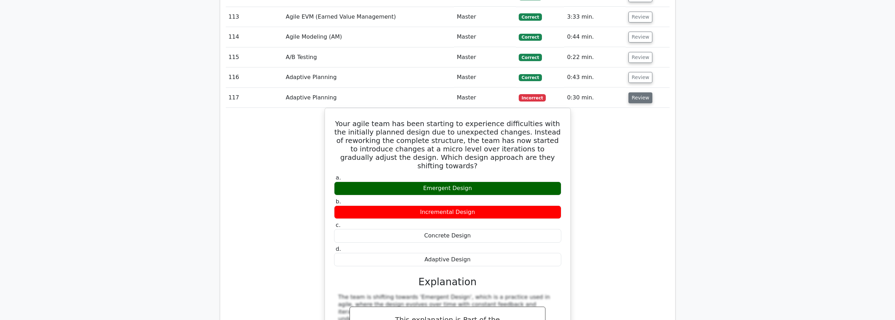
click at [641, 93] on button "Review" at bounding box center [641, 98] width 24 height 11
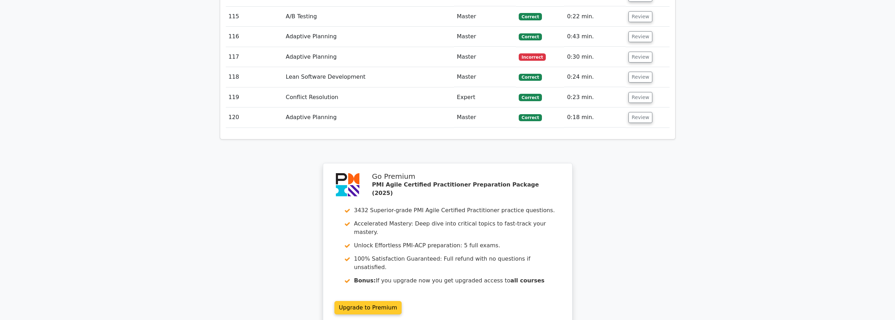
scroll to position [3974, 0]
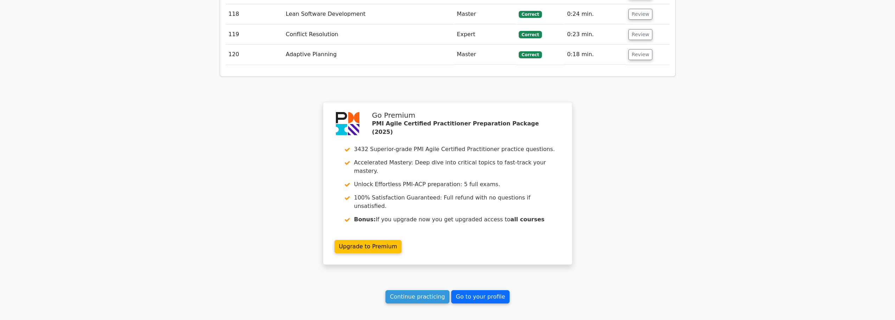
click at [480, 291] on link "Go to your profile" at bounding box center [480, 297] width 58 height 13
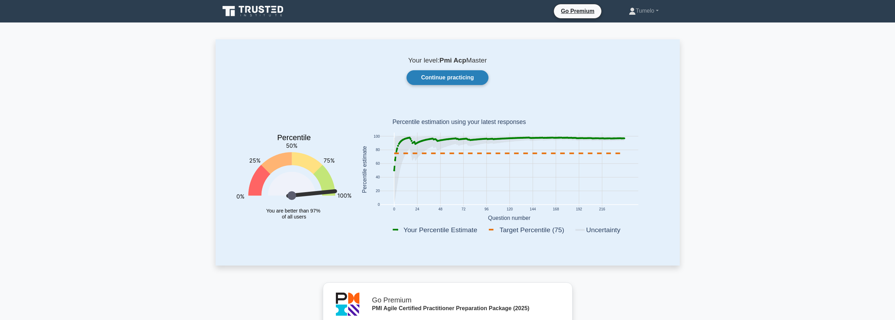
click at [445, 77] on link "Continue practicing" at bounding box center [448, 77] width 82 height 15
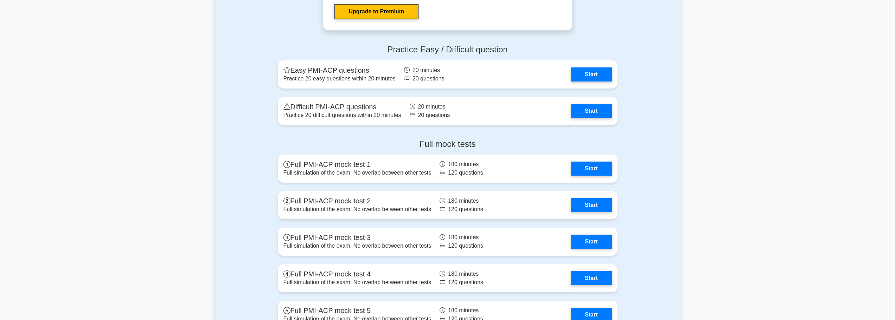
scroll to position [2110, 0]
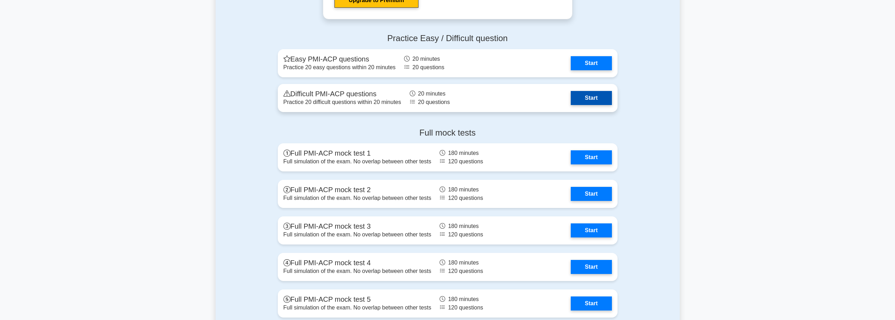
click at [571, 98] on link "Start" at bounding box center [591, 98] width 41 height 14
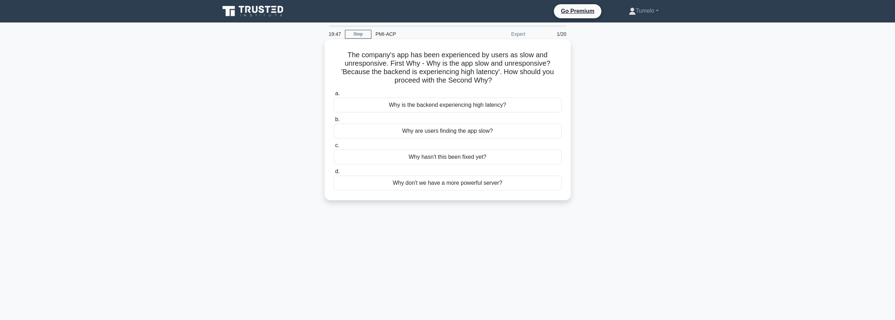
click at [433, 107] on div "Why is the backend experiencing high latency?" at bounding box center [448, 105] width 228 height 15
click at [334, 96] on input "a. Why is the backend experiencing high latency?" at bounding box center [334, 93] width 0 height 5
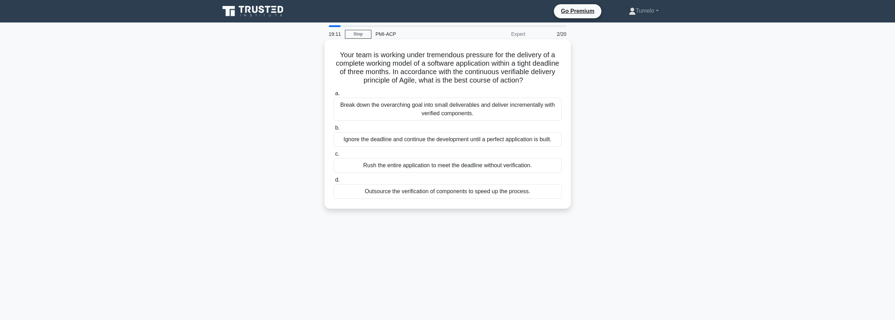
click at [460, 110] on div "Break down the overarching goal into small deliverables and deliver incremental…" at bounding box center [448, 109] width 228 height 23
click at [334, 96] on input "a. Break down the overarching goal into small deliverables and deliver incremen…" at bounding box center [334, 93] width 0 height 5
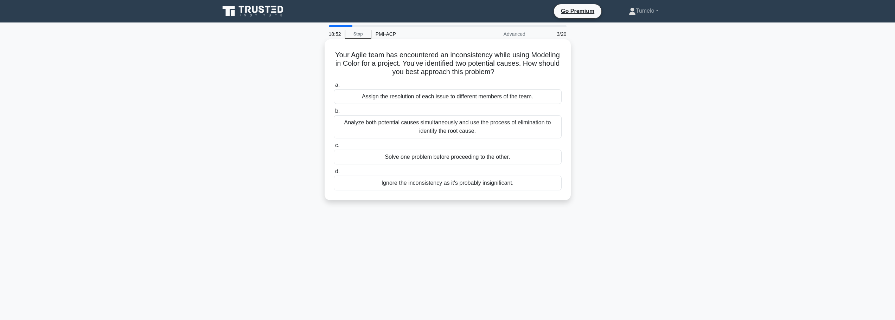
click at [457, 131] on div "Analyze both potential causes simultaneously and use the process of elimination…" at bounding box center [448, 126] width 228 height 23
click at [334, 114] on input "b. Analyze both potential causes simultaneously and use the process of eliminat…" at bounding box center [334, 111] width 0 height 5
click at [460, 133] on div "Implement a feedback loop system where prioritization of feedback is done and t…" at bounding box center [448, 126] width 228 height 23
click at [334, 114] on input "b. Implement a feedback loop system where prioritization of feedback is done an…" at bounding box center [334, 111] width 0 height 5
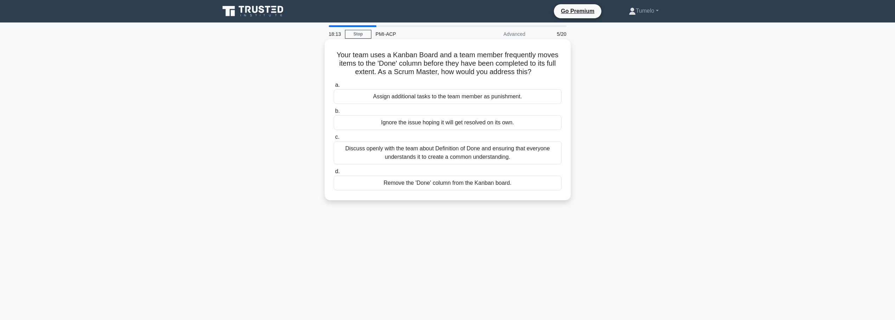
click at [510, 155] on div "Discuss openly with the team about Definition of Done and ensuring that everyon…" at bounding box center [448, 152] width 228 height 23
click at [334, 140] on input "c. Discuss openly with the team about Definition of Done and ensuring that ever…" at bounding box center [334, 137] width 0 height 5
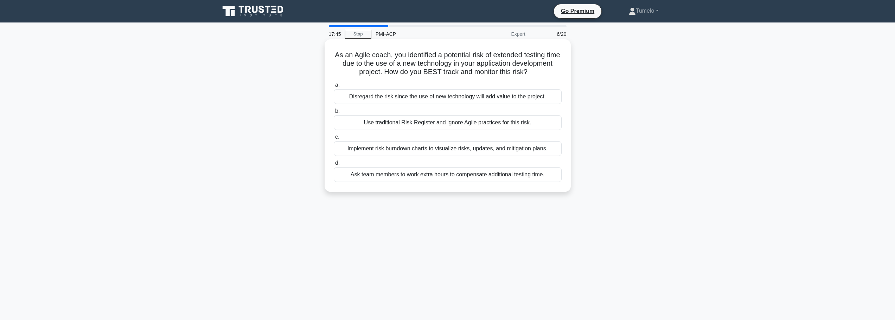
click at [435, 152] on div "Implement risk burndown charts to visualize risks, updates, and mitigation plan…" at bounding box center [448, 148] width 228 height 15
click at [334, 140] on input "c. Implement risk burndown charts to visualize risks, updates, and mitigation p…" at bounding box center [334, 137] width 0 height 5
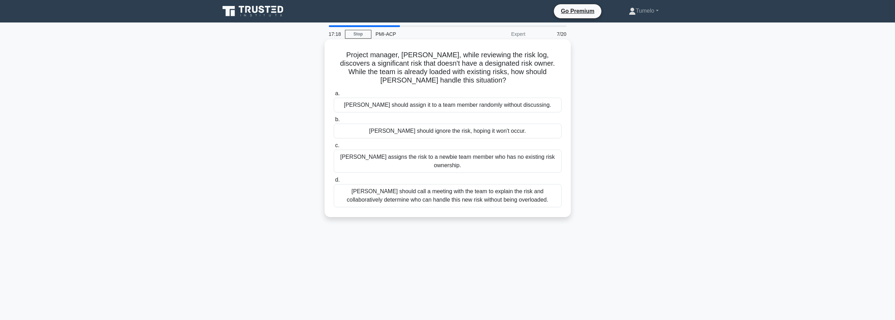
click at [518, 187] on div "Elizabeth should call a meeting with the team to explain the risk and collabora…" at bounding box center [448, 195] width 228 height 23
click at [334, 183] on input "d. Elizabeth should call a meeting with the team to explain the risk and collab…" at bounding box center [334, 180] width 0 height 5
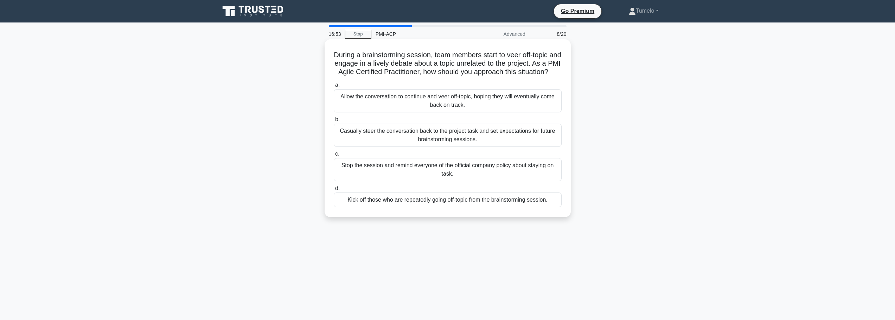
click at [496, 146] on div "Casually steer the conversation back to the project task and set expectations f…" at bounding box center [448, 135] width 228 height 23
click at [334, 122] on input "b. Casually steer the conversation back to the project task and set expectation…" at bounding box center [334, 119] width 0 height 5
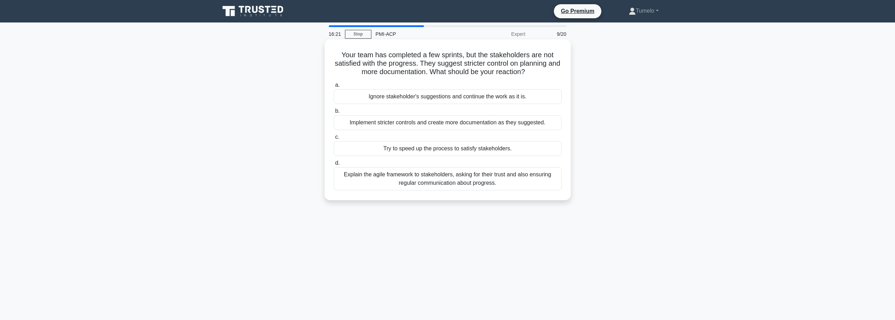
click at [509, 181] on div "Explain the agile framework to stakeholders, asking for their trust and also en…" at bounding box center [448, 178] width 228 height 23
click at [334, 166] on input "d. Explain the agile framework to stakeholders, asking for their trust and also…" at bounding box center [334, 163] width 0 height 5
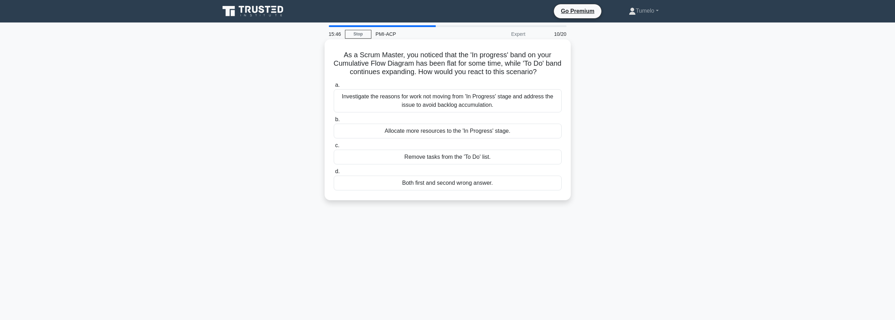
click at [461, 105] on div "Investigate the reasons for work not moving from 'In Progress' stage and addres…" at bounding box center [448, 100] width 228 height 23
click at [334, 88] on input "a. Investigate the reasons for work not moving from 'In Progress' stage and add…" at bounding box center [334, 85] width 0 height 5
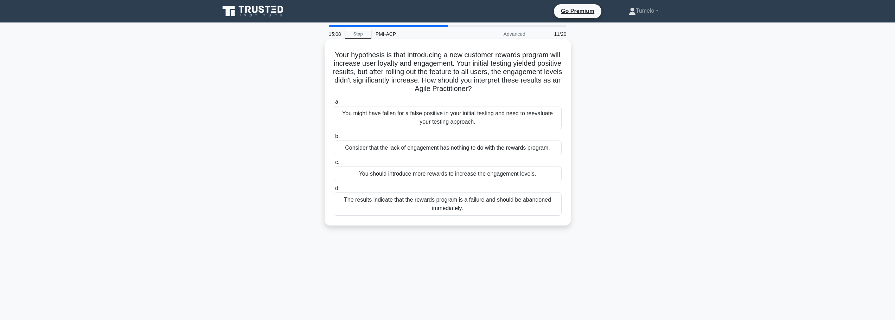
click at [408, 121] on div "You might have fallen for a false positive in your initial testing and need to …" at bounding box center [448, 117] width 228 height 23
click at [334, 104] on input "a. You might have fallen for a false positive in your initial testing and need …" at bounding box center [334, 102] width 0 height 5
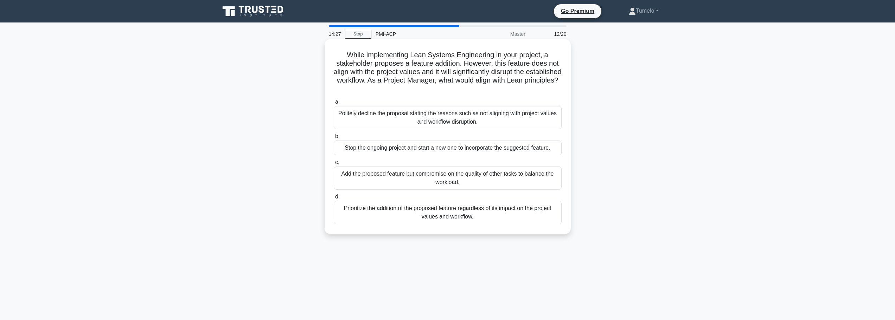
click at [440, 117] on div "Politely decline the proposal stating the reasons such as not aligning with pro…" at bounding box center [448, 117] width 228 height 23
click at [410, 117] on div "Politely decline the proposal stating the reasons such as not aligning with pro…" at bounding box center [448, 117] width 228 height 23
click at [334, 104] on input "a. Politely decline the proposal stating the reasons such as not aligning with …" at bounding box center [334, 102] width 0 height 5
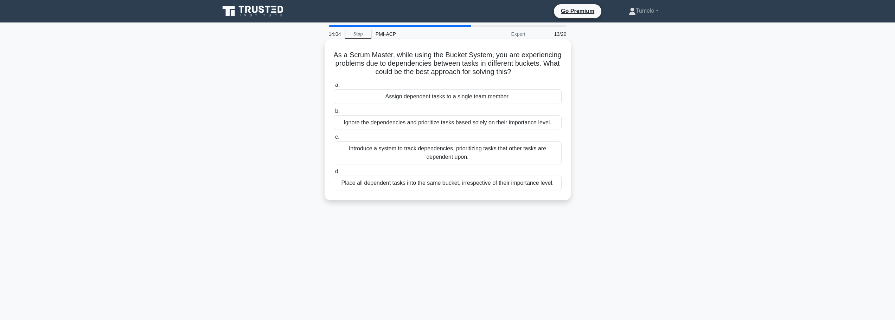
click at [475, 154] on div "Introduce a system to track dependencies, prioritizing tasks that other tasks a…" at bounding box center [448, 152] width 228 height 23
click at [334, 140] on input "c. Introduce a system to track dependencies, prioritizing tasks that other task…" at bounding box center [334, 137] width 0 height 5
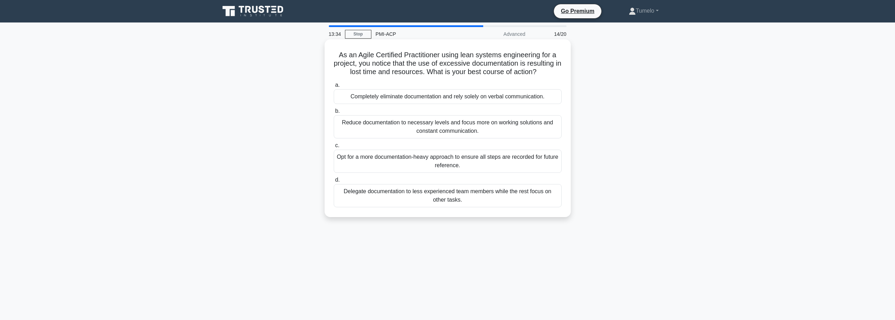
click at [493, 129] on div "Reduce documentation to necessary levels and focus more on working solutions an…" at bounding box center [448, 126] width 228 height 23
click at [334, 114] on input "b. Reduce documentation to necessary levels and focus more on working solutions…" at bounding box center [334, 111] width 0 height 5
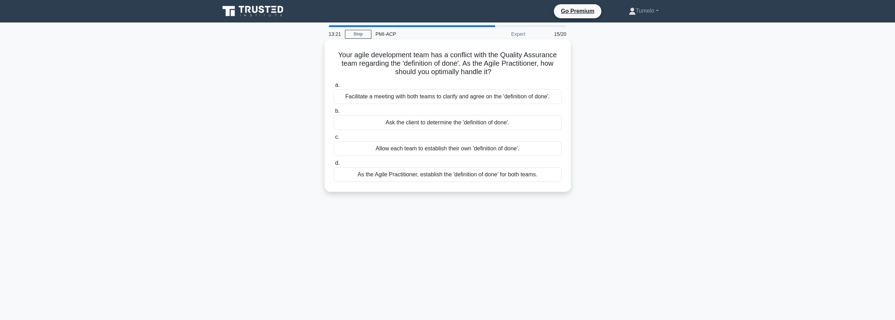
click at [474, 98] on div "Facilitate a meeting with both teams to clarify and agree on the 'definition of…" at bounding box center [448, 96] width 228 height 15
click at [334, 88] on input "a. Facilitate a meeting with both teams to clarify and agree on the 'definition…" at bounding box center [334, 85] width 0 height 5
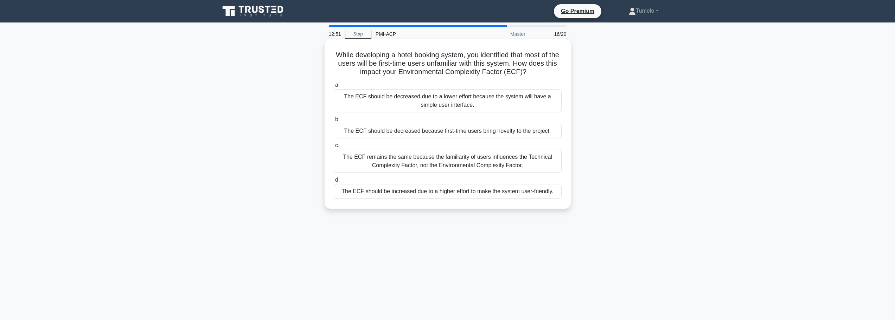
click at [430, 159] on div "The ECF remains the same because the familiarity of users influences the Techni…" at bounding box center [448, 161] width 228 height 23
click at [334, 148] on input "c. The ECF remains the same because the familiarity of users influences the Tec…" at bounding box center [334, 146] width 0 height 5
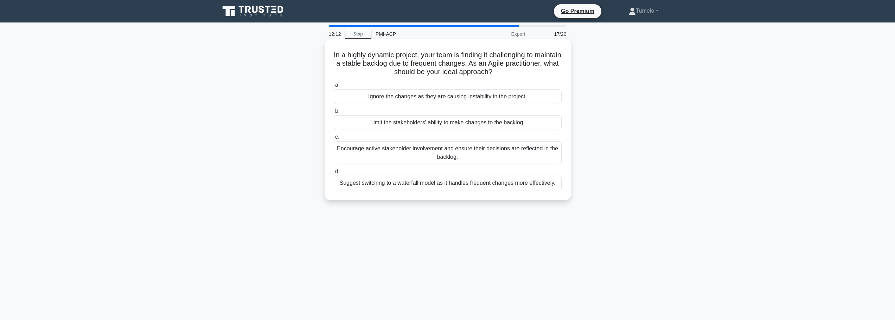
click at [489, 160] on div "Encourage active stakeholder involvement and ensure their decisions are reflect…" at bounding box center [448, 152] width 228 height 23
click at [334, 140] on input "c. Encourage active stakeholder involvement and ensure their decisions are refl…" at bounding box center [334, 137] width 0 height 5
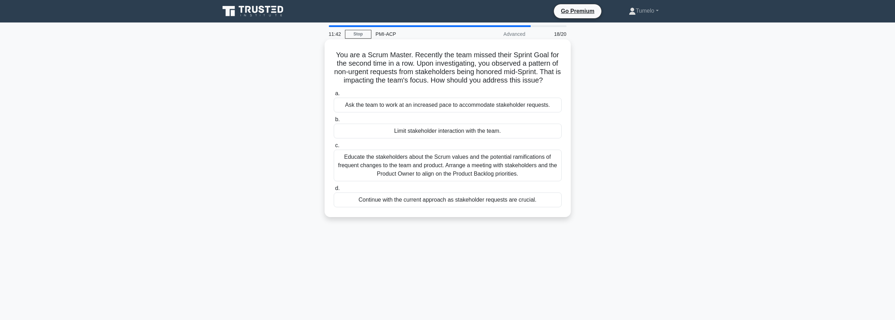
click at [488, 166] on div "Educate the stakeholders about the Scrum values and the potential ramifications…" at bounding box center [448, 166] width 228 height 32
click at [334, 148] on input "c. Educate the stakeholders about the Scrum values and the potential ramificati…" at bounding box center [334, 146] width 0 height 5
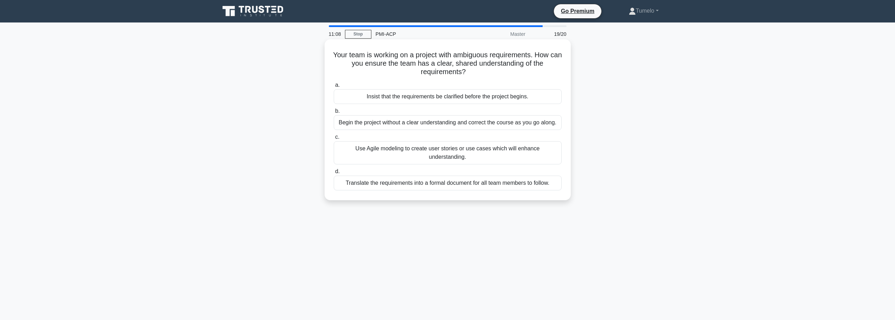
click at [392, 147] on div "Use Agile modeling to create user stories or use cases which will enhance under…" at bounding box center [448, 152] width 228 height 23
click at [334, 140] on input "c. Use Agile modeling to create user stories or use cases which will enhance un…" at bounding box center [334, 137] width 0 height 5
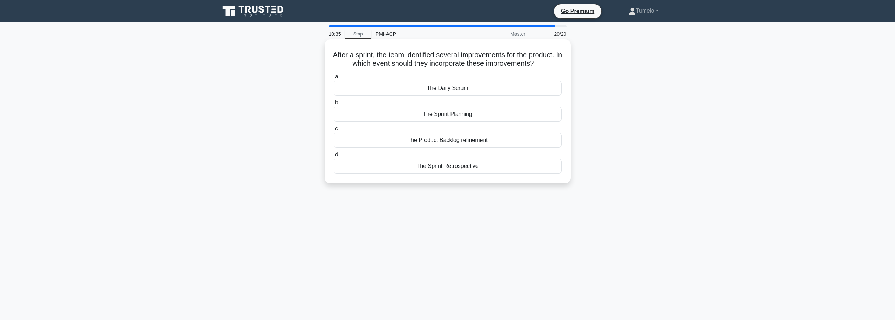
click at [463, 122] on div "The Sprint Planning" at bounding box center [448, 114] width 228 height 15
click at [334, 105] on input "b. The Sprint Planning" at bounding box center [334, 103] width 0 height 5
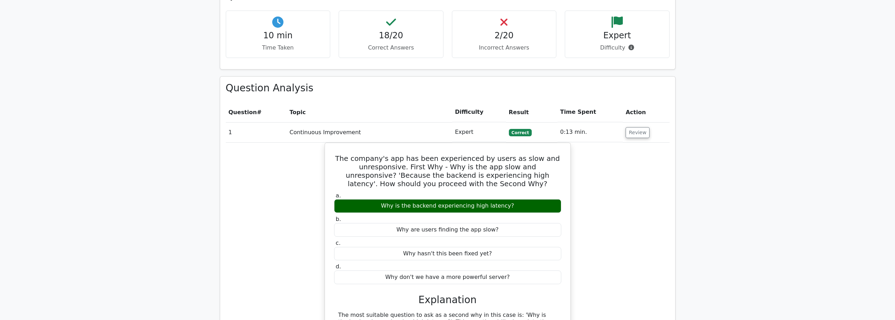
scroll to position [598, 0]
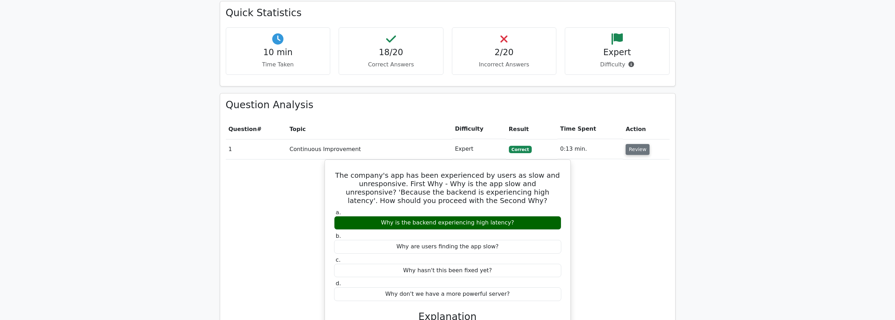
click at [640, 144] on button "Review" at bounding box center [638, 149] width 24 height 11
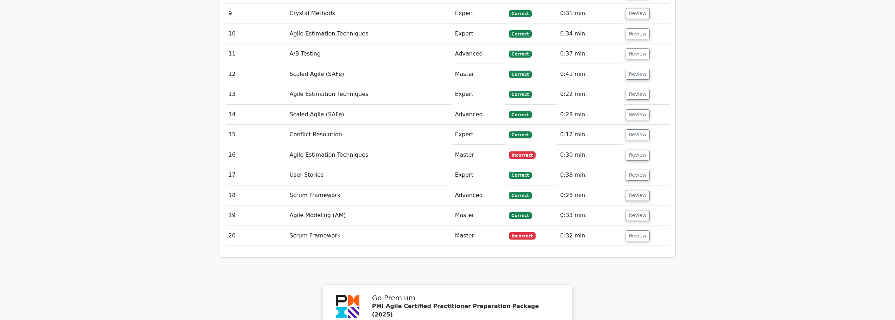
scroll to position [914, 0]
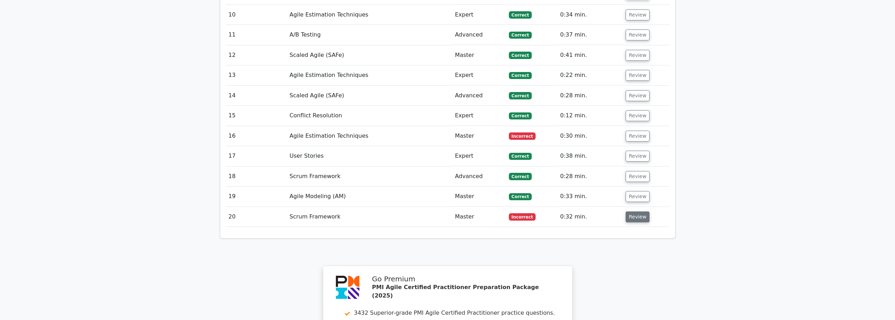
click at [636, 212] on button "Review" at bounding box center [638, 217] width 24 height 11
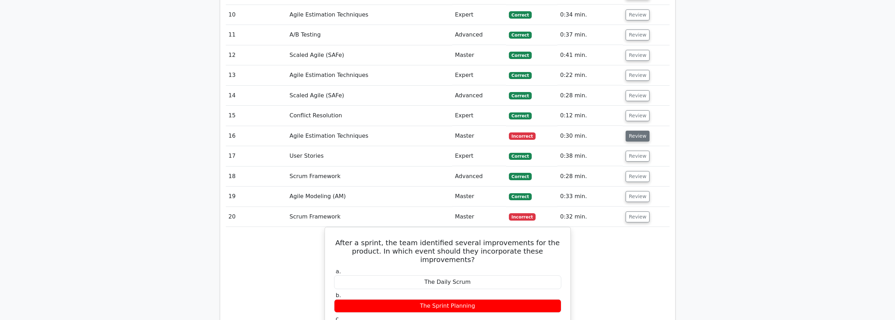
click at [641, 131] on button "Review" at bounding box center [638, 136] width 24 height 11
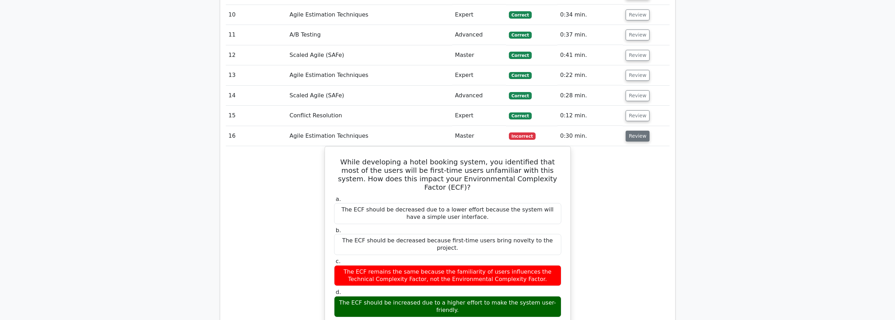
click at [633, 131] on button "Review" at bounding box center [638, 136] width 24 height 11
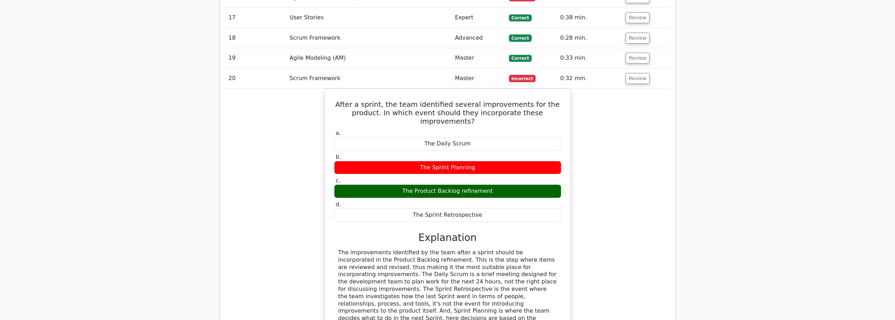
scroll to position [1055, 0]
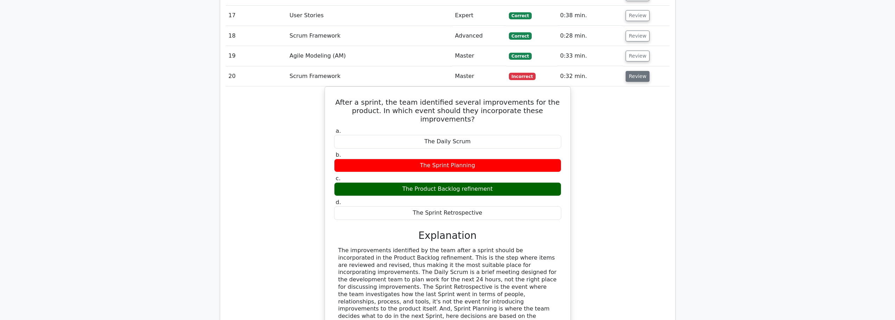
click at [640, 71] on button "Review" at bounding box center [638, 76] width 24 height 11
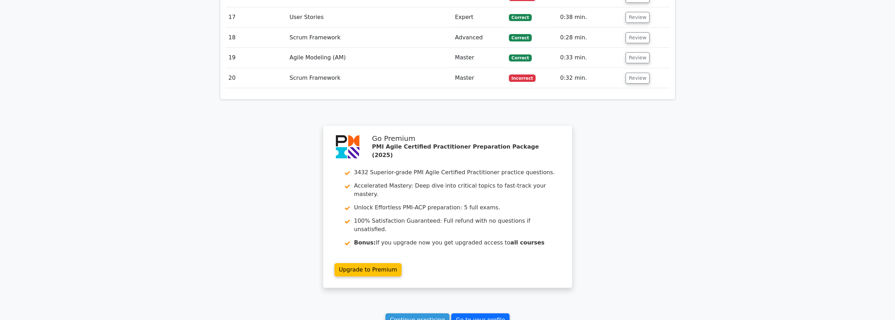
click at [479, 314] on link "Go to your profile" at bounding box center [480, 320] width 58 height 13
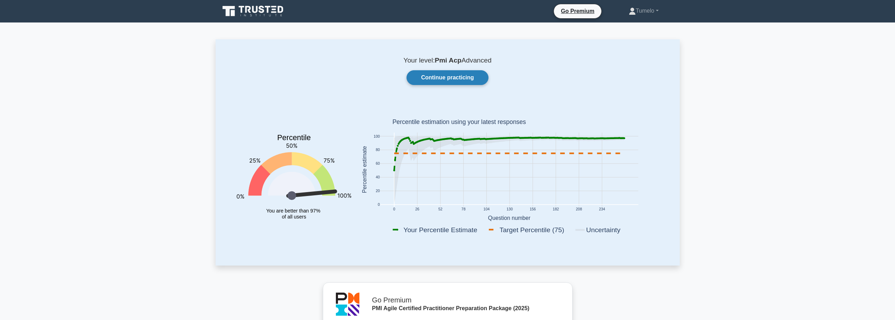
click at [456, 75] on link "Continue practicing" at bounding box center [448, 77] width 82 height 15
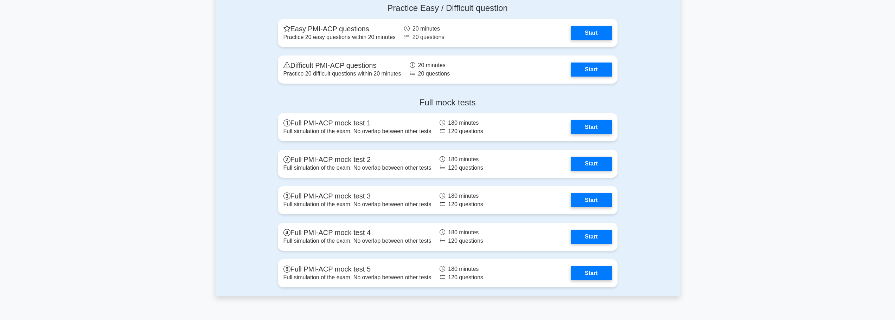
scroll to position [2145, 0]
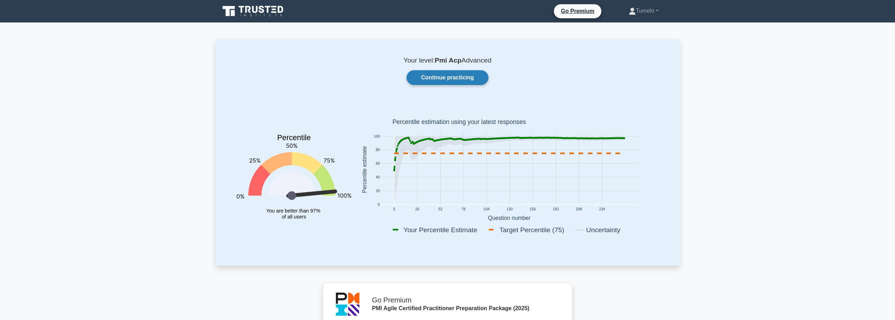
click at [448, 77] on link "Continue practicing" at bounding box center [448, 77] width 82 height 15
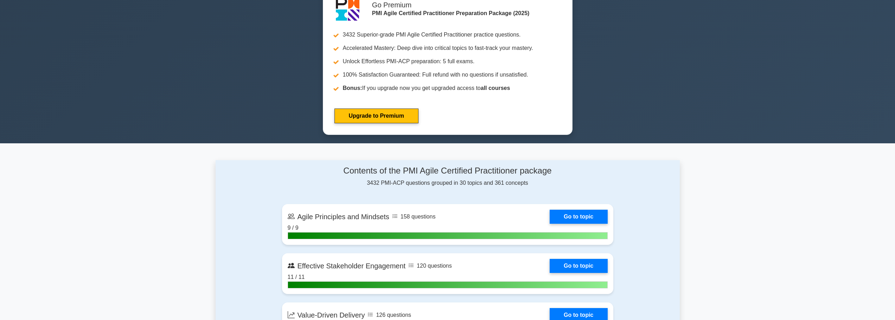
scroll to position [387, 0]
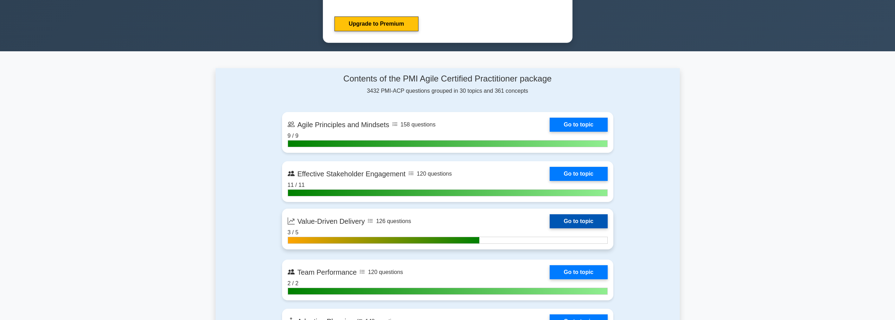
click at [579, 220] on link "Go to topic" at bounding box center [579, 222] width 58 height 14
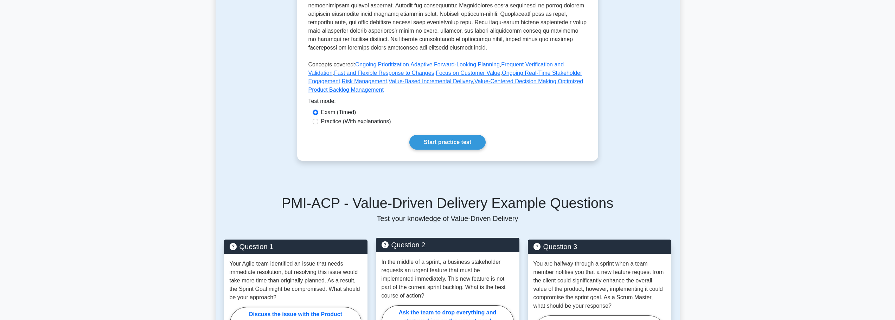
scroll to position [281, 0]
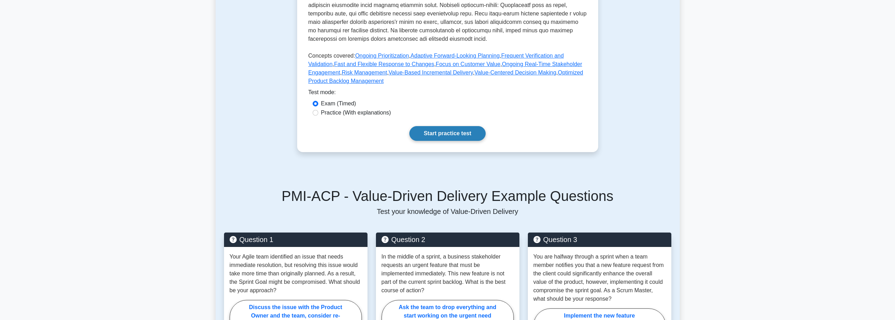
click at [445, 133] on link "Start practice test" at bounding box center [447, 133] width 76 height 15
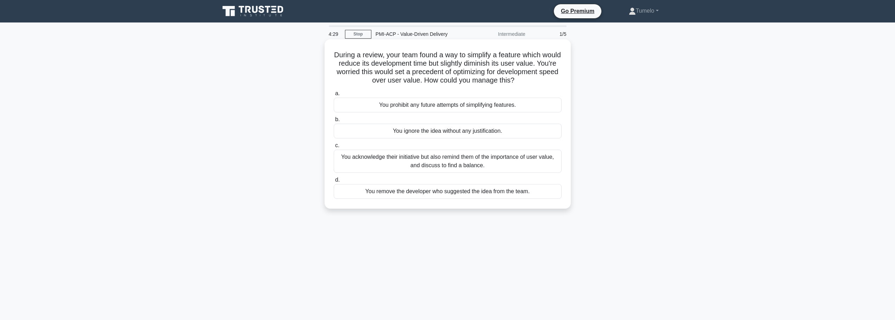
click at [492, 164] on div "You acknowledge their initiative but also remind them of the importance of user…" at bounding box center [448, 161] width 228 height 23
click at [334, 148] on input "c. You acknowledge their initiative but also remind them of the importance of u…" at bounding box center [334, 146] width 0 height 5
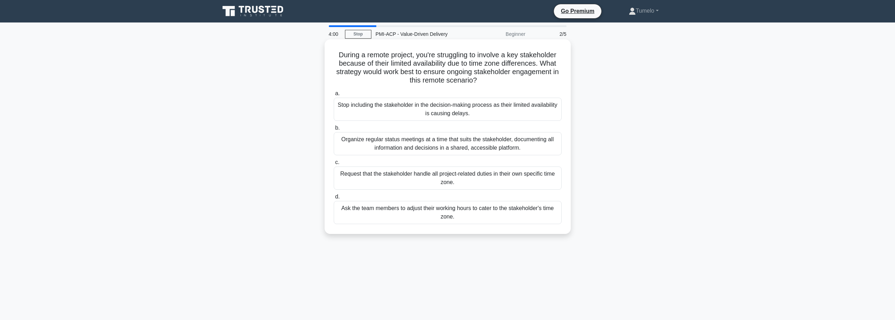
click at [420, 148] on div "Organize regular status meetings at a time that suits the stakeholder, document…" at bounding box center [448, 143] width 228 height 23
click at [334, 130] on input "b. Organize regular status meetings at a time that suits the stakeholder, docum…" at bounding box center [334, 128] width 0 height 5
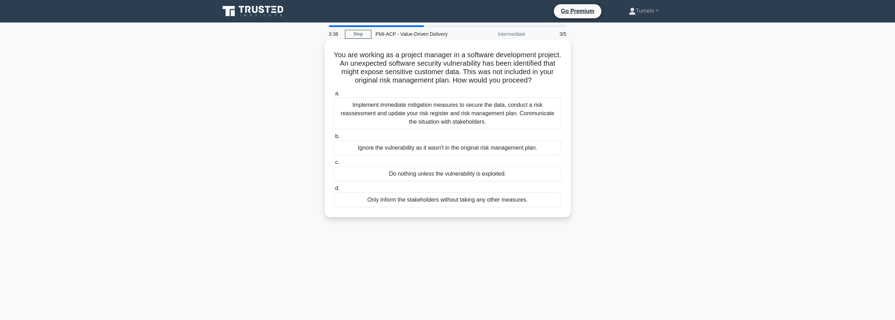
click at [481, 121] on div "Implement immediate mitigation measures to secure the data, conduct a risk reas…" at bounding box center [448, 114] width 228 height 32
click at [334, 96] on input "a. Implement immediate mitigation measures to secure the data, conduct a risk r…" at bounding box center [334, 93] width 0 height 5
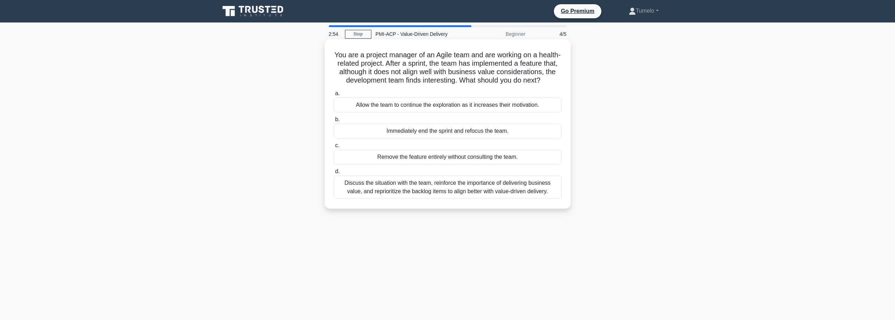
click at [463, 197] on div "Discuss the situation with the team, reinforce the importance of delivering bus…" at bounding box center [448, 187] width 228 height 23
click at [334, 174] on input "d. Discuss the situation with the team, reinforce the importance of delivering …" at bounding box center [334, 172] width 0 height 5
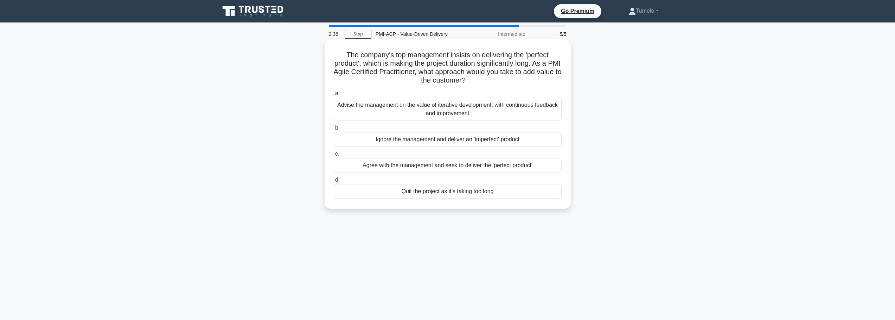
click at [457, 113] on div "Advise the management on the value of iterative development, with continuous fe…" at bounding box center [448, 109] width 228 height 23
click at [334, 96] on input "a. Advise the management on the value of iterative development, with continuous…" at bounding box center [334, 93] width 0 height 5
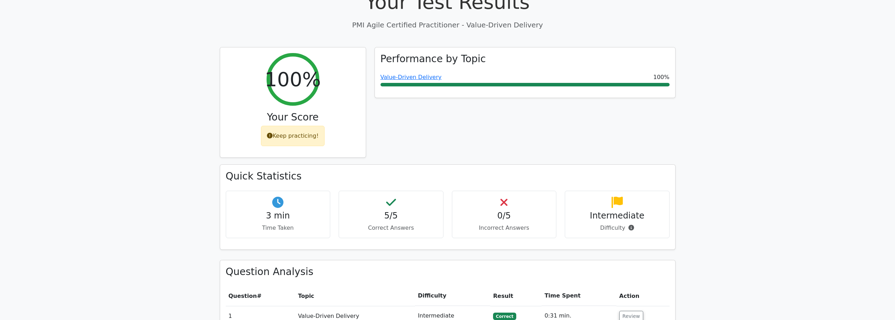
scroll to position [226, 0]
click at [633, 310] on button "Review" at bounding box center [631, 315] width 24 height 11
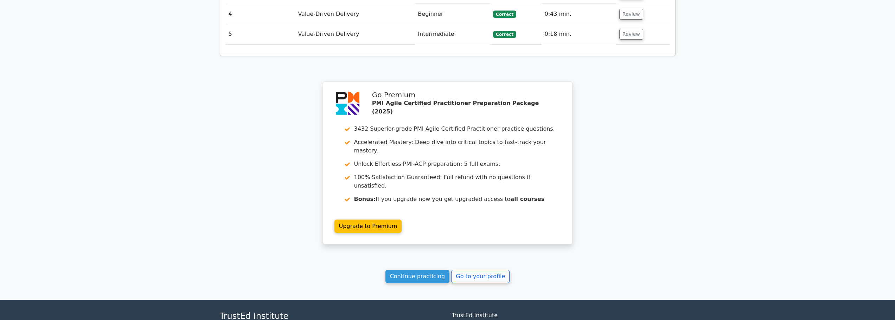
scroll to position [619, 0]
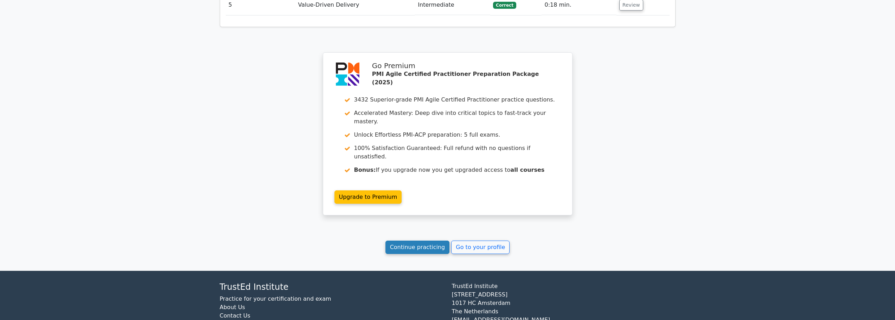
click at [429, 241] on link "Continue practicing" at bounding box center [417, 247] width 64 height 13
click at [484, 241] on link "Go to your profile" at bounding box center [480, 247] width 58 height 13
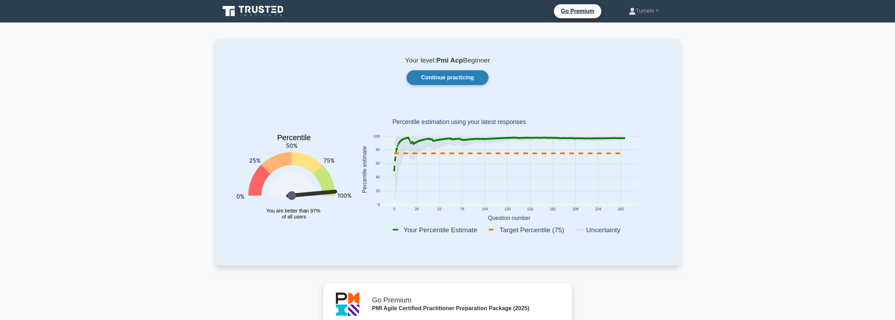
click at [452, 77] on link "Continue practicing" at bounding box center [448, 77] width 82 height 15
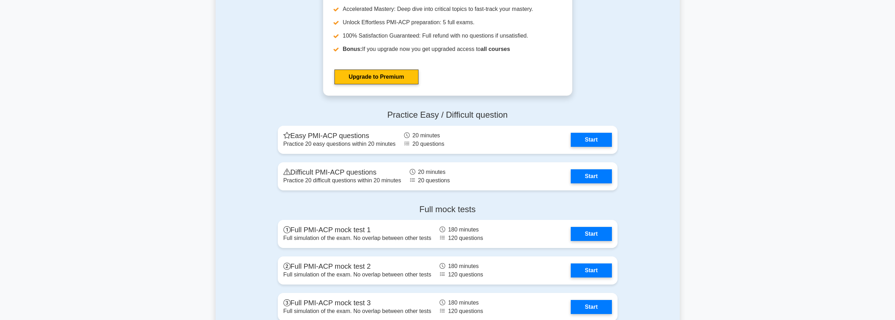
scroll to position [2075, 0]
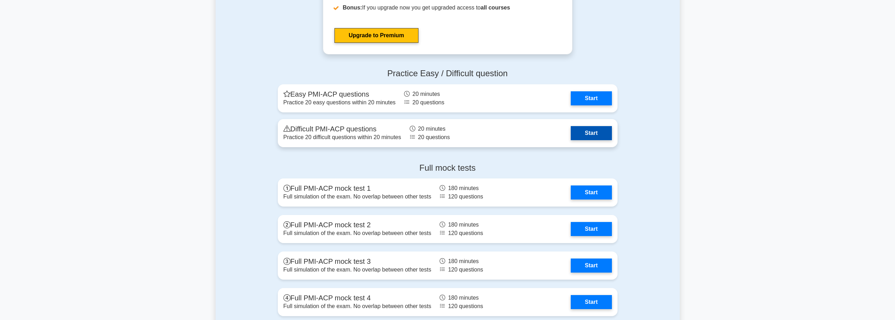
click at [588, 134] on link "Start" at bounding box center [591, 133] width 41 height 14
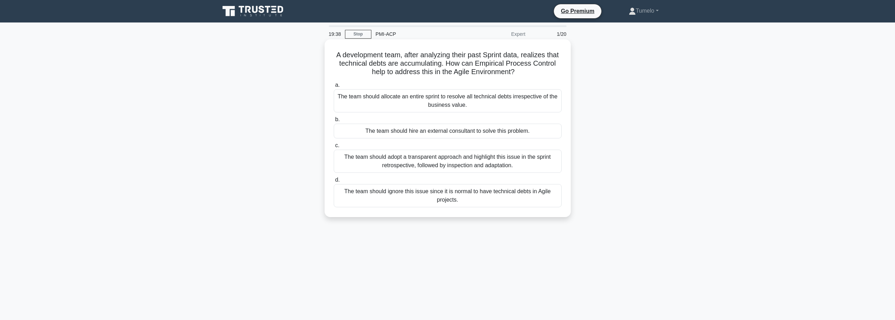
click at [444, 165] on div "The team should adopt a transparent approach and highlight this issue in the sp…" at bounding box center [448, 161] width 228 height 23
click at [334, 148] on input "c. The team should adopt a transparent approach and highlight this issue in the…" at bounding box center [334, 146] width 0 height 5
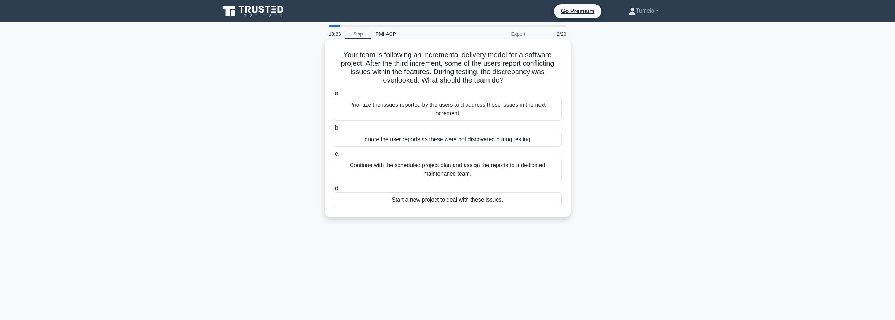
click at [487, 108] on div "Prioritize the issues reported by the users and address these issues in the nex…" at bounding box center [448, 109] width 228 height 23
click at [334, 96] on input "a. Prioritize the issues reported by the users and address these issues in the …" at bounding box center [334, 93] width 0 height 5
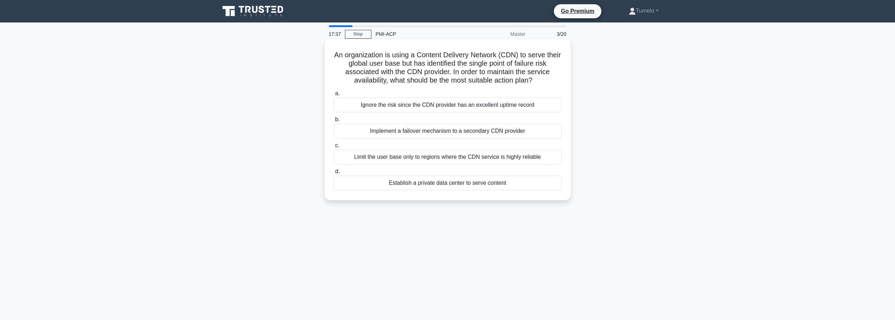
click at [446, 133] on div "Implement a failover mechanism to a secondary CDN provider" at bounding box center [448, 131] width 228 height 15
click at [334, 122] on input "b. Implement a failover mechanism to a secondary CDN provider" at bounding box center [334, 119] width 0 height 5
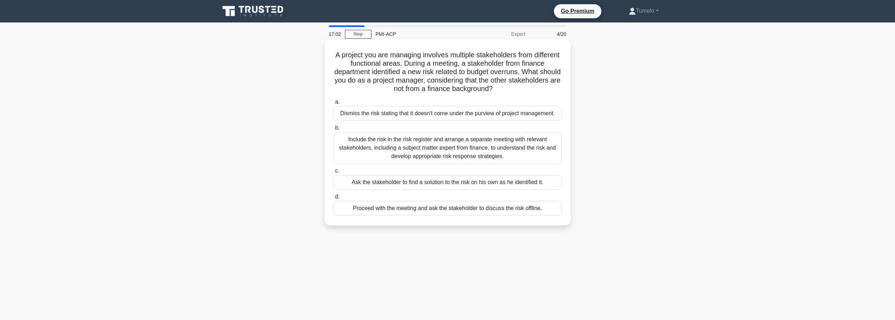
click at [469, 149] on div "Include the risk in the risk register and arrange a separate meeting with relev…" at bounding box center [448, 148] width 228 height 32
click at [334, 130] on input "b. Include the risk in the risk register and arrange a separate meeting with re…" at bounding box center [334, 128] width 0 height 5
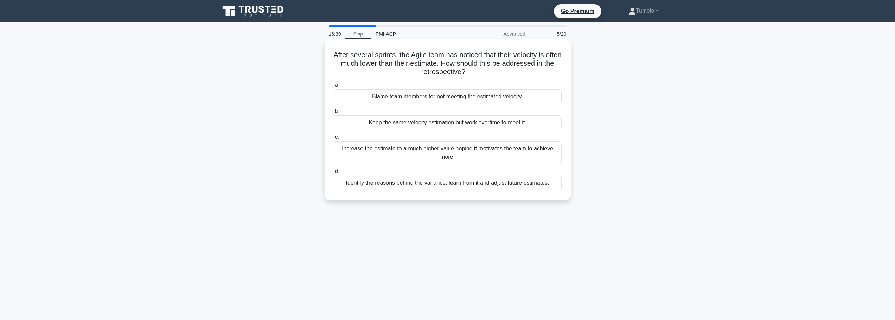
click at [431, 185] on div "Identify the reasons behind the variance, learn from it and adjust future estim…" at bounding box center [448, 183] width 228 height 15
click at [334, 174] on input "d. Identify the reasons behind the variance, learn from it and adjust future es…" at bounding box center [334, 172] width 0 height 5
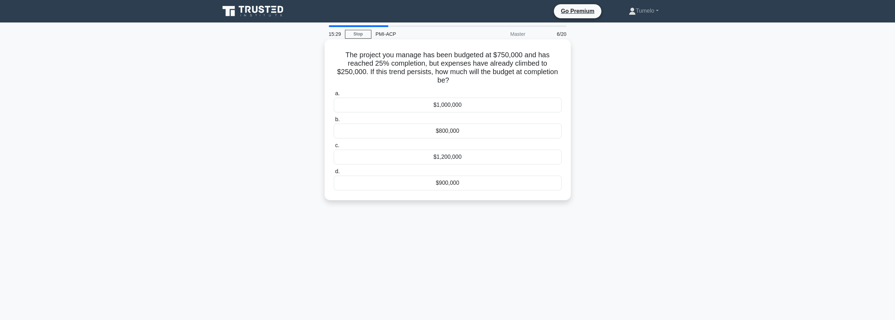
click at [464, 106] on div "$1,000,000" at bounding box center [448, 105] width 228 height 15
click at [334, 96] on input "a. $1,000,000" at bounding box center [334, 93] width 0 height 5
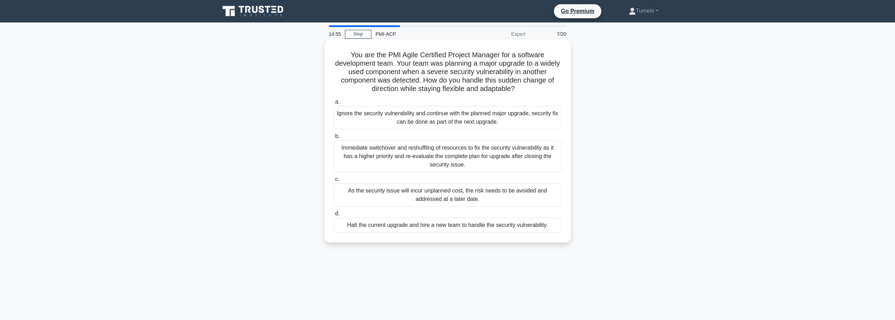
click at [470, 164] on div "Immediate switchover and reshuffling of resources to fix the security vulnerabi…" at bounding box center [448, 157] width 228 height 32
click at [334, 139] on input "b. Immediate switchover and reshuffling of resources to fix the security vulner…" at bounding box center [334, 136] width 0 height 5
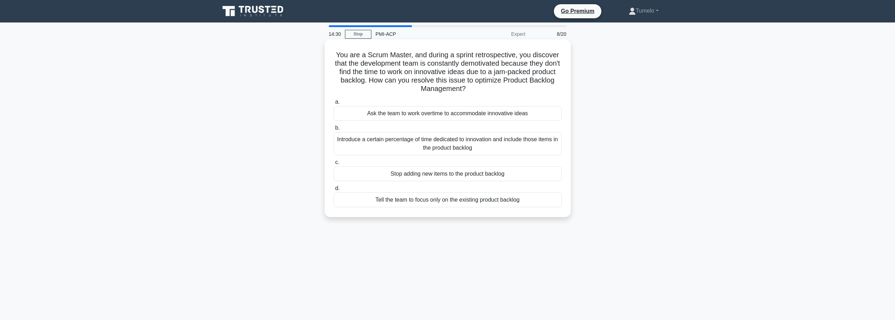
click at [476, 151] on div "Introduce a certain percentage of time dedicated to innovation and include thos…" at bounding box center [448, 143] width 228 height 23
click at [334, 130] on input "b. Introduce a certain percentage of time dedicated to innovation and include t…" at bounding box center [334, 128] width 0 height 5
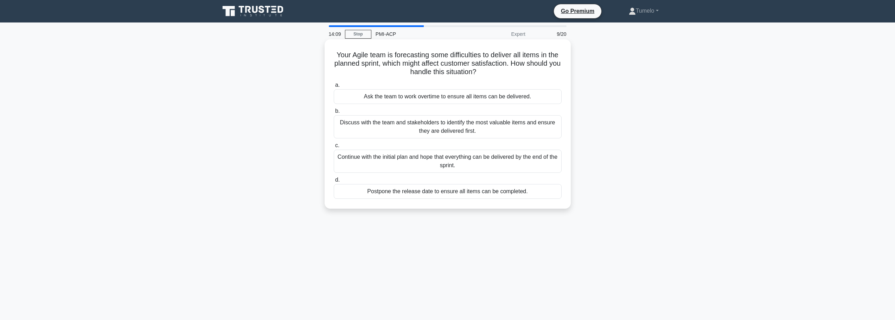
click at [496, 133] on div "Discuss with the team and stakeholders to identify the most valuable items and …" at bounding box center [448, 126] width 228 height 23
click at [334, 114] on input "b. Discuss with the team and stakeholders to identify the most valuable items a…" at bounding box center [334, 111] width 0 height 5
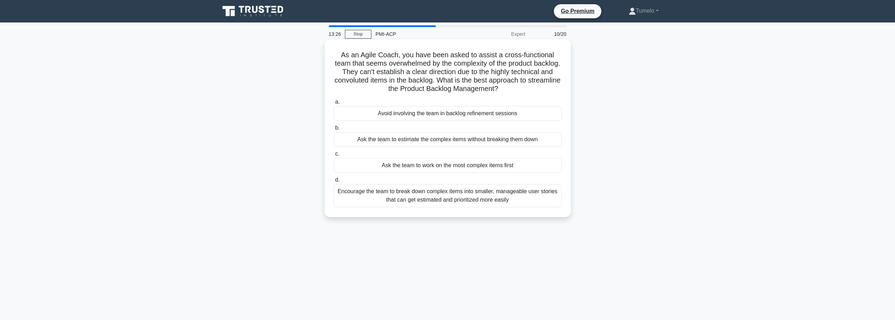
click at [476, 198] on div "Encourage the team to break down complex items into smaller, manageable user st…" at bounding box center [448, 195] width 228 height 23
click at [334, 183] on input "d. Encourage the team to break down complex items into smaller, manageable user…" at bounding box center [334, 180] width 0 height 5
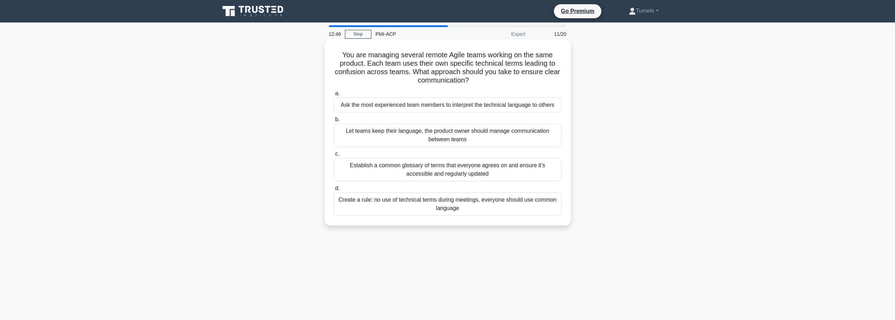
click at [463, 172] on div "Establish a common glossary of terms that everyone agrees on and ensure it’s ac…" at bounding box center [448, 169] width 228 height 23
click at [334, 157] on input "c. Establish a common glossary of terms that everyone agrees on and ensure it’s…" at bounding box center [334, 154] width 0 height 5
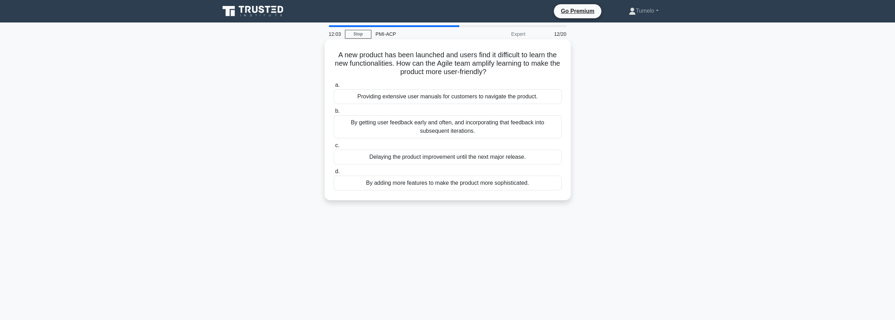
click at [477, 128] on div "By getting user feedback early and often, and incorporating that feedback into …" at bounding box center [448, 126] width 228 height 23
click at [334, 114] on input "b. By getting user feedback early and often, and incorporating that feedback in…" at bounding box center [334, 111] width 0 height 5
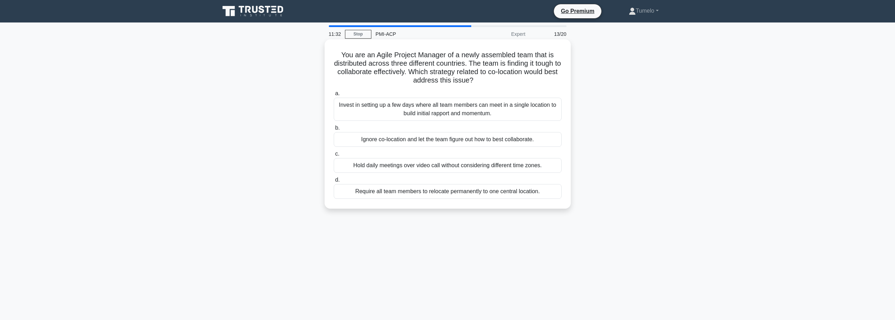
click at [426, 116] on div "Invest in setting up a few days where all team members can meet in a single loc…" at bounding box center [448, 109] width 228 height 23
click at [334, 96] on input "a. Invest in setting up a few days where all team members can meet in a single …" at bounding box center [334, 93] width 0 height 5
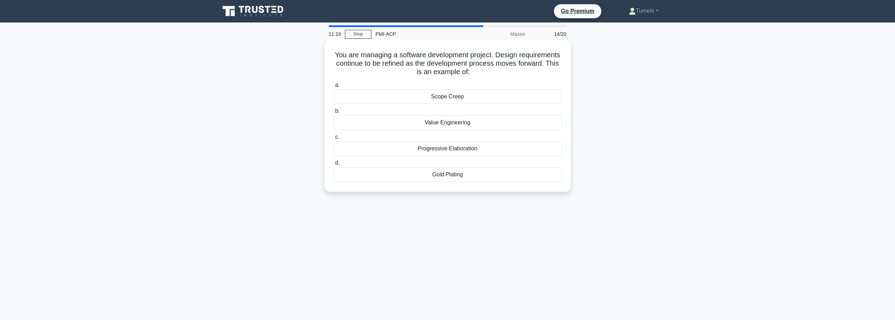
click at [466, 151] on div "Progressive Elaboration" at bounding box center [448, 148] width 228 height 15
click at [334, 140] on input "c. Progressive Elaboration" at bounding box center [334, 137] width 0 height 5
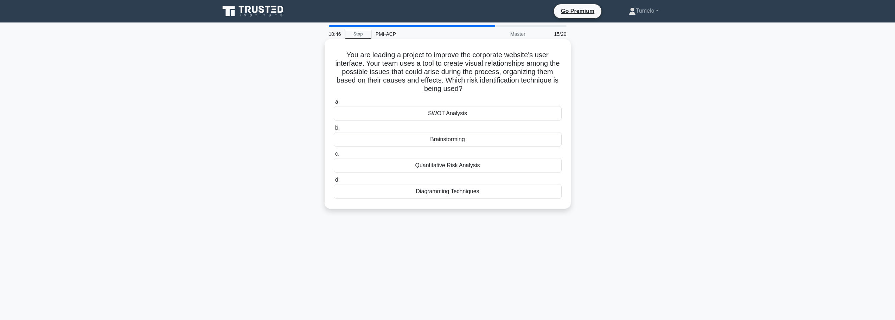
click at [455, 191] on div "Diagramming Techniques" at bounding box center [448, 191] width 228 height 15
click at [334, 183] on input "d. Diagramming Techniques" at bounding box center [334, 180] width 0 height 5
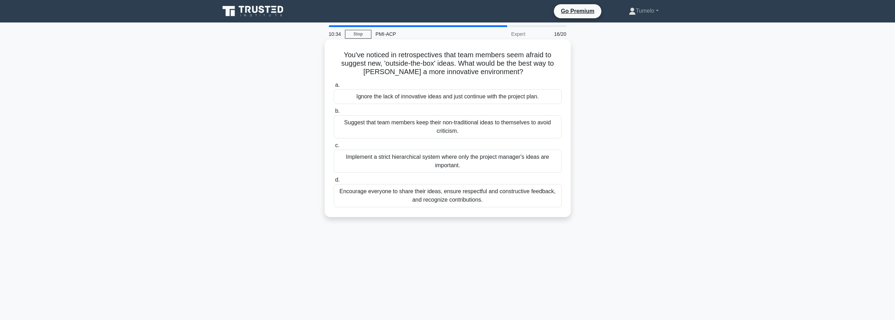
click at [467, 197] on div "Encourage everyone to share their ideas, ensure respectful and constructive fee…" at bounding box center [448, 195] width 228 height 23
click at [334, 183] on input "d. Encourage everyone to share their ideas, ensure respectful and constructive …" at bounding box center [334, 180] width 0 height 5
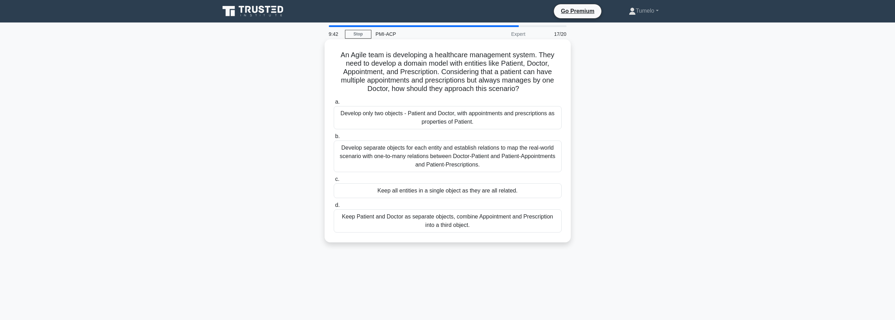
click at [455, 161] on div "Develop separate objects for each entity and establish relations to map the rea…" at bounding box center [448, 157] width 228 height 32
click at [383, 154] on div "Develop separate objects for each entity and establish relations to map the rea…" at bounding box center [448, 157] width 228 height 32
click at [334, 139] on input "b. Develop separate objects for each entity and establish relations to map the …" at bounding box center [334, 136] width 0 height 5
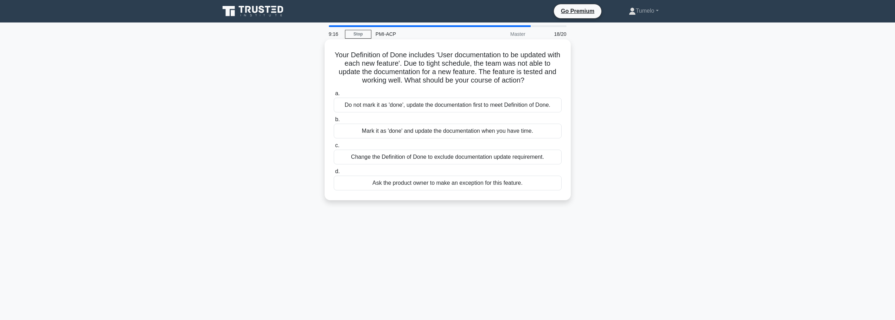
click at [426, 106] on div "Do not mark it as 'done', update the documentation first to meet Definition of …" at bounding box center [448, 105] width 228 height 15
click at [334, 96] on input "a. Do not mark it as 'done', update the documentation first to meet Definition …" at bounding box center [334, 93] width 0 height 5
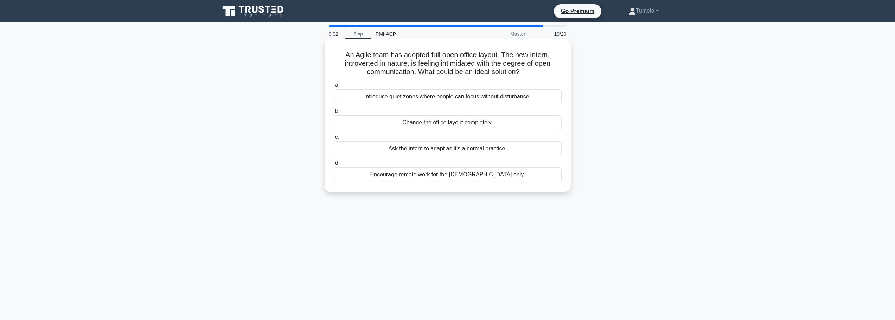
click at [435, 100] on div "Introduce quiet zones where people can focus without disturbance." at bounding box center [448, 96] width 228 height 15
click at [334, 88] on input "a. Introduce quiet zones where people can focus without disturbance." at bounding box center [334, 85] width 0 height 5
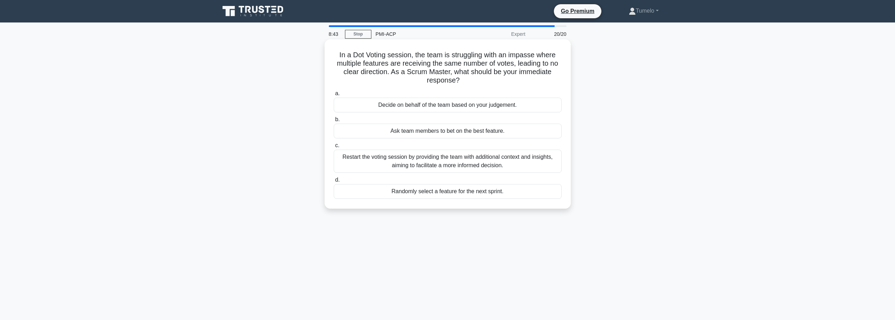
click at [435, 162] on div "Restart the voting session by providing the team with additional context and in…" at bounding box center [448, 161] width 228 height 23
click at [334, 148] on input "c. Restart the voting session by providing the team with additional context and…" at bounding box center [334, 146] width 0 height 5
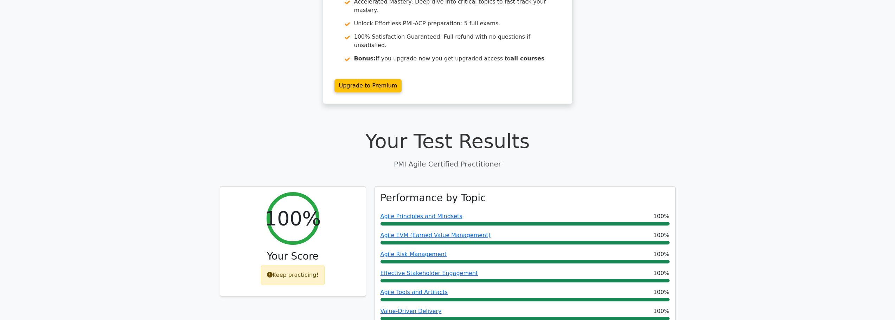
scroll to position [106, 0]
